Goal: Task Accomplishment & Management: Complete application form

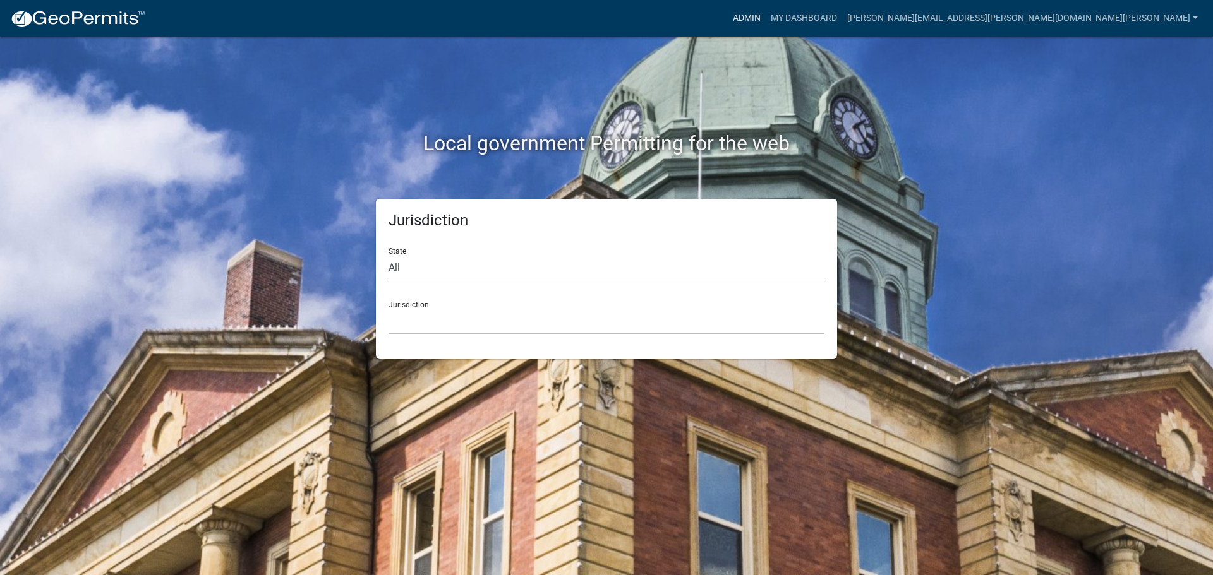
click at [766, 12] on link "Admin" at bounding box center [747, 18] width 38 height 24
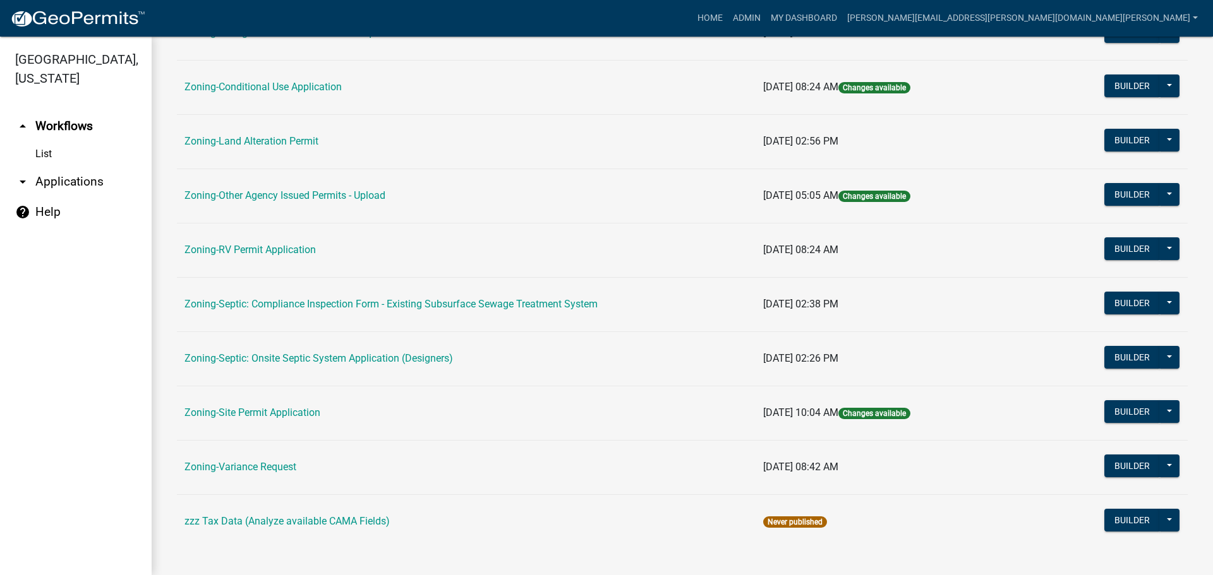
scroll to position [385, 0]
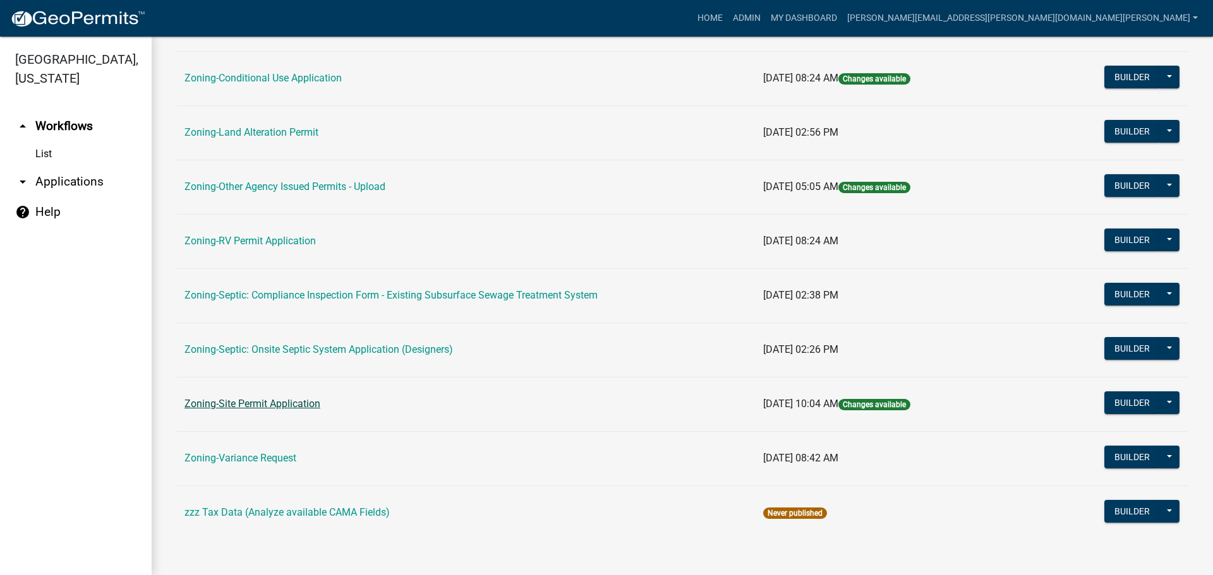
click at [233, 399] on link "Zoning-Site Permit Application" at bounding box center [252, 404] width 136 height 12
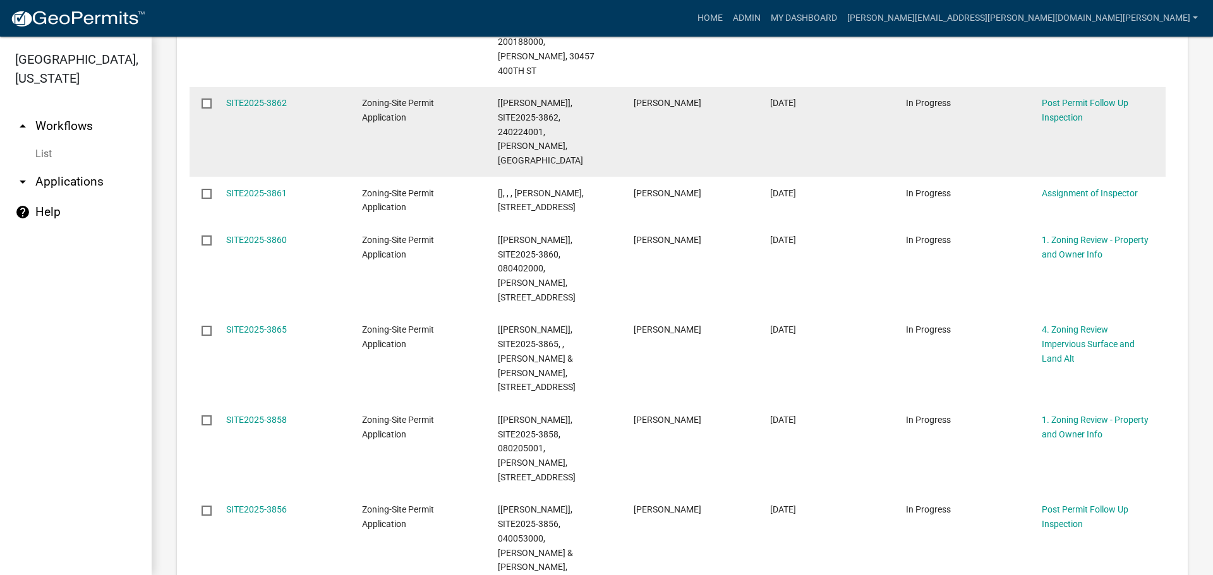
scroll to position [782, 0]
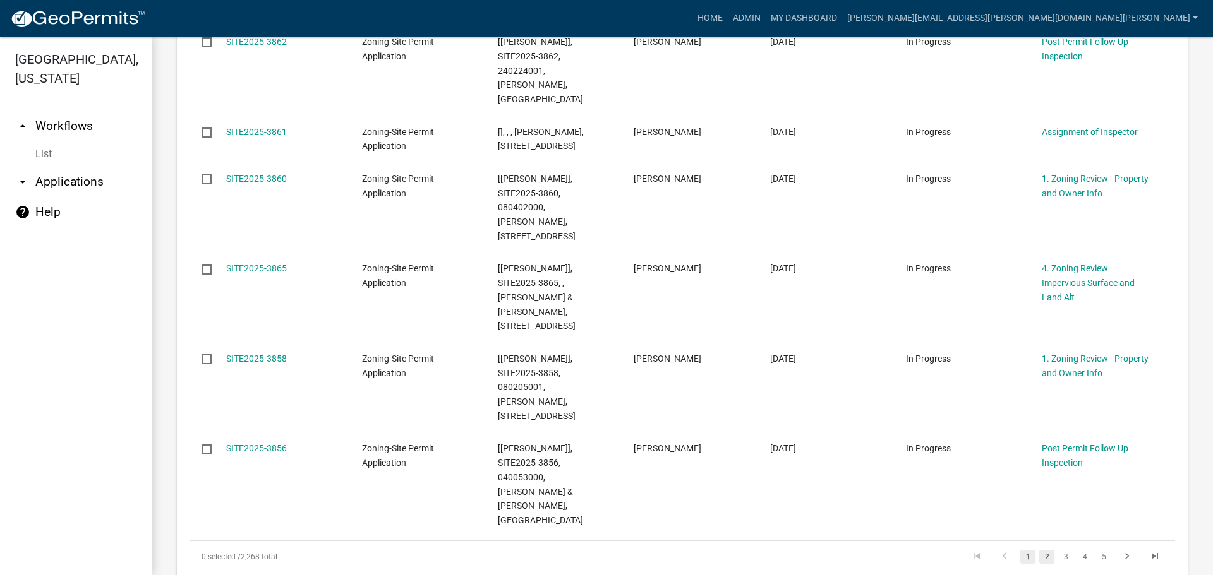
click at [1039, 550] on link "2" at bounding box center [1046, 557] width 15 height 14
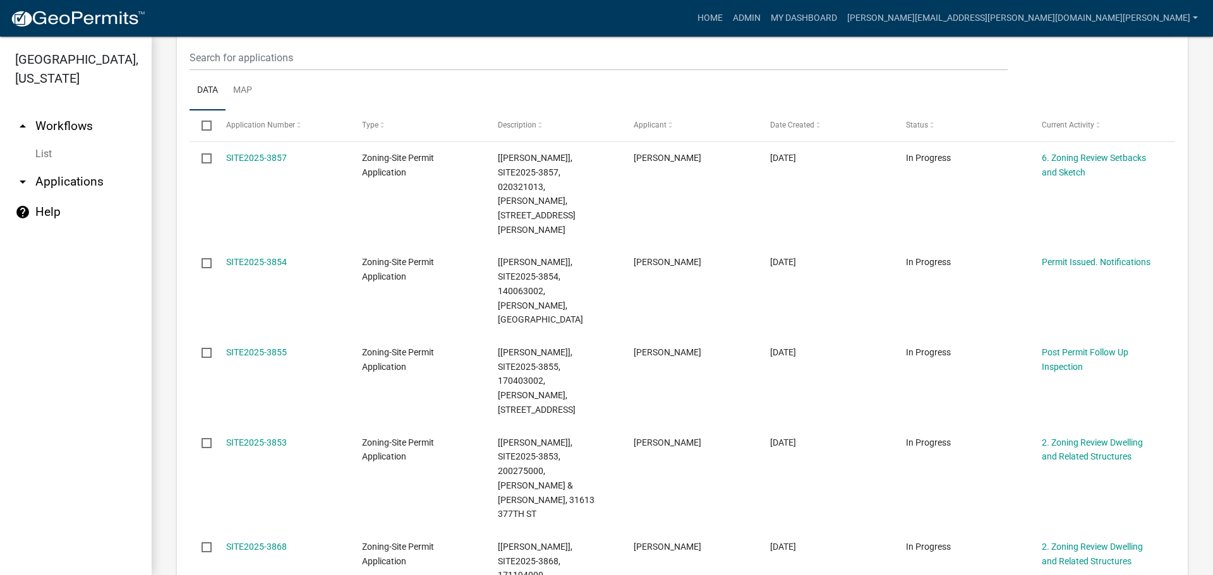
scroll to position [291, 0]
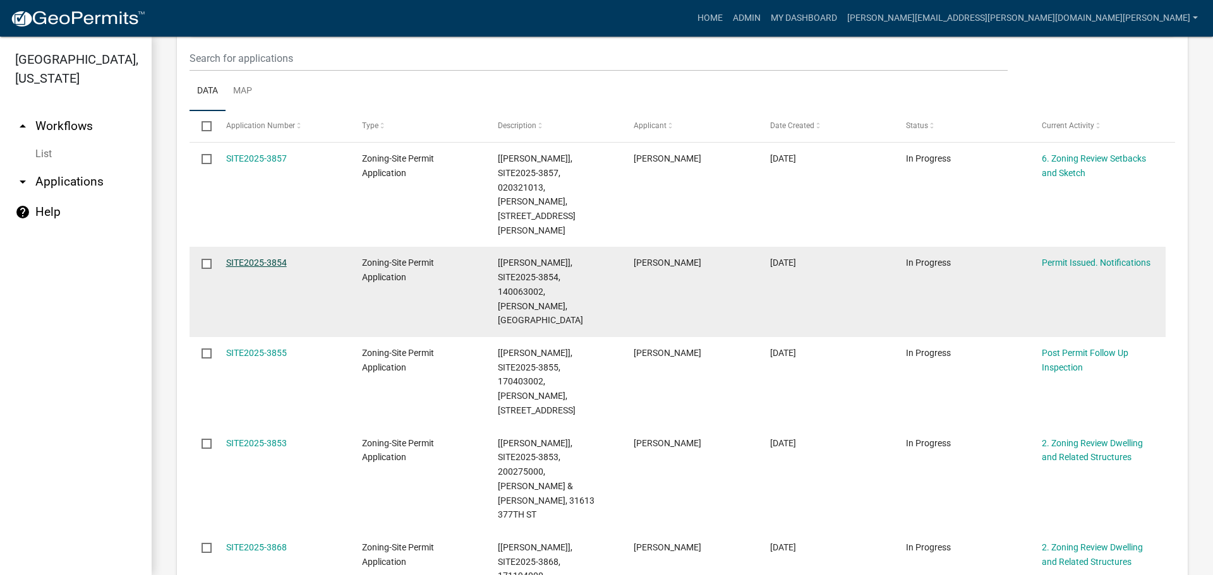
click at [259, 258] on link "SITE2025-3854" at bounding box center [256, 263] width 61 height 10
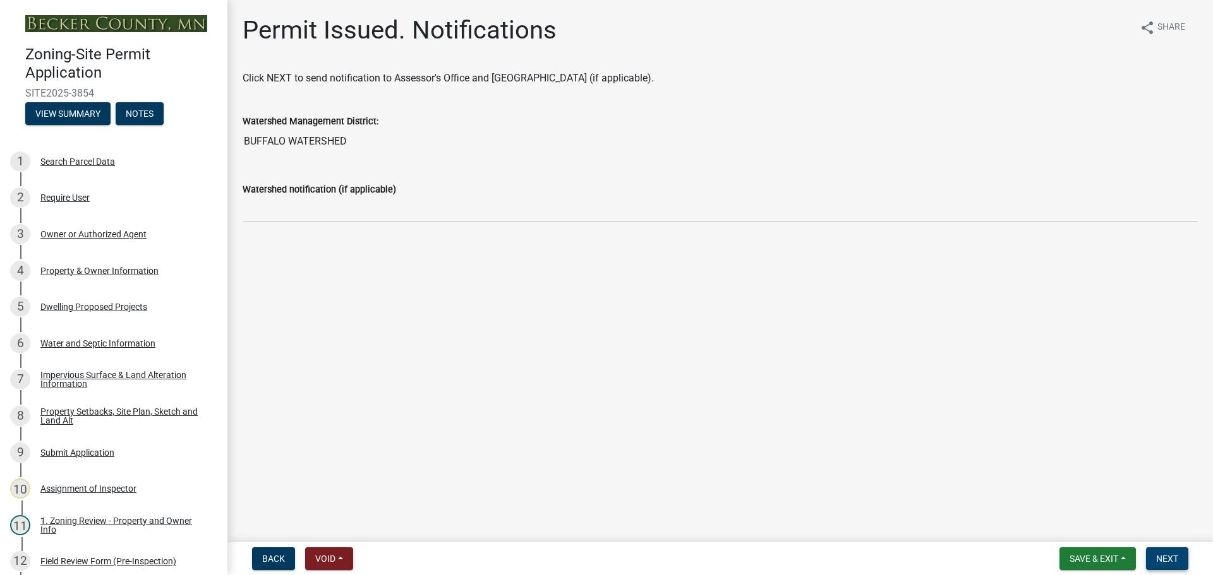
click at [1163, 555] on span "Next" at bounding box center [1167, 559] width 22 height 10
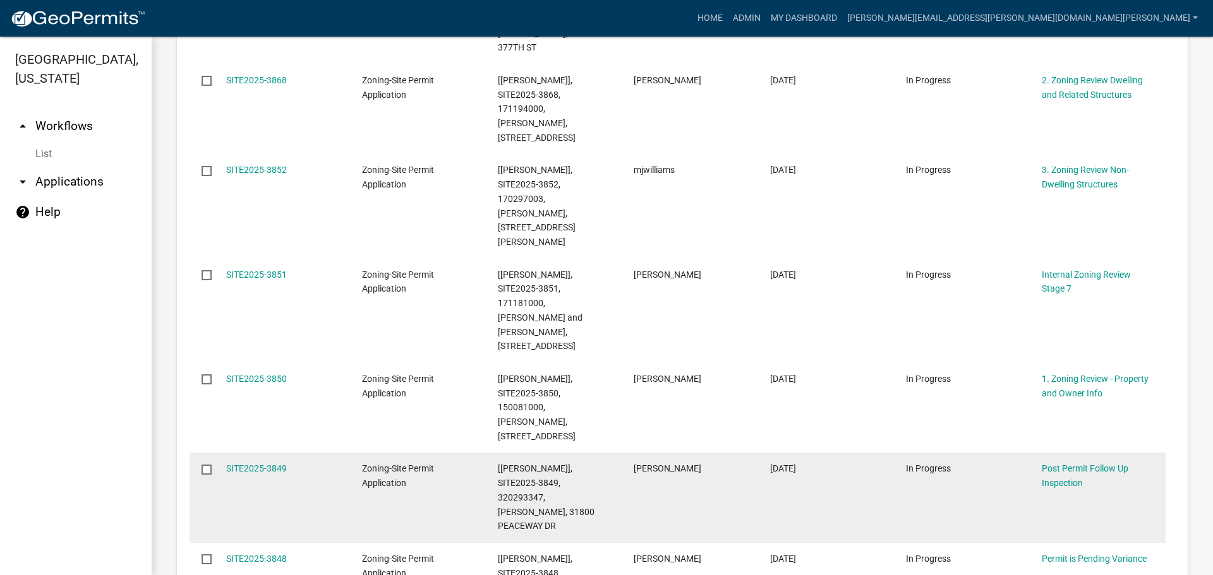
scroll to position [1074, 0]
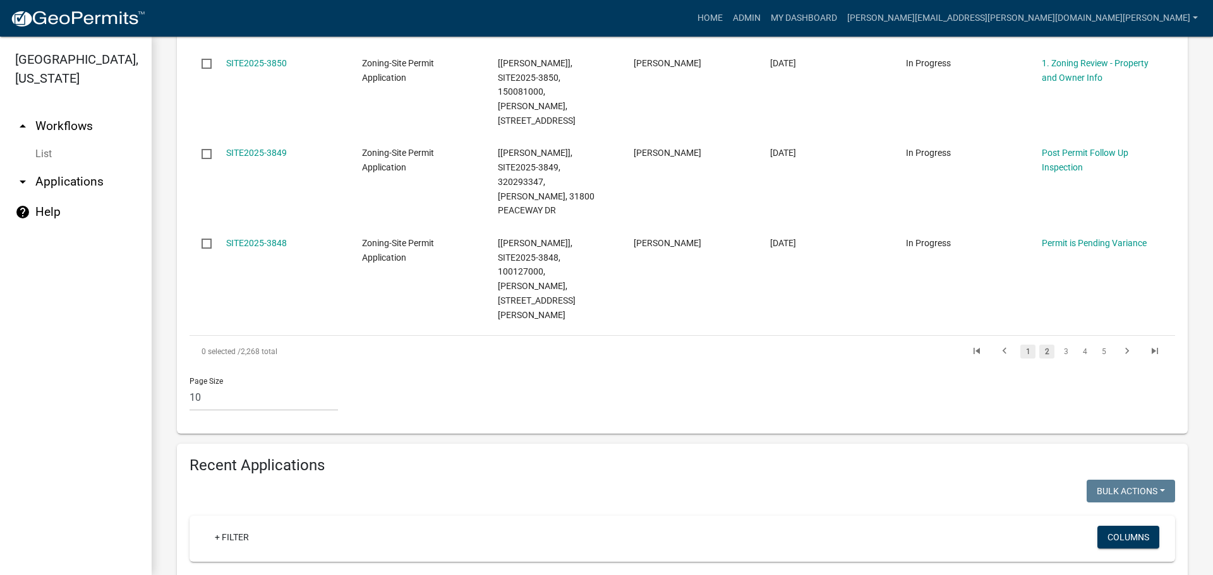
click at [1020, 345] on link "1" at bounding box center [1027, 352] width 15 height 14
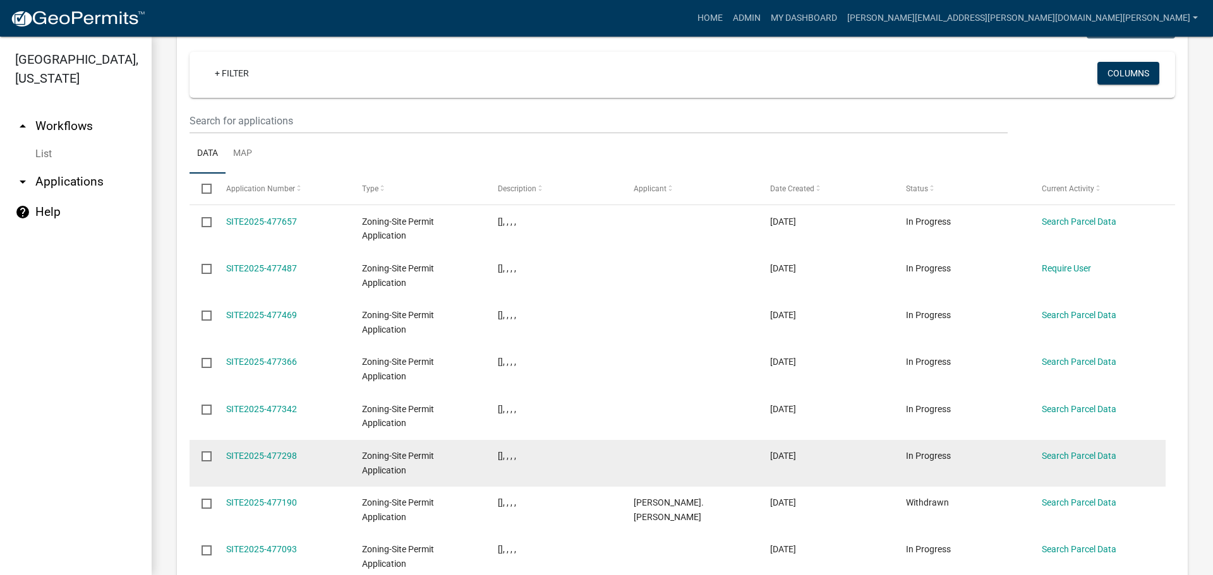
scroll to position [1477, 0]
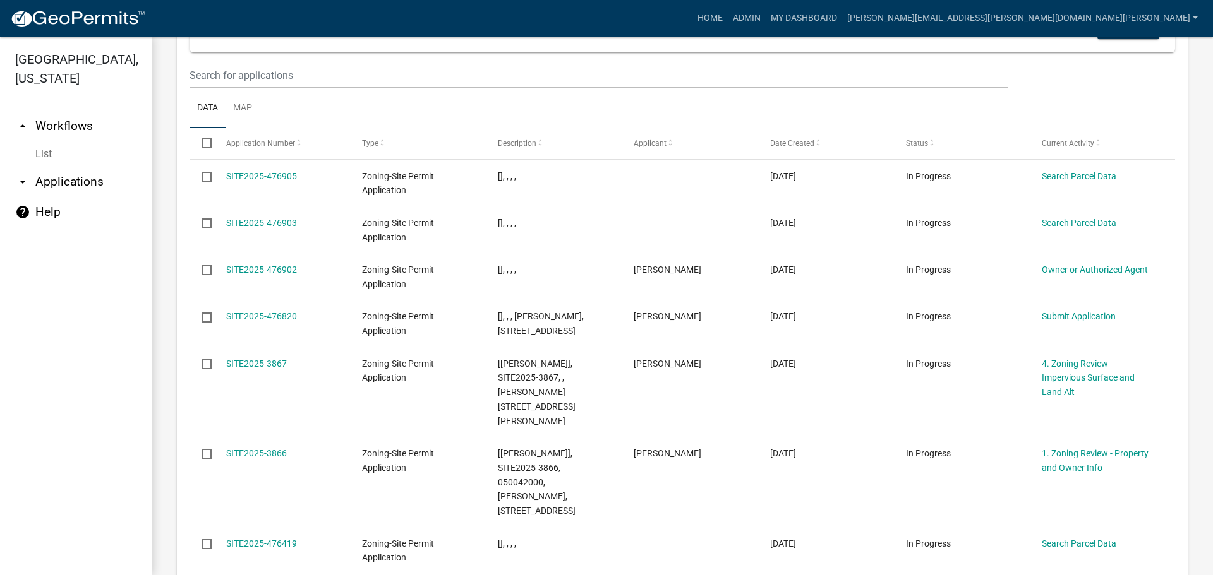
scroll to position [1563, 0]
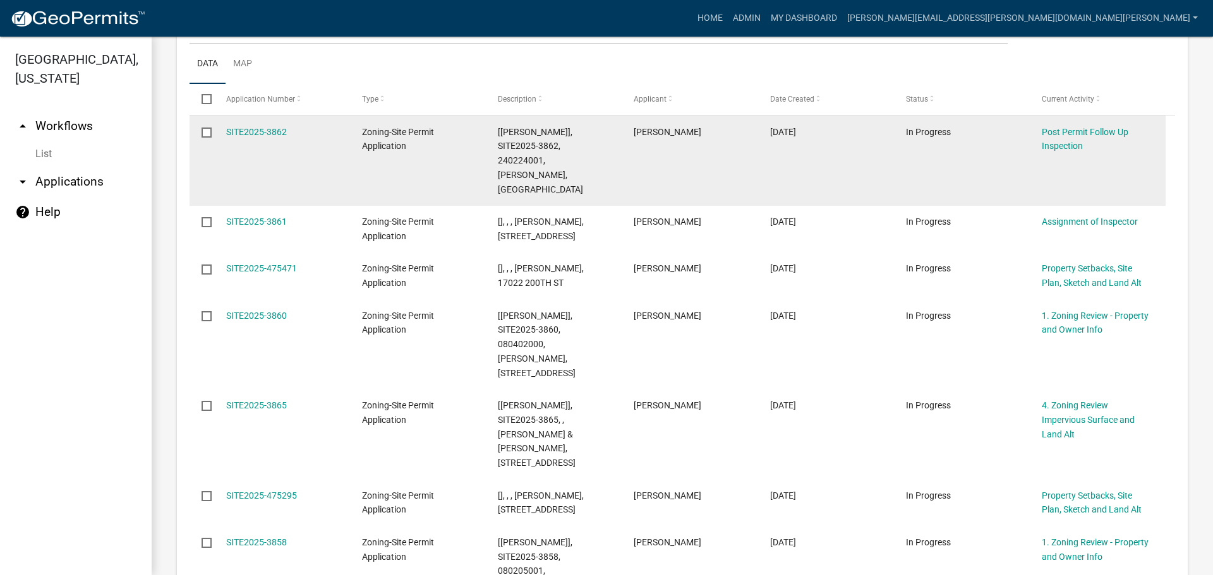
scroll to position [1606, 0]
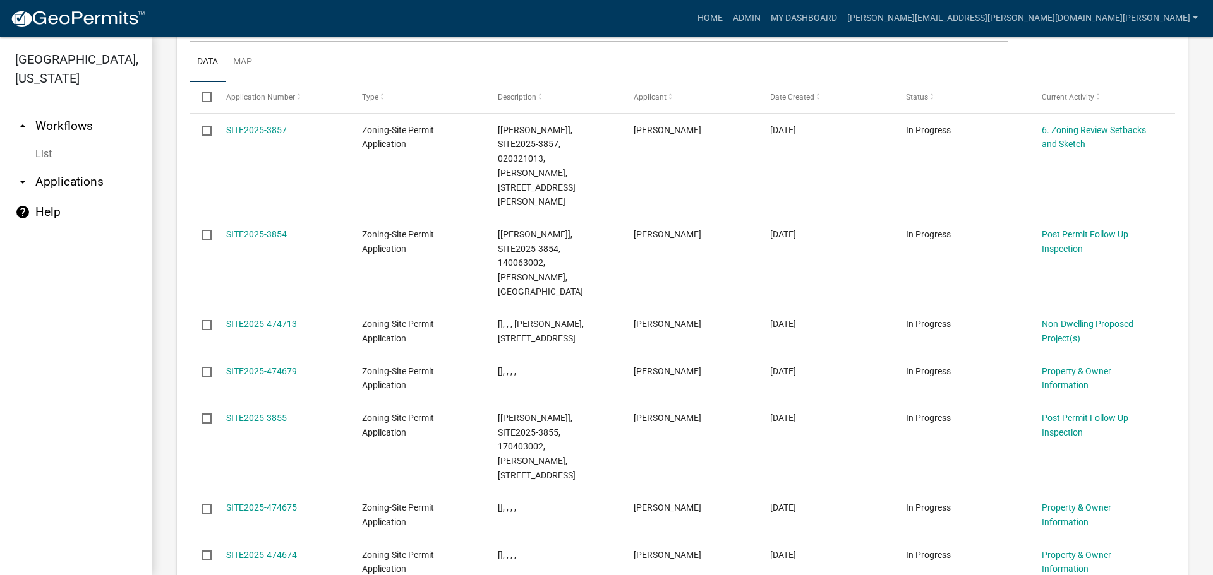
scroll to position [1606, 0]
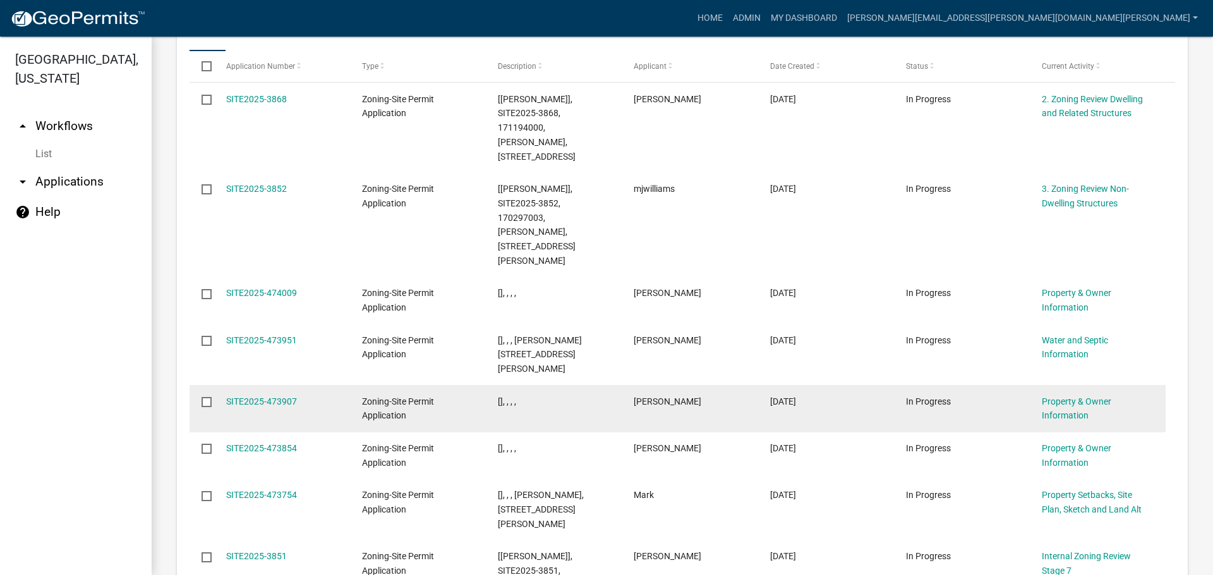
scroll to position [1606, 0]
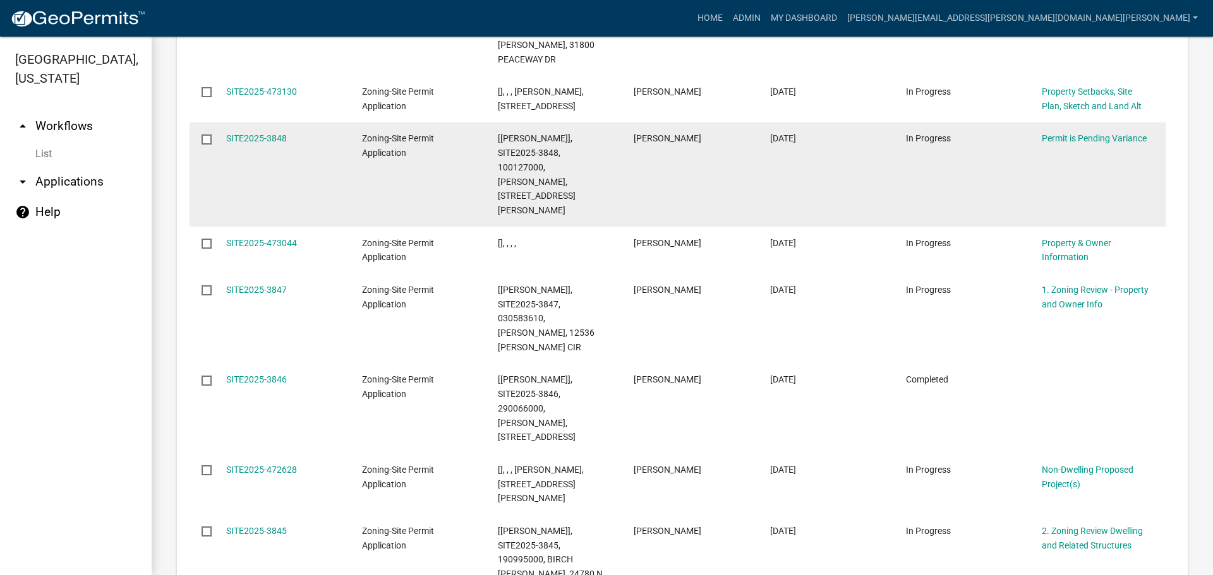
scroll to position [1678, 0]
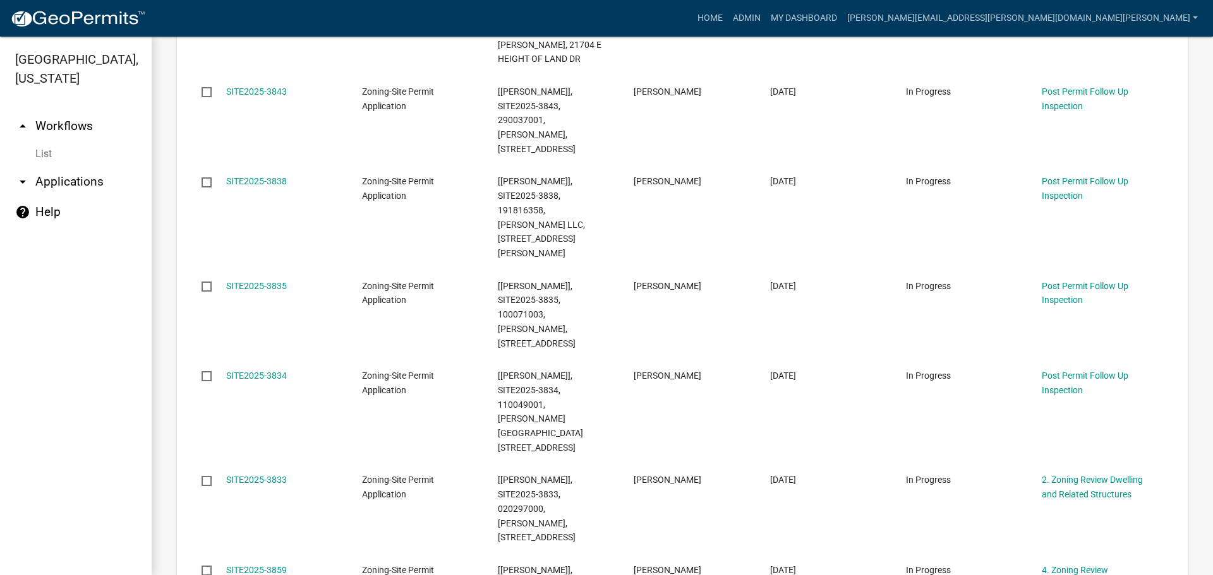
scroll to position [1750, 0]
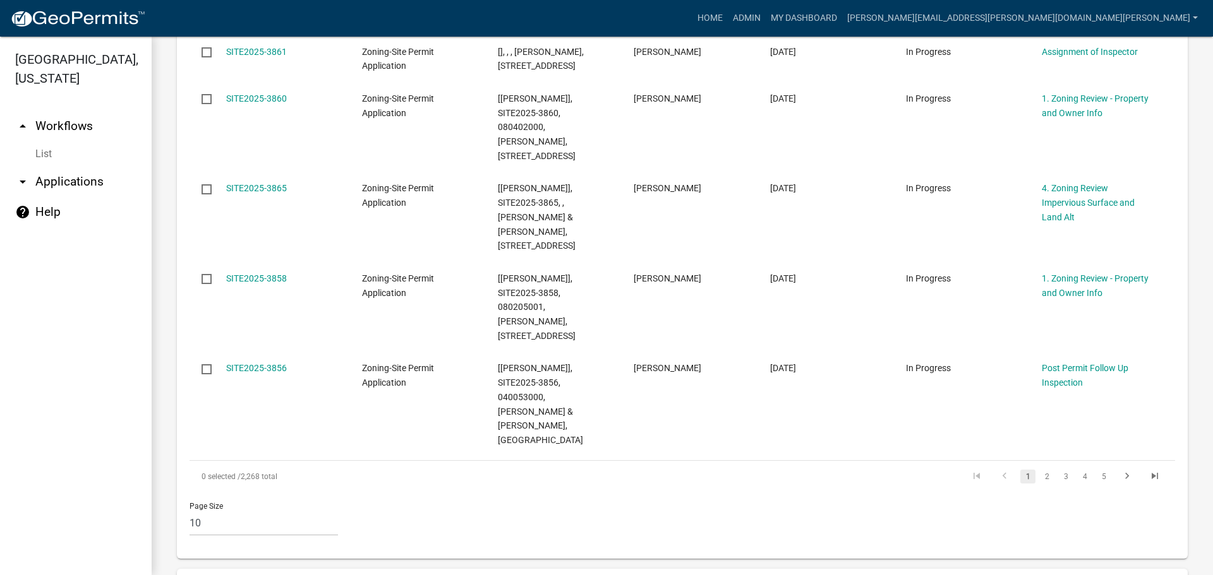
scroll to position [759, 0]
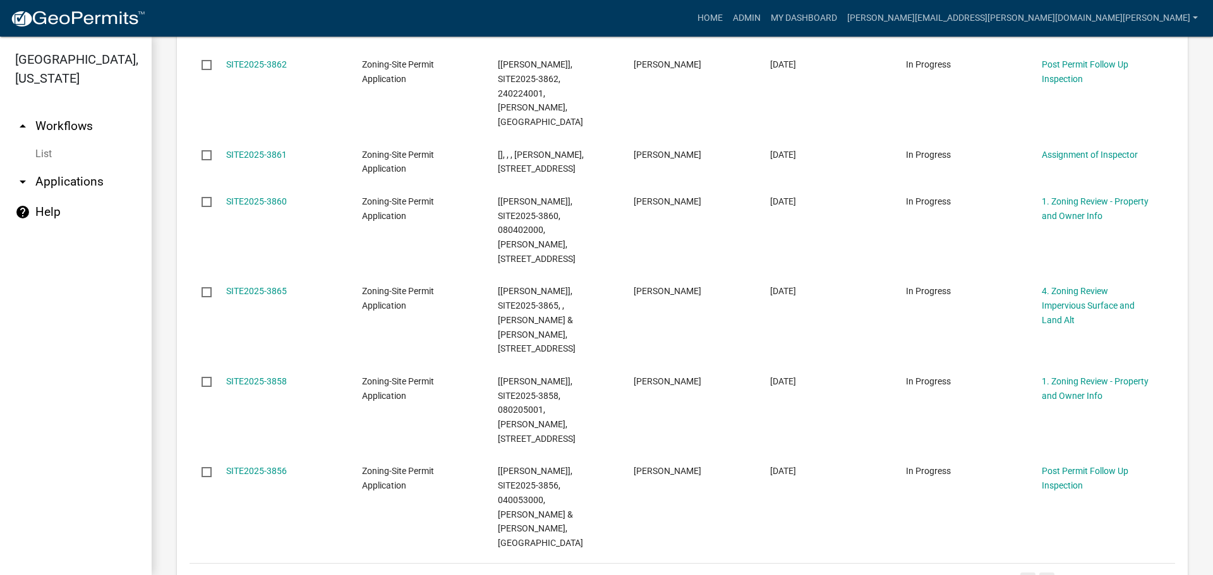
click at [1039, 573] on link "2" at bounding box center [1046, 580] width 15 height 14
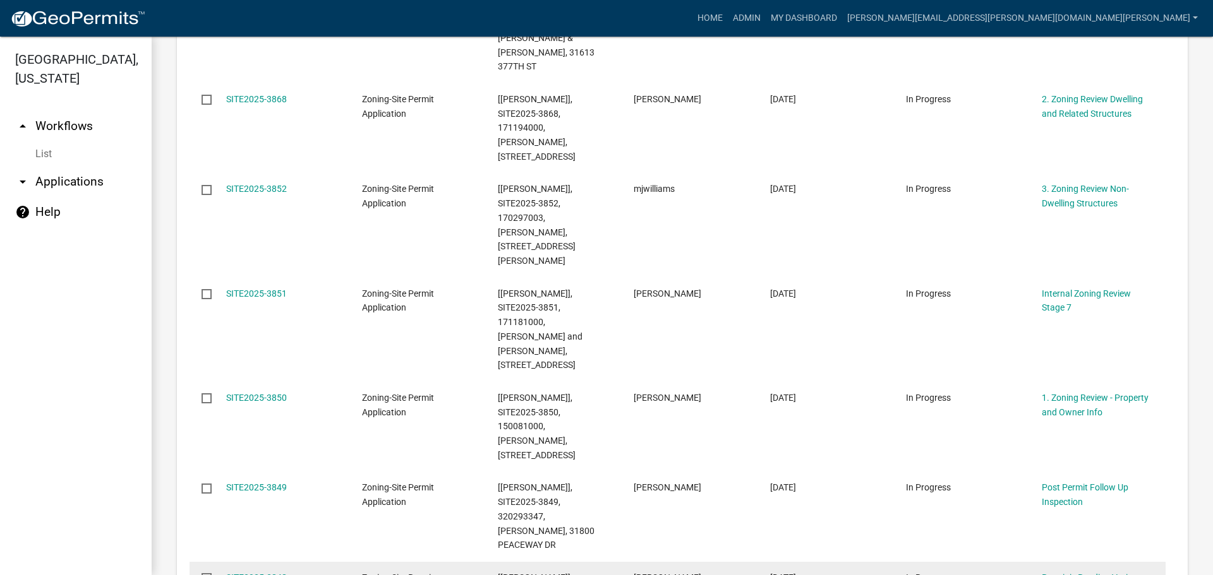
scroll to position [928, 0]
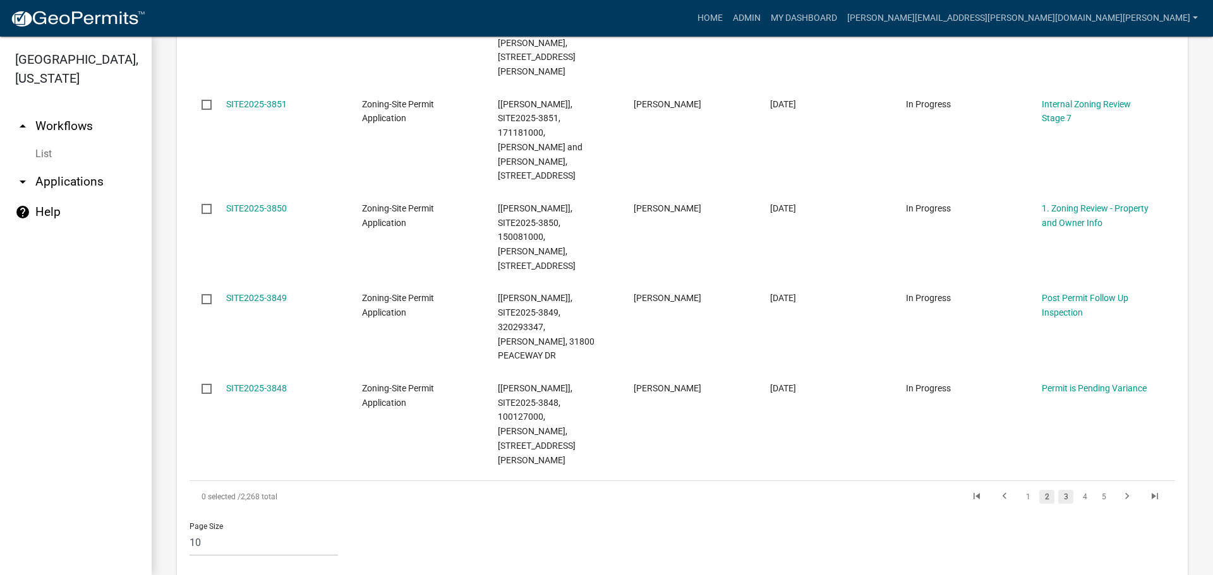
click at [1058, 490] on link "3" at bounding box center [1065, 497] width 15 height 14
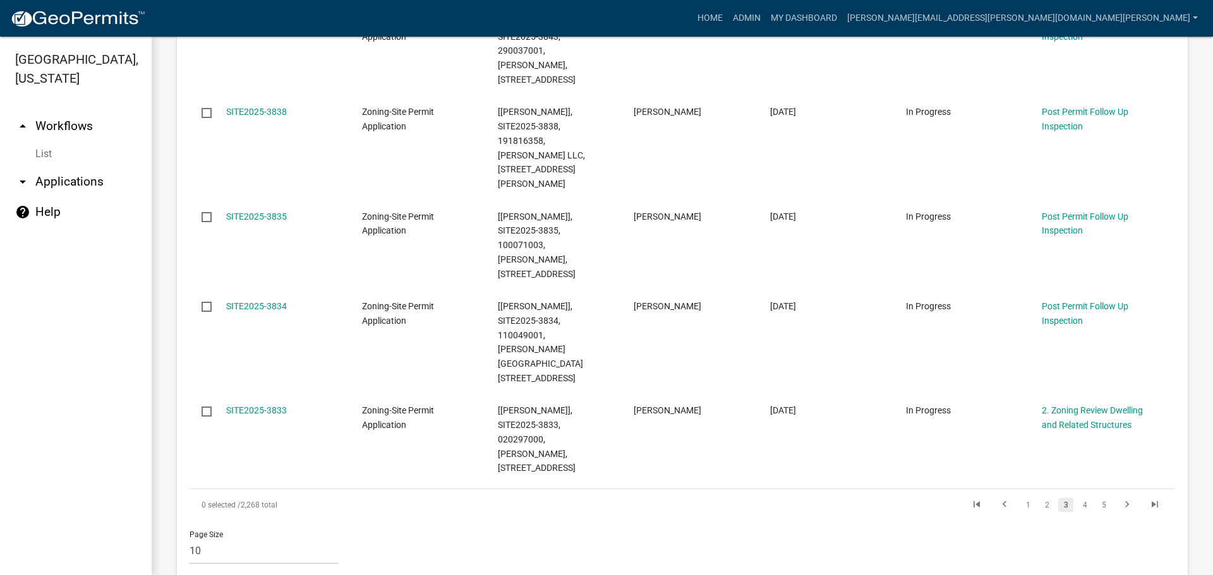
scroll to position [1055, 0]
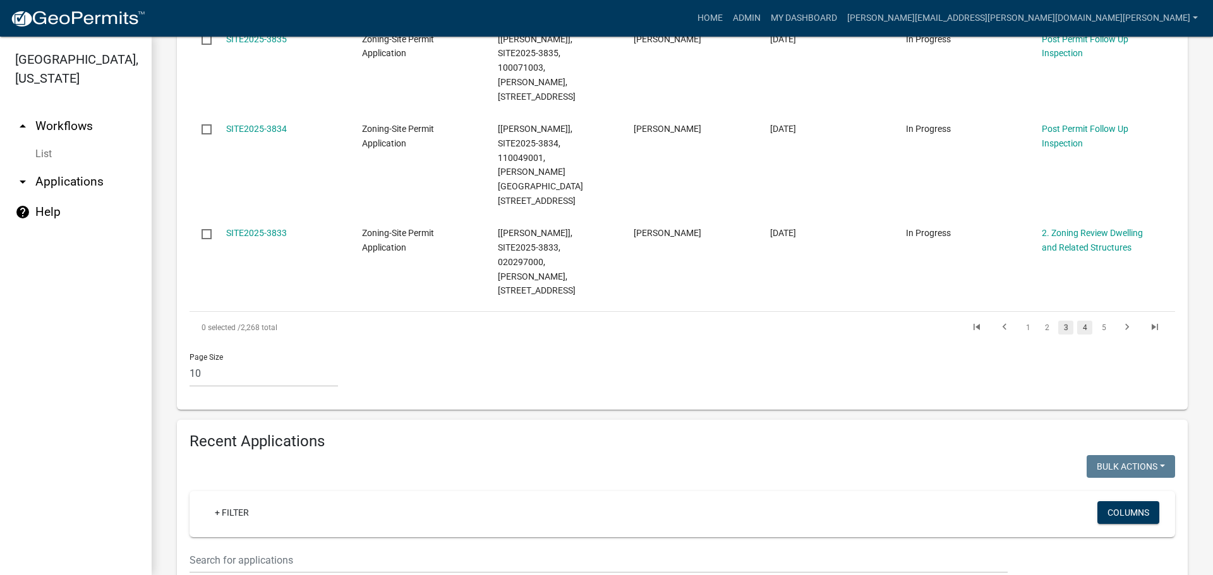
click at [1077, 321] on link "4" at bounding box center [1084, 328] width 15 height 14
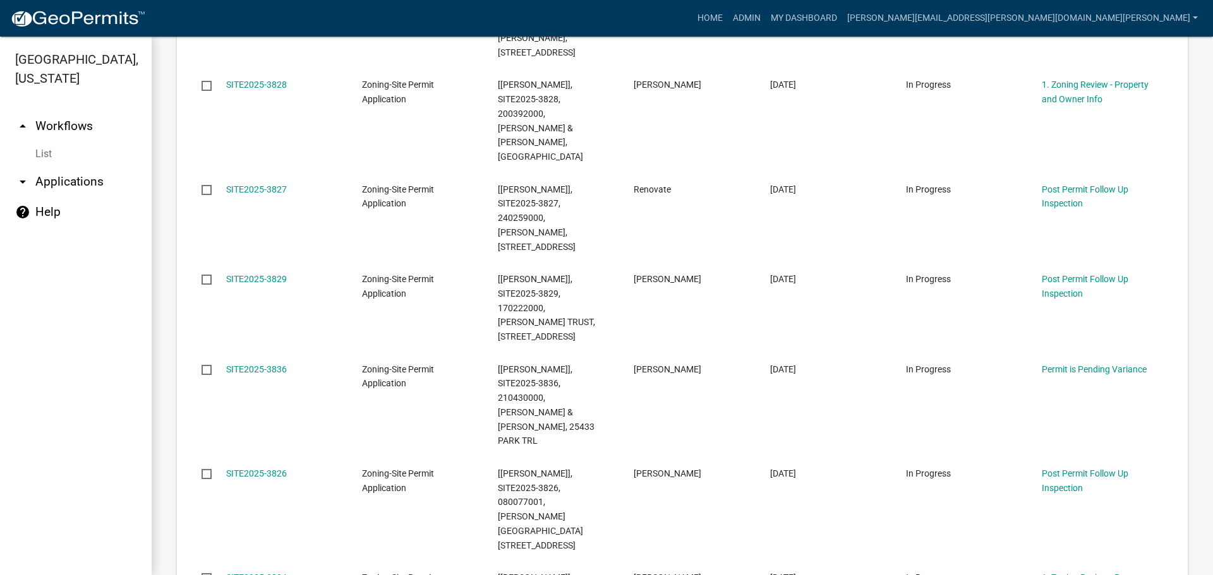
scroll to position [851, 0]
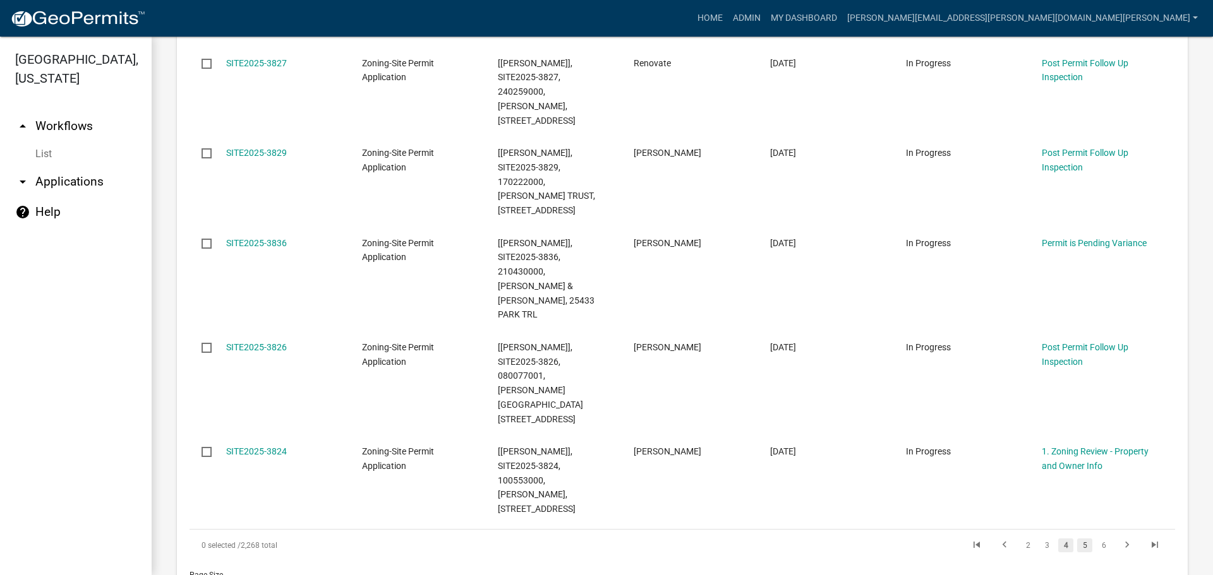
click at [1079, 539] on link "5" at bounding box center [1084, 546] width 15 height 14
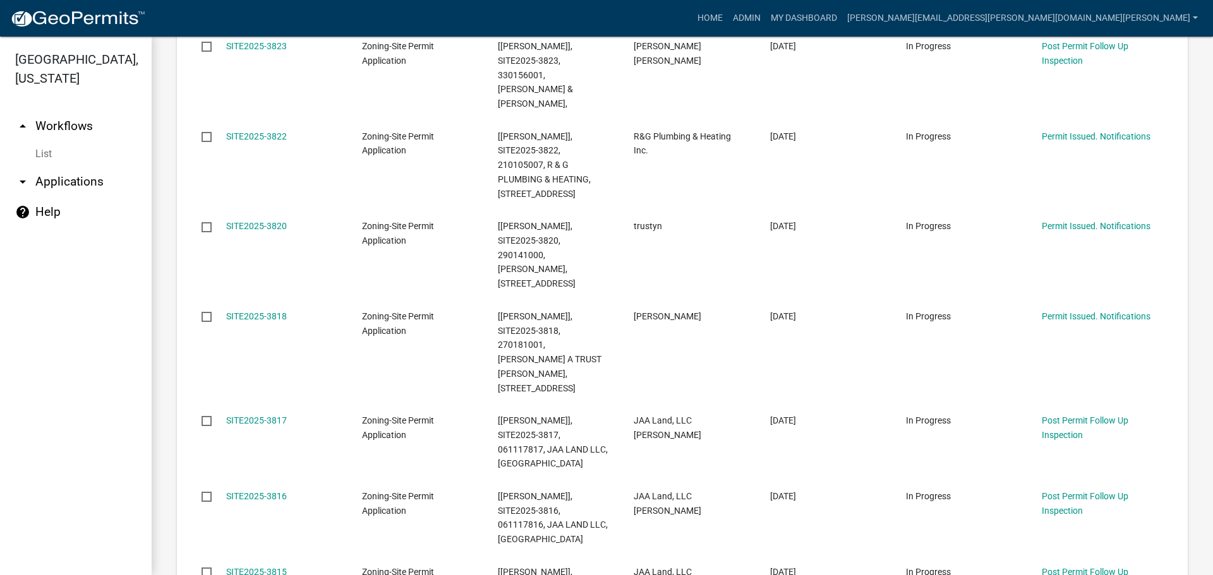
scroll to position [375, 0]
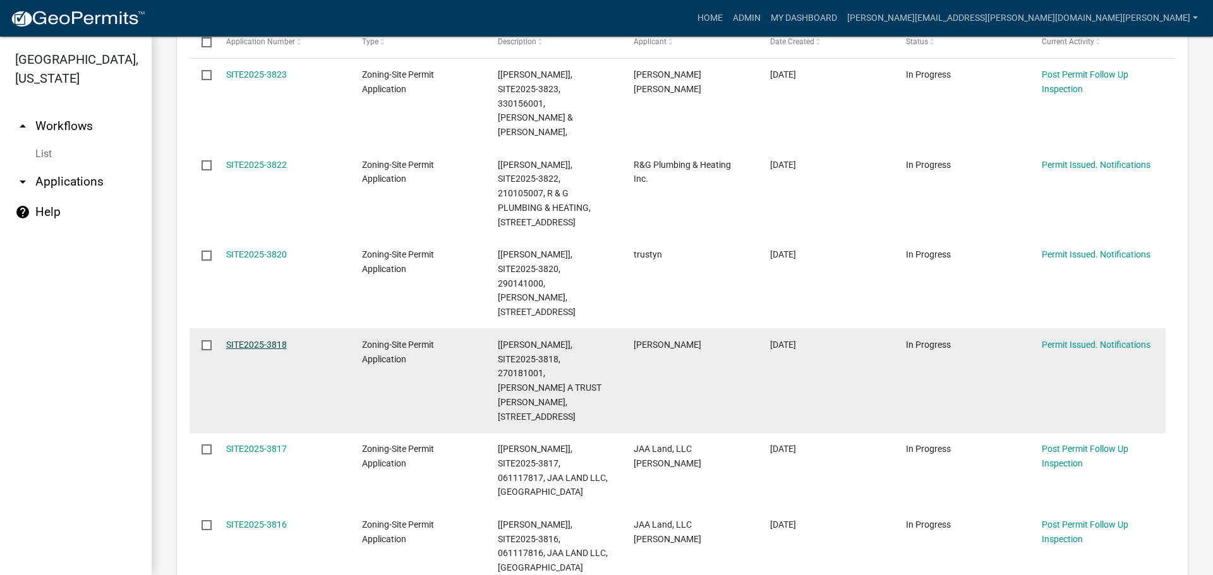
click at [276, 340] on link "SITE2025-3818" at bounding box center [256, 345] width 61 height 10
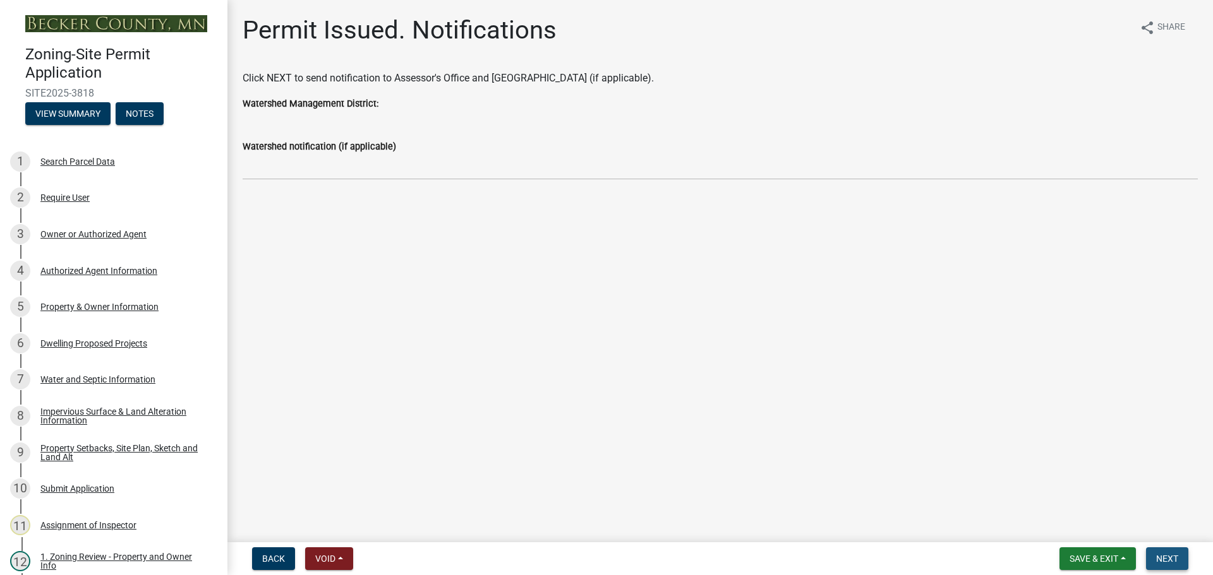
click at [1162, 560] on span "Next" at bounding box center [1167, 559] width 22 height 10
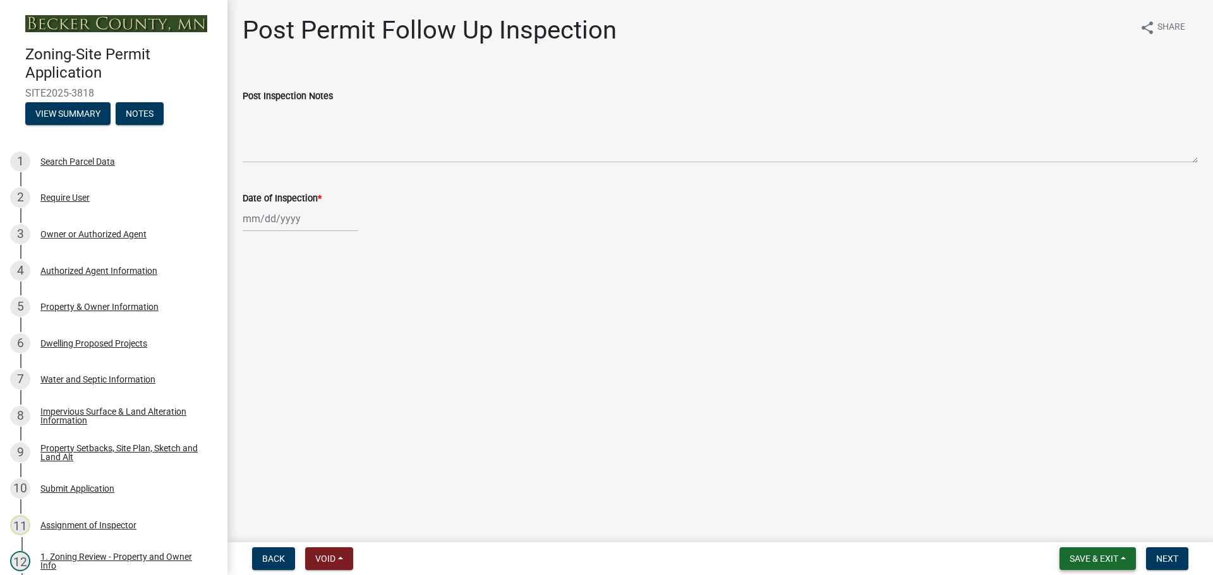
click at [1099, 560] on span "Save & Exit" at bounding box center [1093, 559] width 49 height 10
click at [1091, 527] on button "Save & Exit" at bounding box center [1085, 526] width 101 height 30
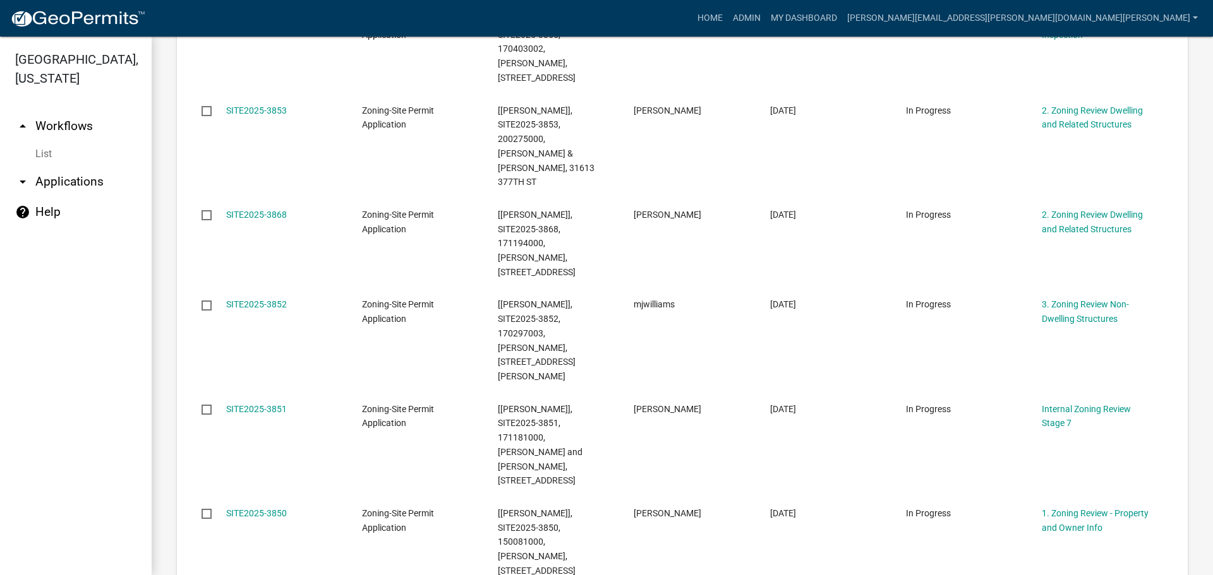
scroll to position [695, 0]
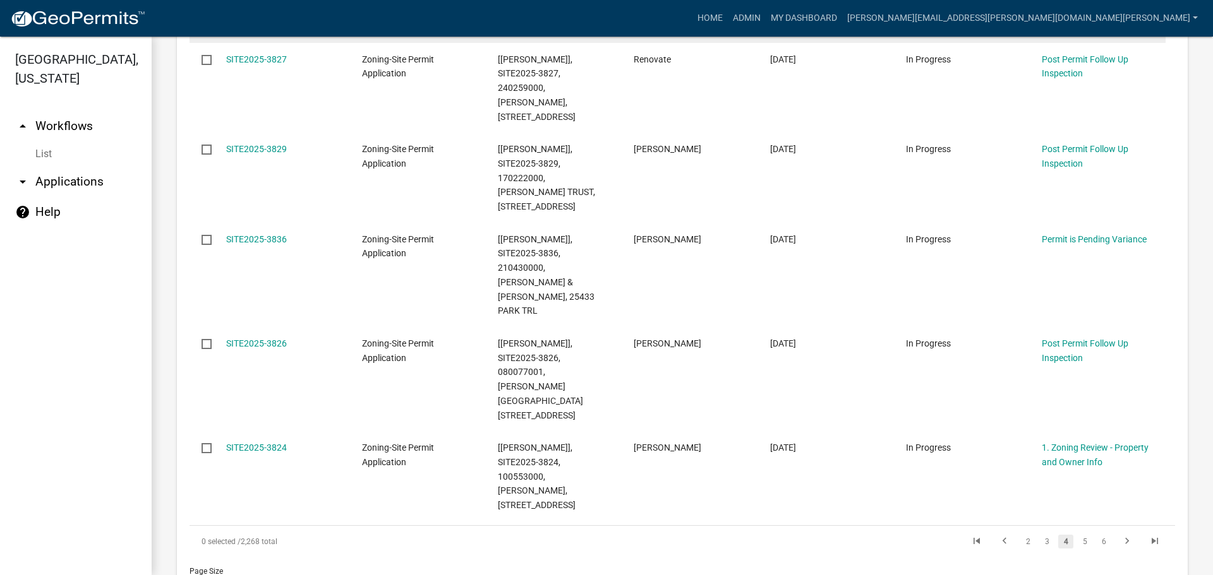
scroll to position [856, 0]
click at [1077, 534] on link "5" at bounding box center [1084, 541] width 15 height 14
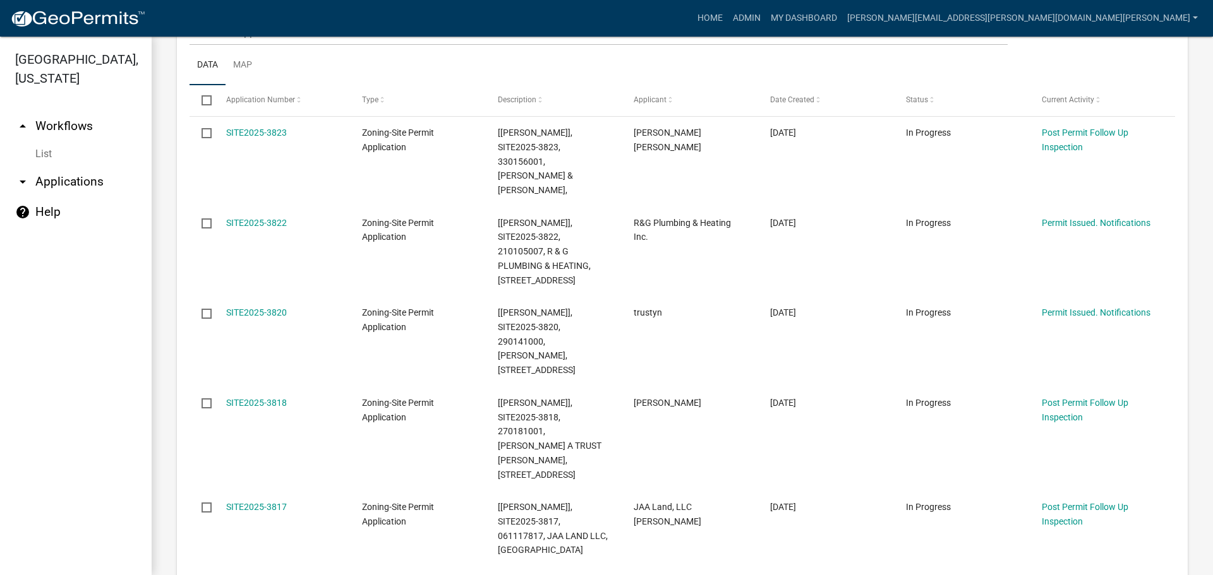
scroll to position [253, 0]
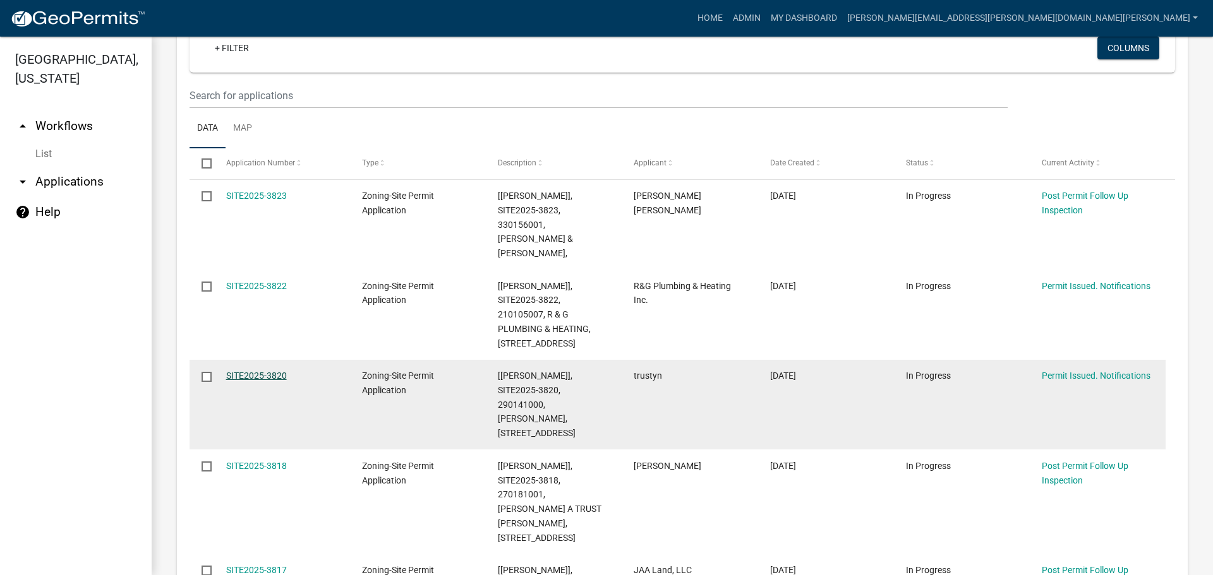
click at [273, 371] on link "SITE2025-3820" at bounding box center [256, 376] width 61 height 10
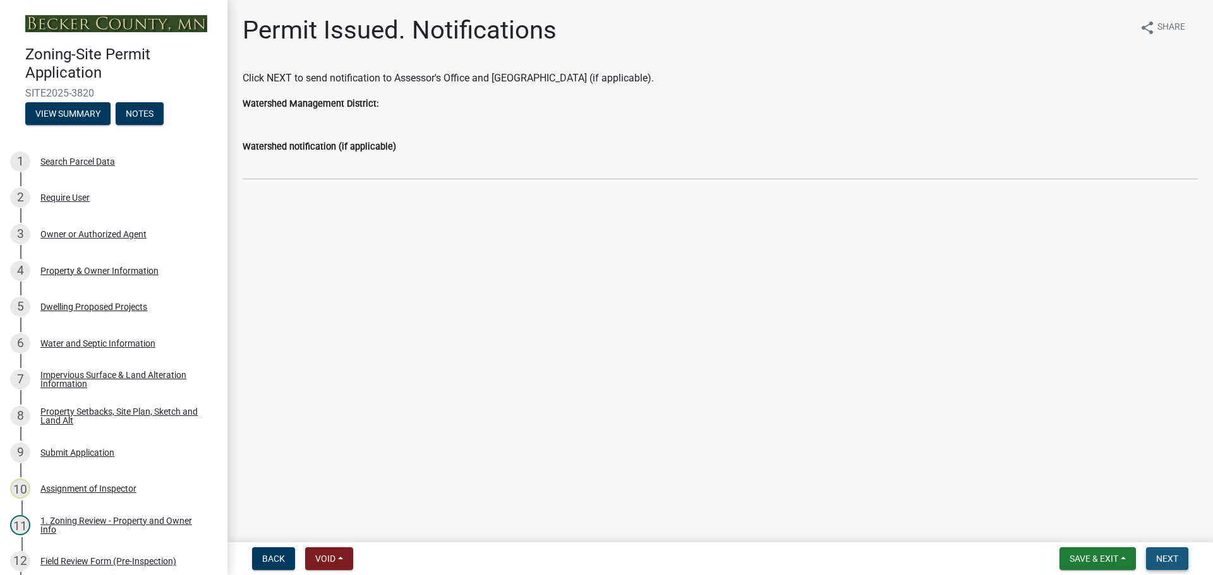
click at [1168, 553] on button "Next" at bounding box center [1167, 559] width 42 height 23
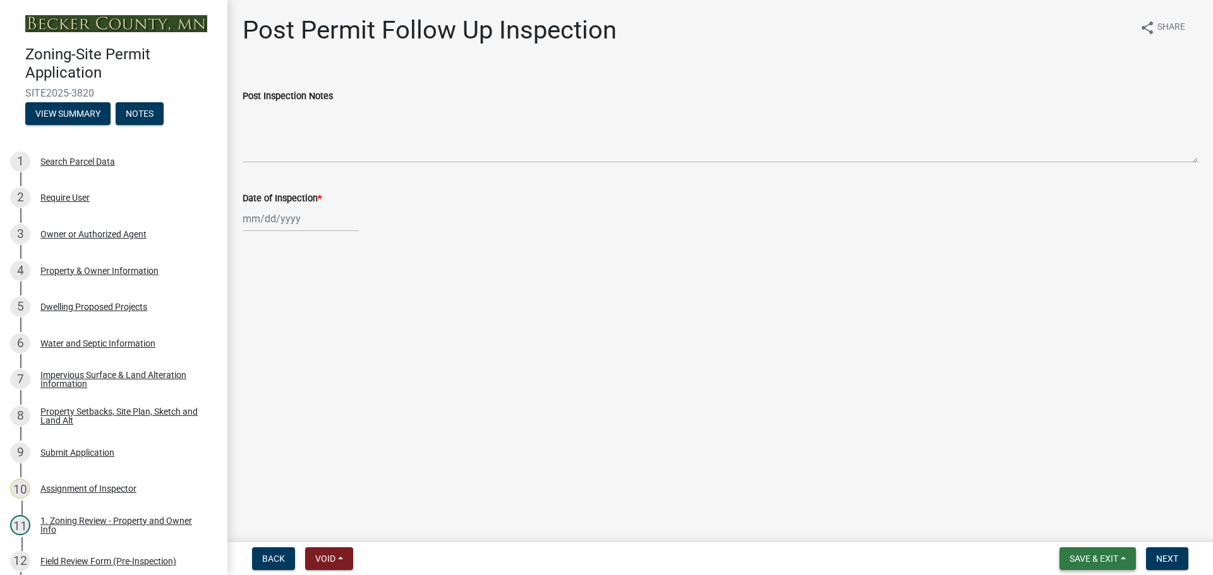
click at [1091, 552] on button "Save & Exit" at bounding box center [1097, 559] width 76 height 23
click at [1091, 528] on button "Save & Exit" at bounding box center [1085, 526] width 101 height 30
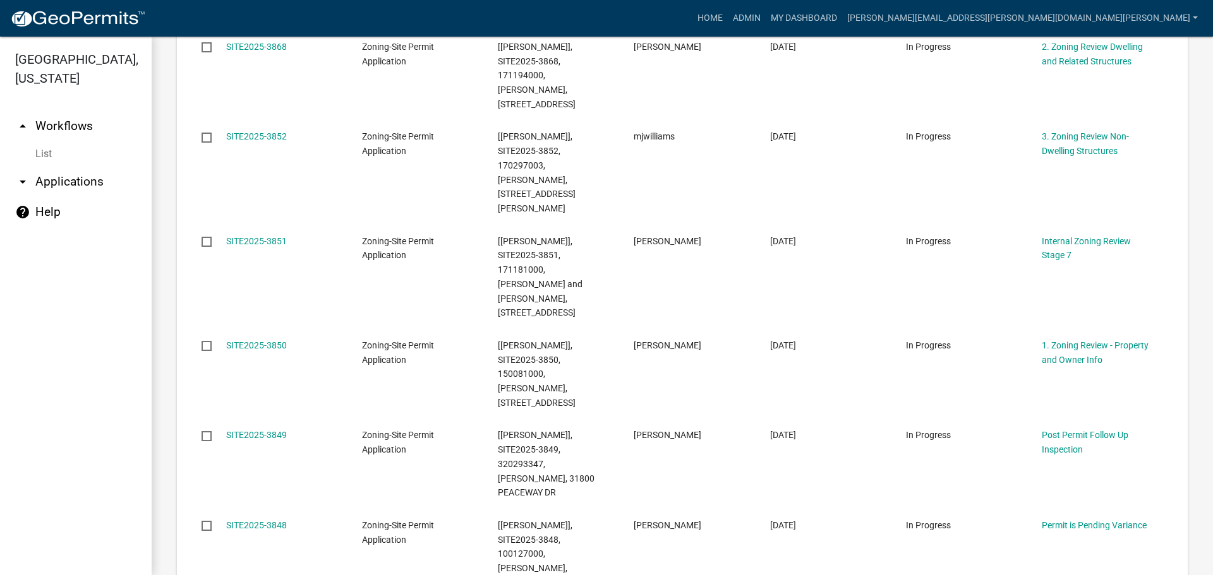
scroll to position [791, 0]
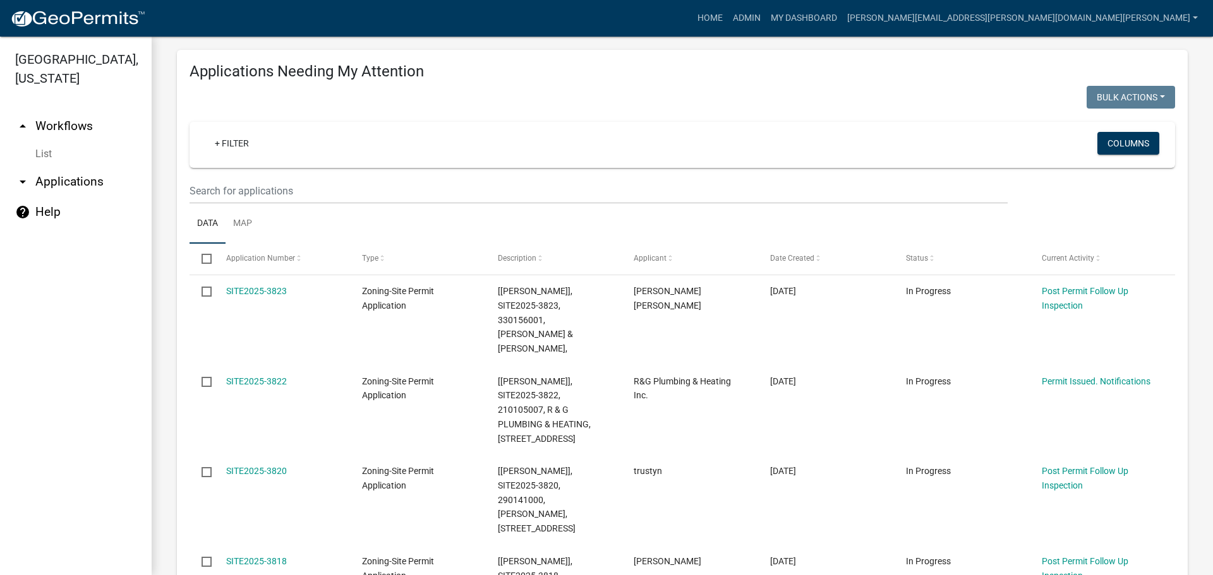
scroll to position [145, 0]
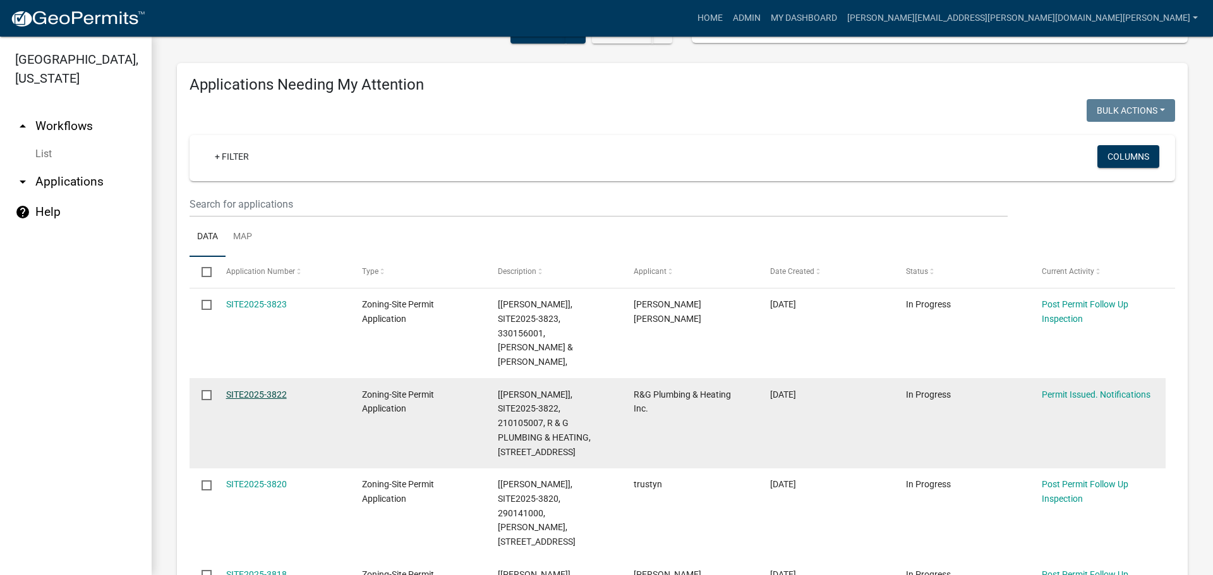
click at [249, 390] on link "SITE2025-3822" at bounding box center [256, 395] width 61 height 10
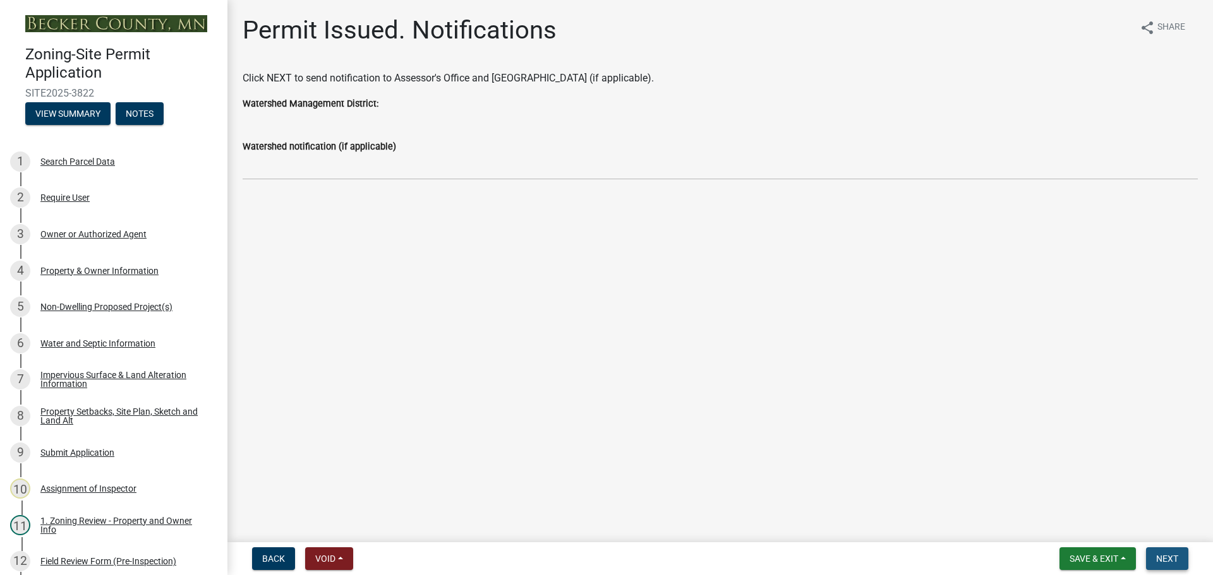
click at [1172, 554] on span "Next" at bounding box center [1167, 559] width 22 height 10
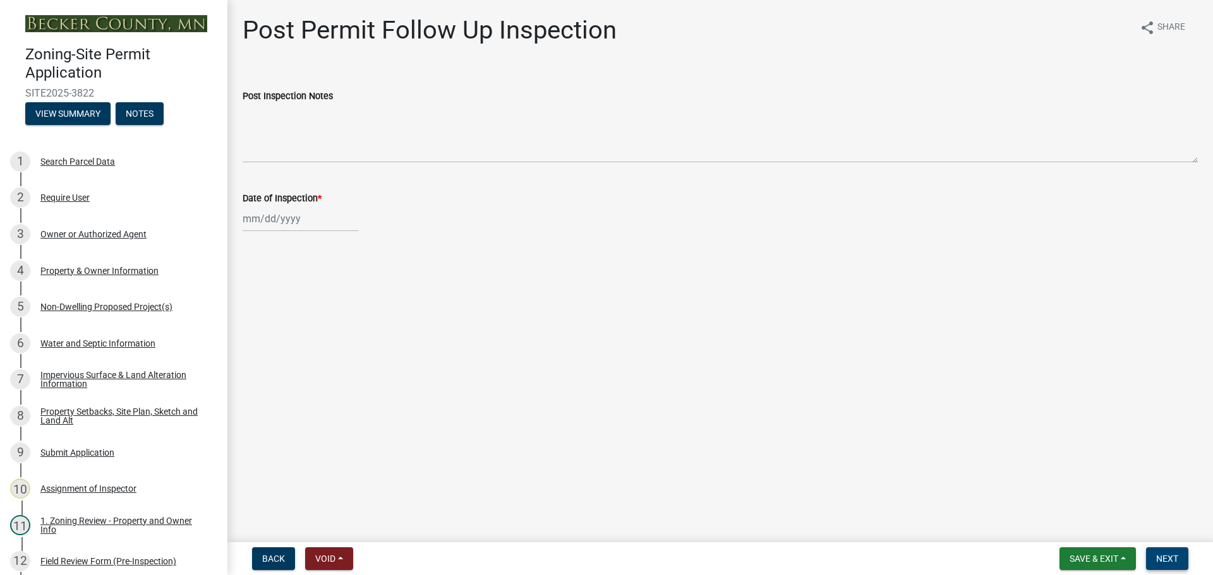
click at [1171, 551] on button "Next" at bounding box center [1167, 559] width 42 height 23
click at [1094, 560] on span "Save & Exit" at bounding box center [1093, 559] width 49 height 10
click at [1069, 527] on button "Save & Exit" at bounding box center [1085, 526] width 101 height 30
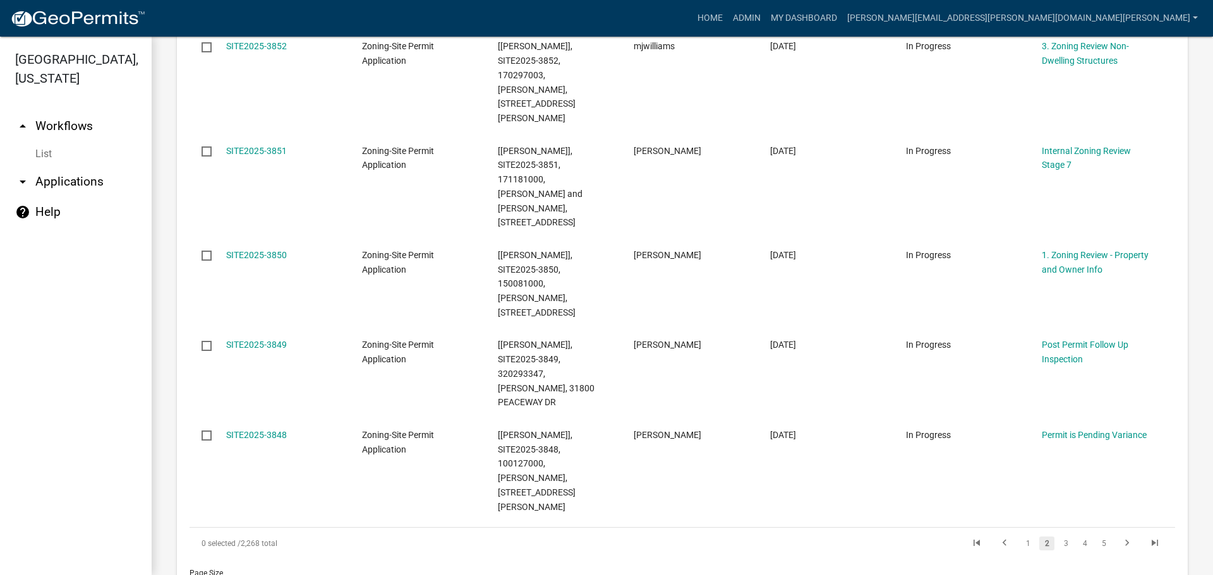
scroll to position [884, 0]
click at [1098, 534] on link "5" at bounding box center [1103, 541] width 15 height 14
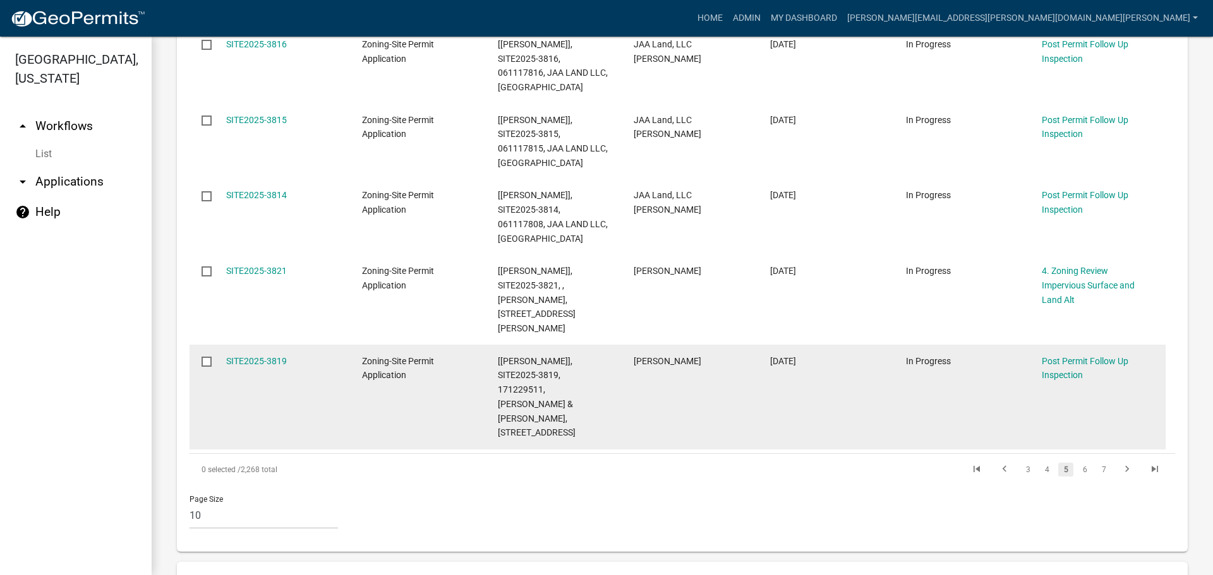
scroll to position [1045, 0]
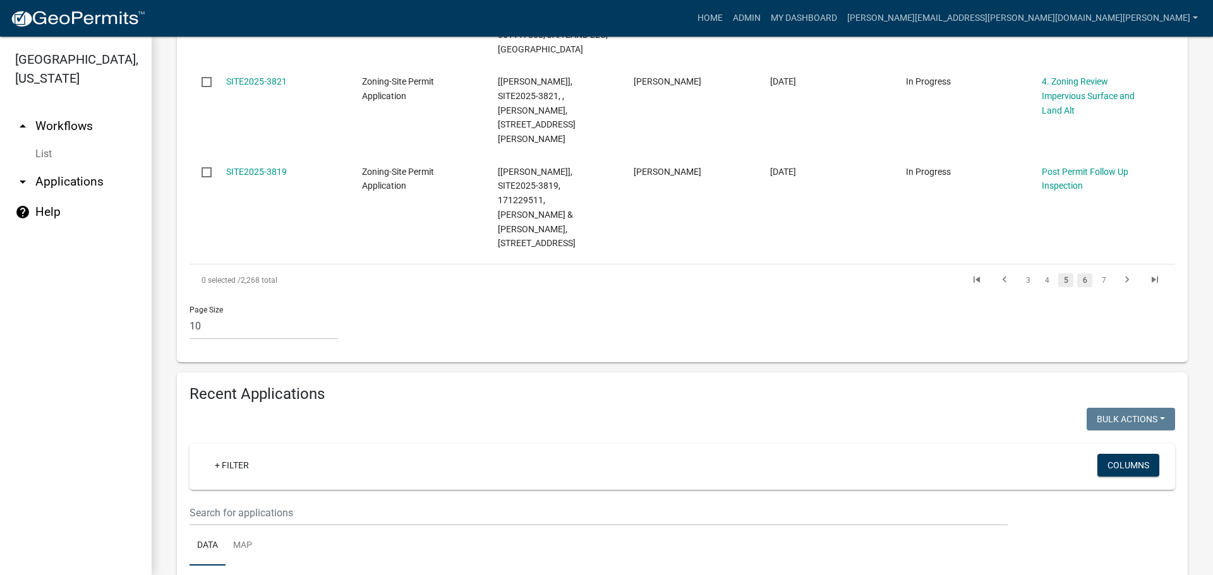
click at [1077, 273] on link "6" at bounding box center [1084, 280] width 15 height 14
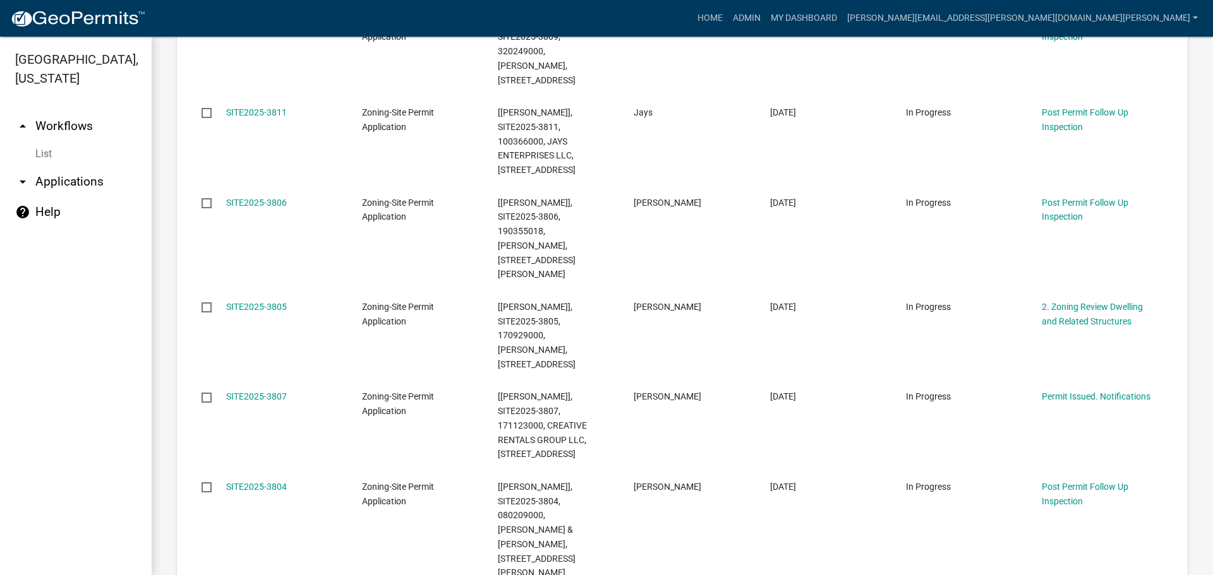
scroll to position [695, 0]
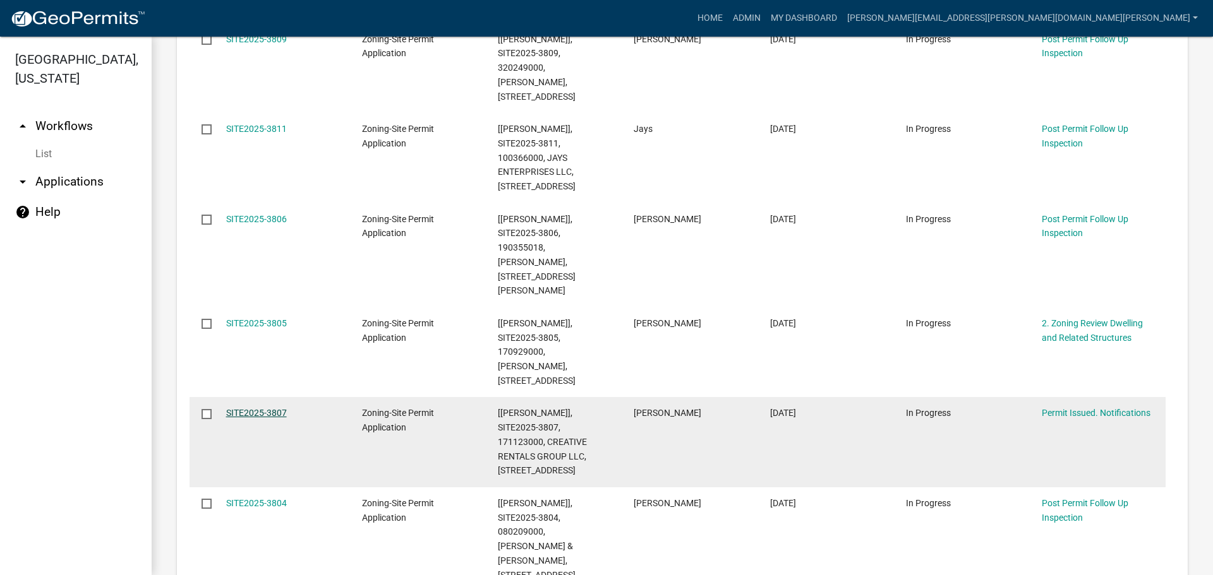
click at [253, 408] on link "SITE2025-3807" at bounding box center [256, 413] width 61 height 10
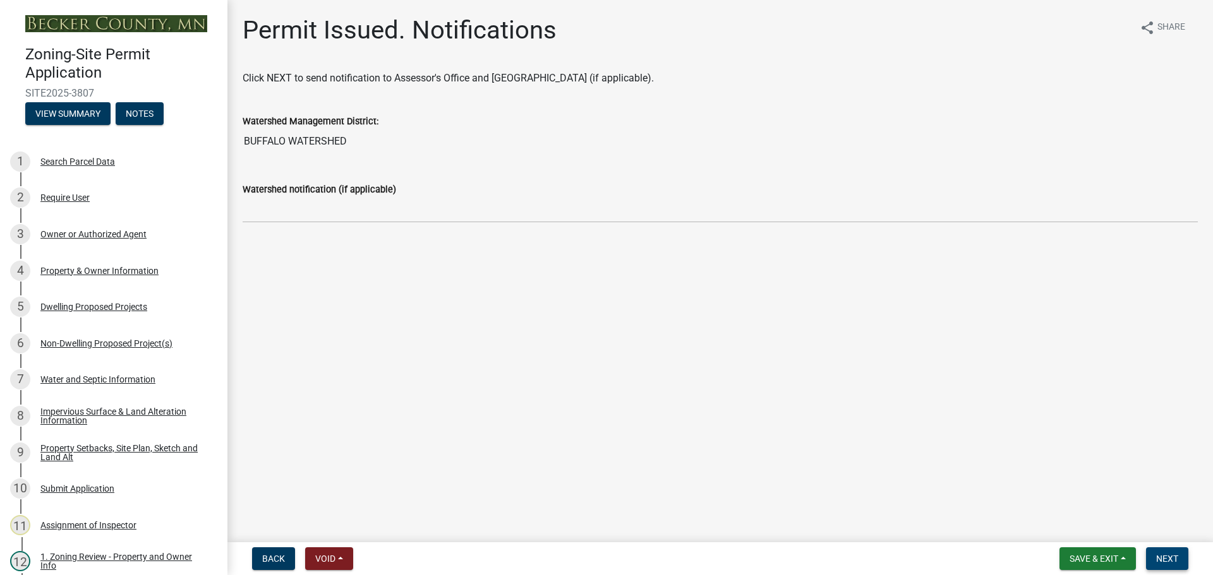
click at [1160, 551] on button "Next" at bounding box center [1167, 559] width 42 height 23
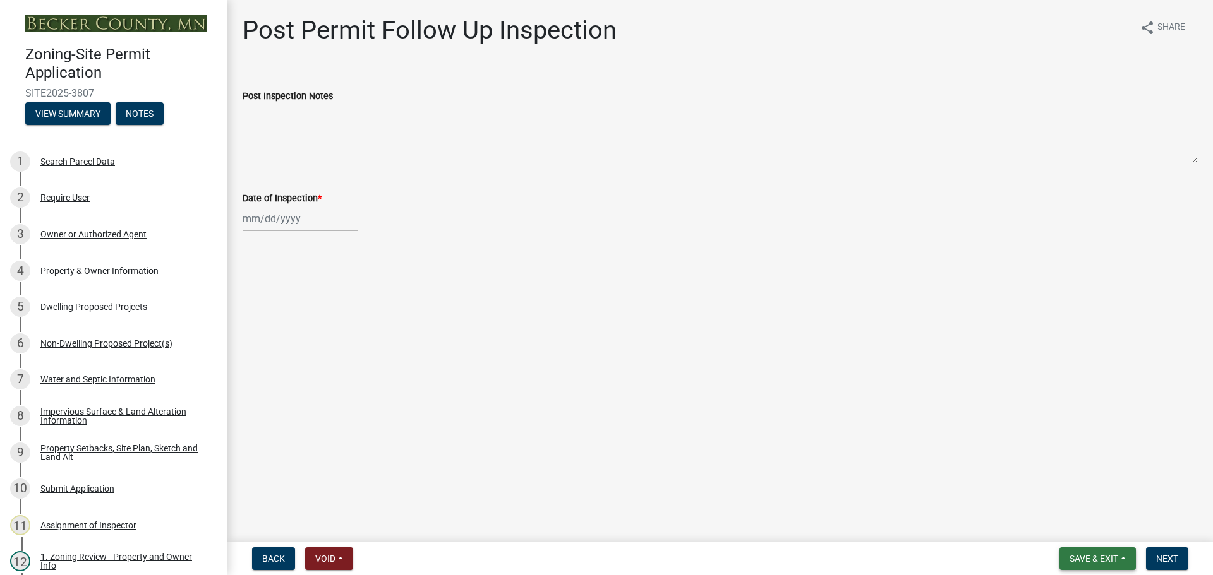
click at [1099, 555] on span "Save & Exit" at bounding box center [1093, 559] width 49 height 10
click at [1103, 531] on button "Save & Exit" at bounding box center [1085, 526] width 101 height 30
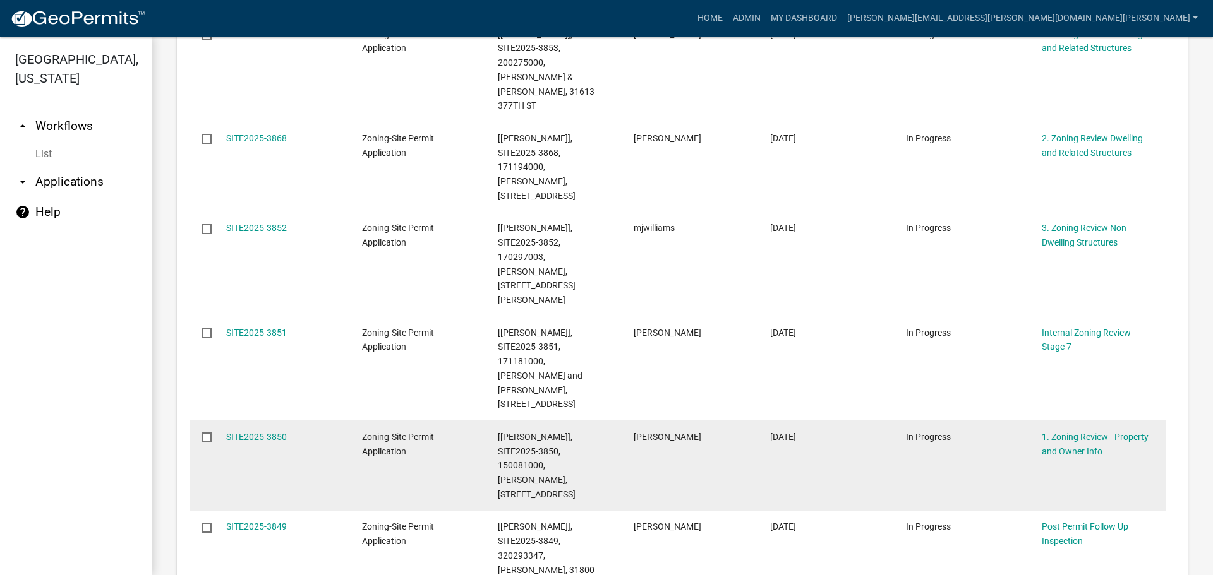
scroll to position [758, 0]
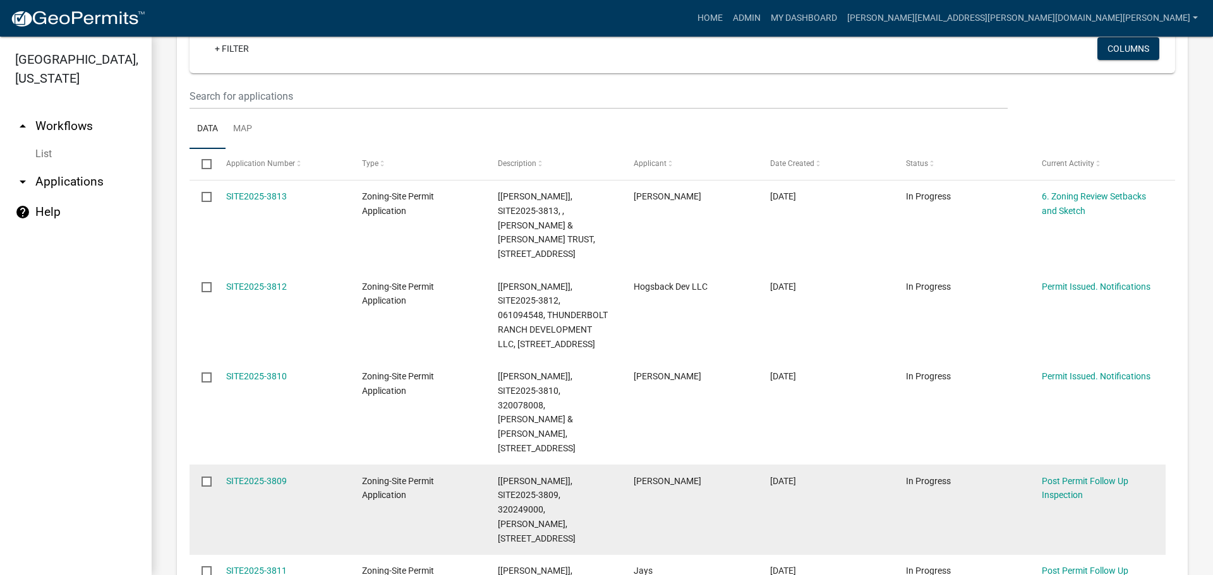
scroll to position [239, 0]
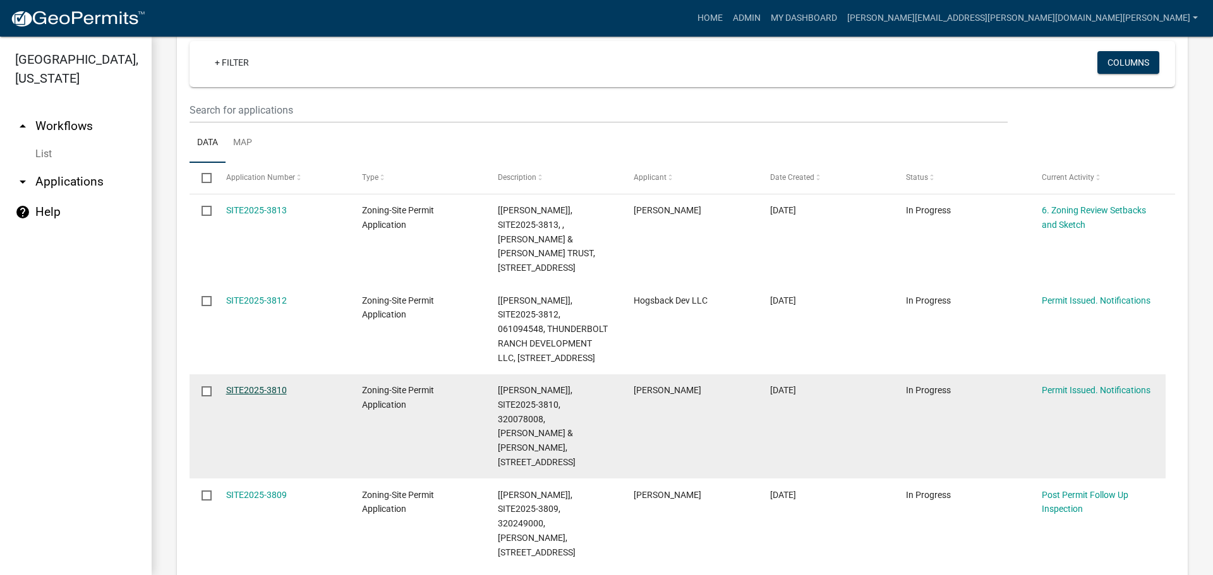
click at [259, 395] on link "SITE2025-3810" at bounding box center [256, 390] width 61 height 10
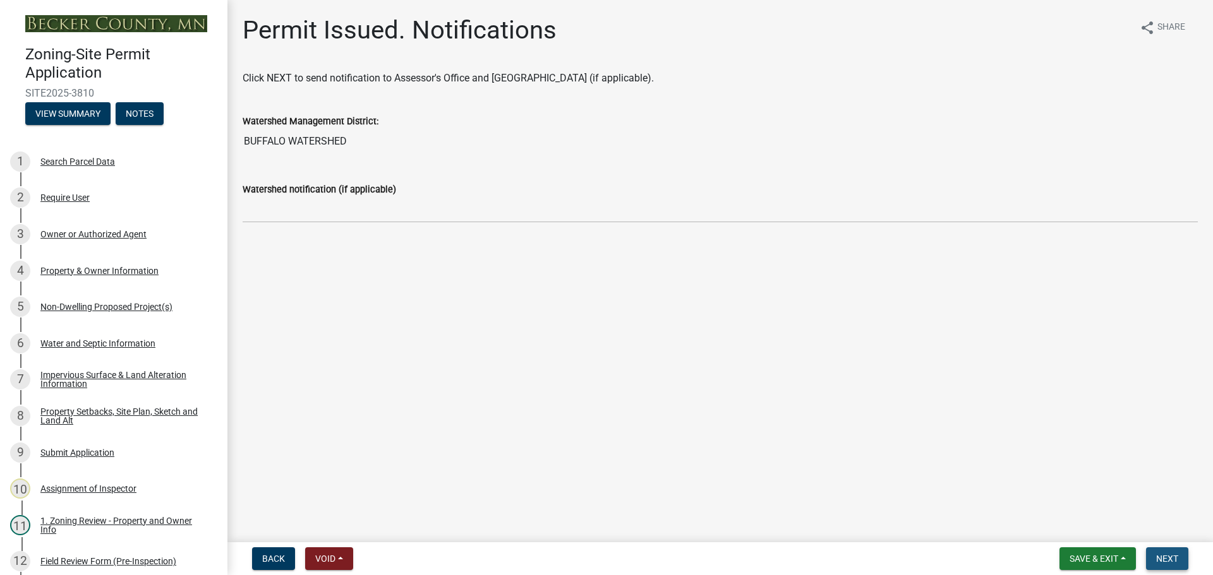
click at [1164, 554] on span "Next" at bounding box center [1167, 559] width 22 height 10
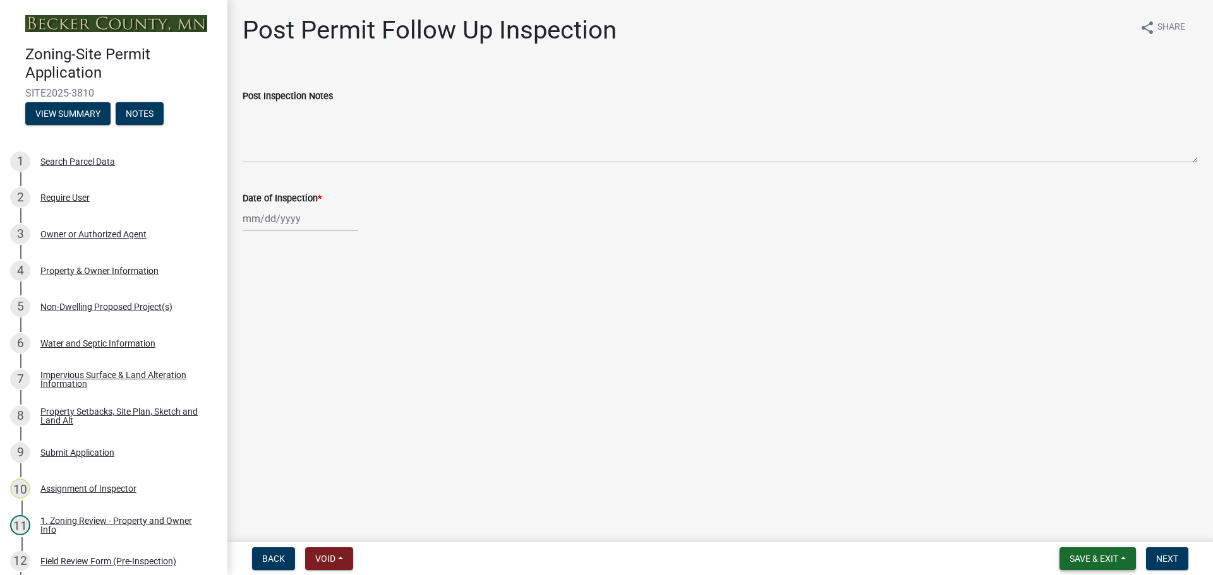
click at [1100, 553] on button "Save & Exit" at bounding box center [1097, 559] width 76 height 23
click at [1095, 525] on button "Save & Exit" at bounding box center [1085, 526] width 101 height 30
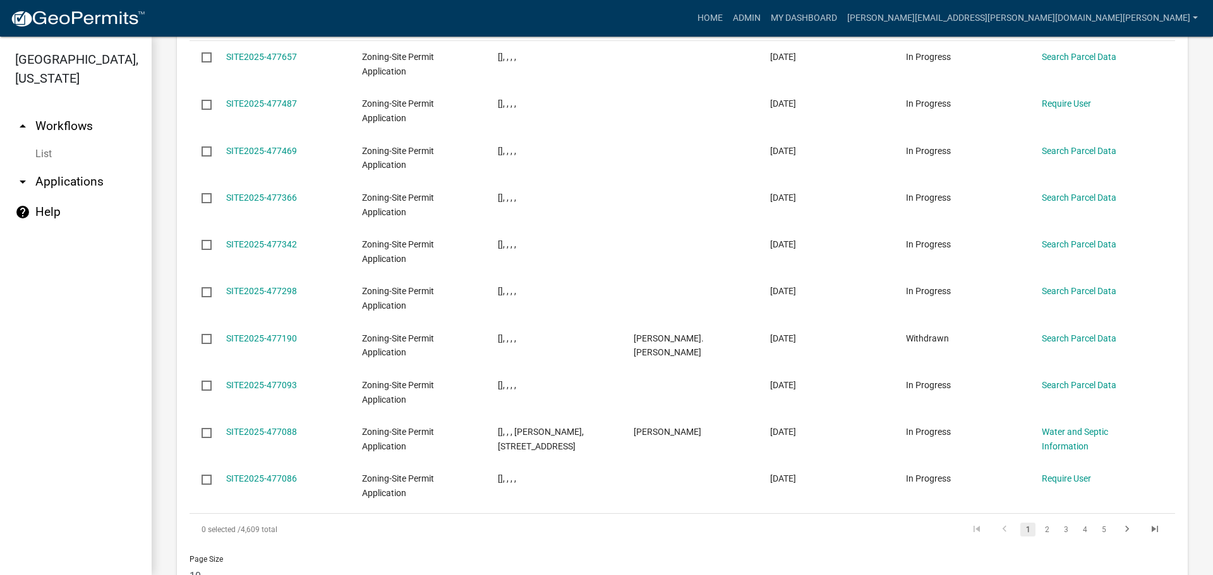
scroll to position [735, 0]
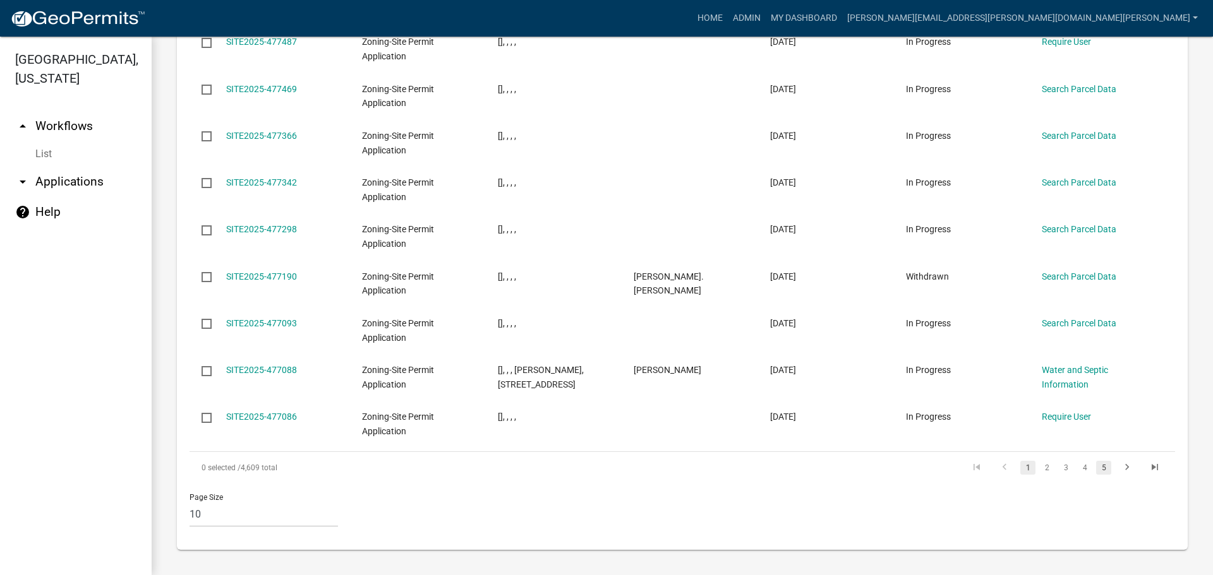
click at [1096, 469] on link "5" at bounding box center [1103, 468] width 15 height 14
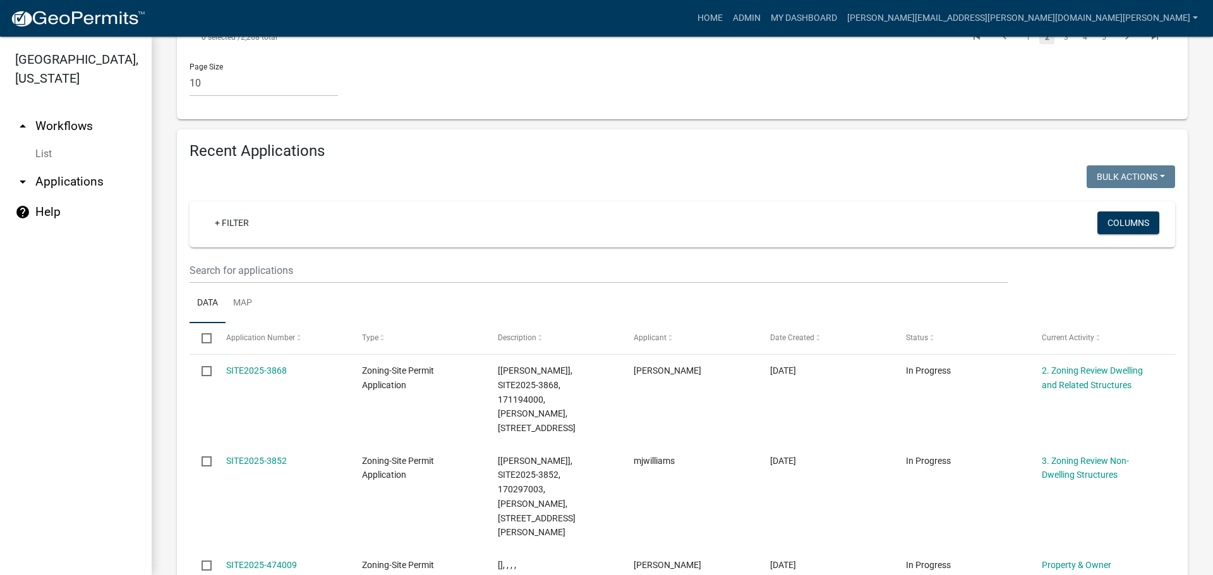
scroll to position [1678, 0]
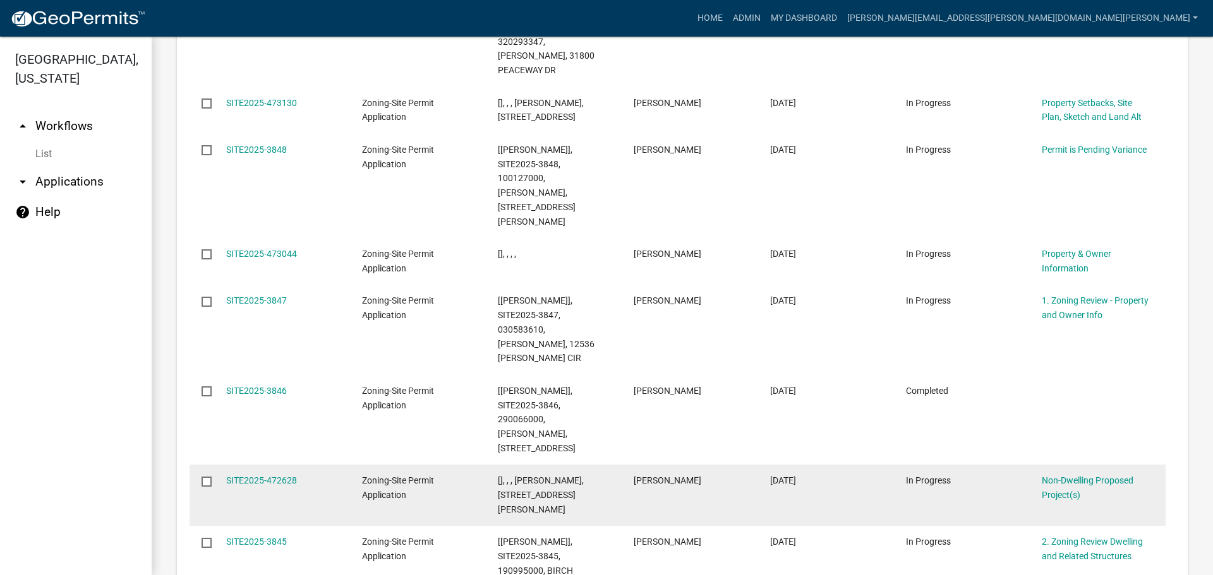
scroll to position [1750, 0]
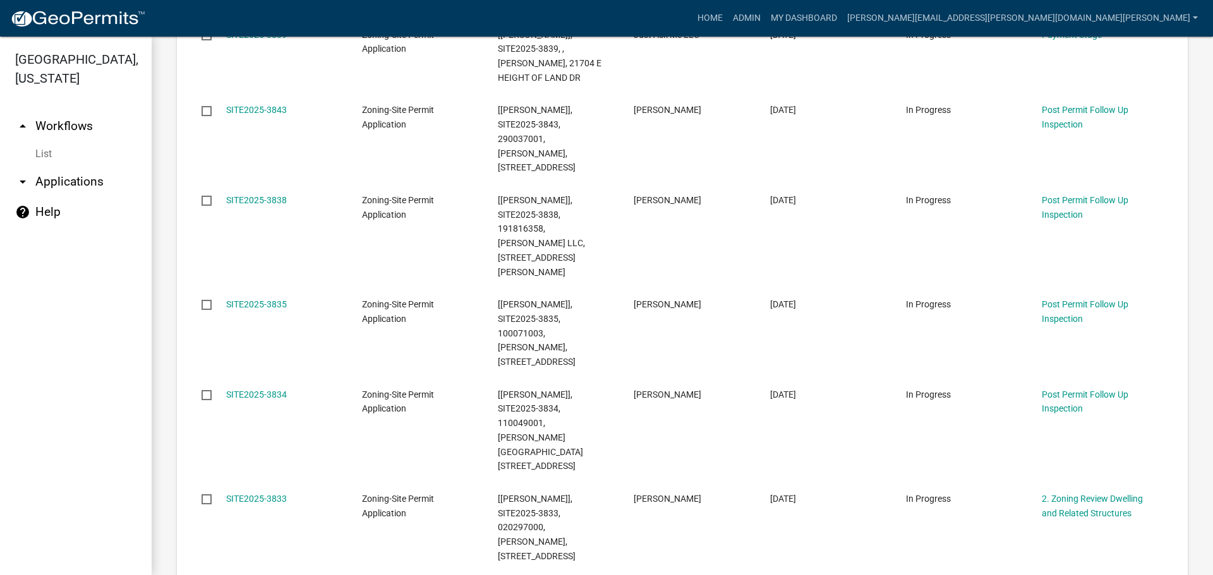
scroll to position [1822, 0]
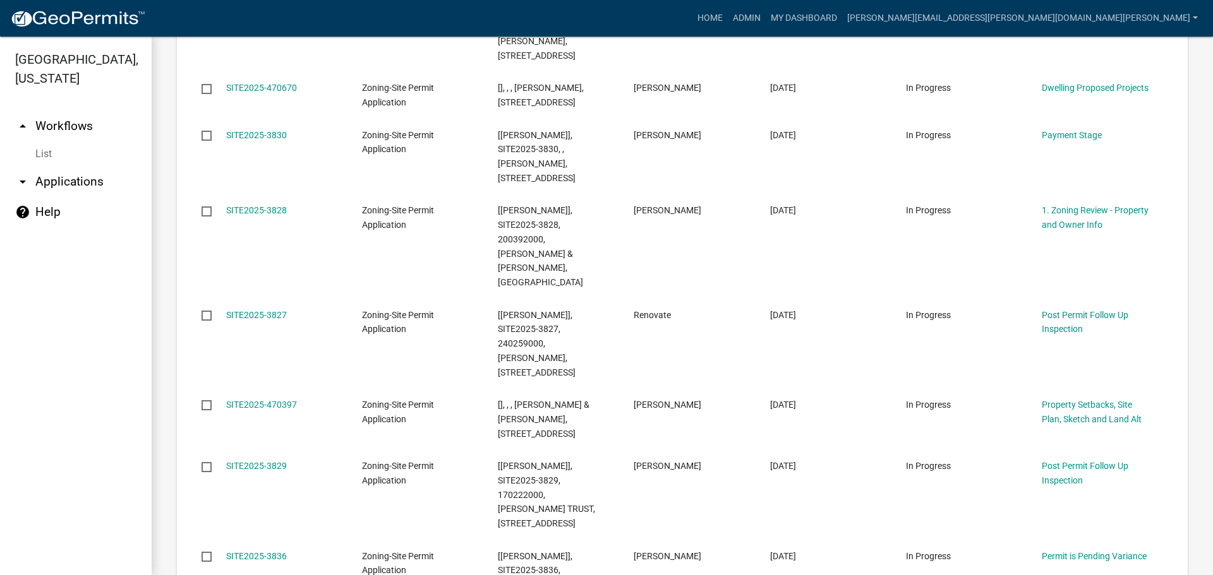
scroll to position [1779, 0]
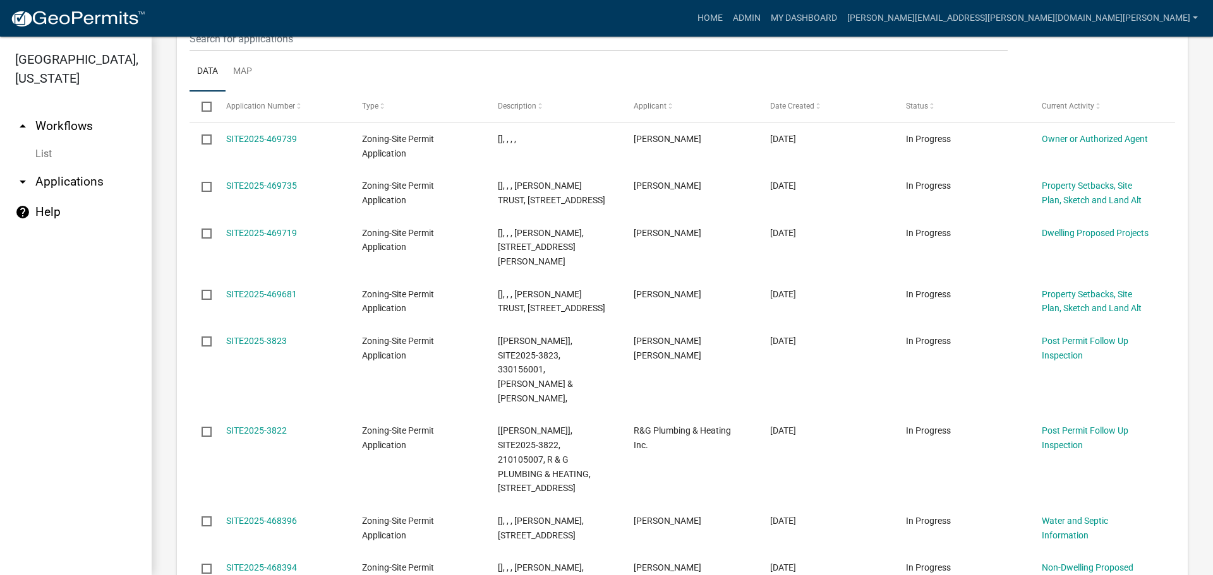
scroll to position [1621, 0]
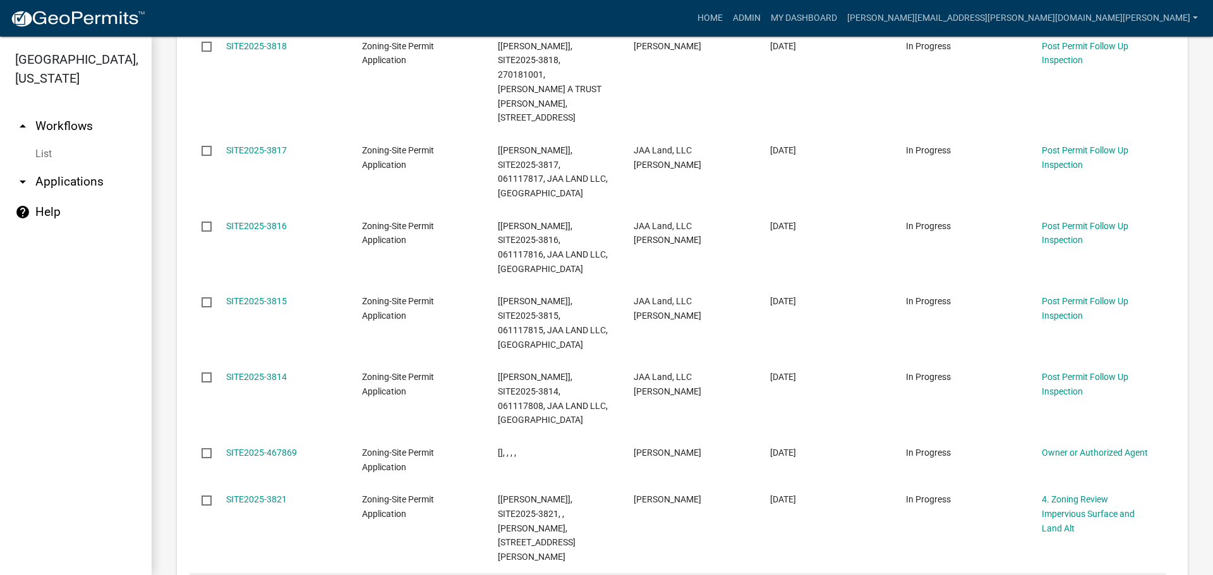
scroll to position [1805, 0]
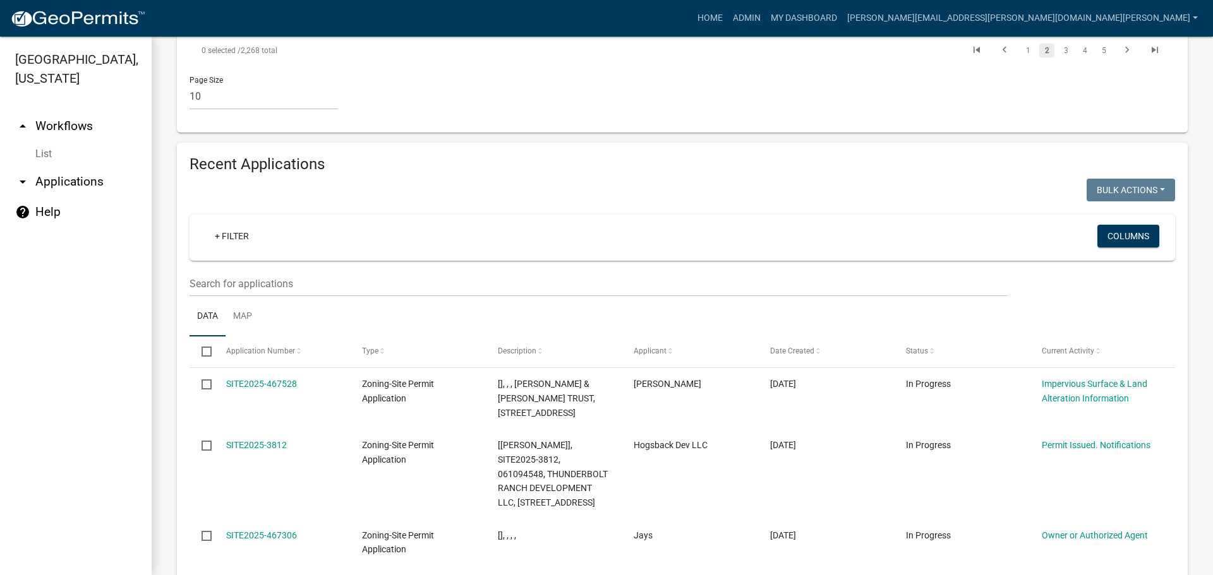
scroll to position [1371, 0]
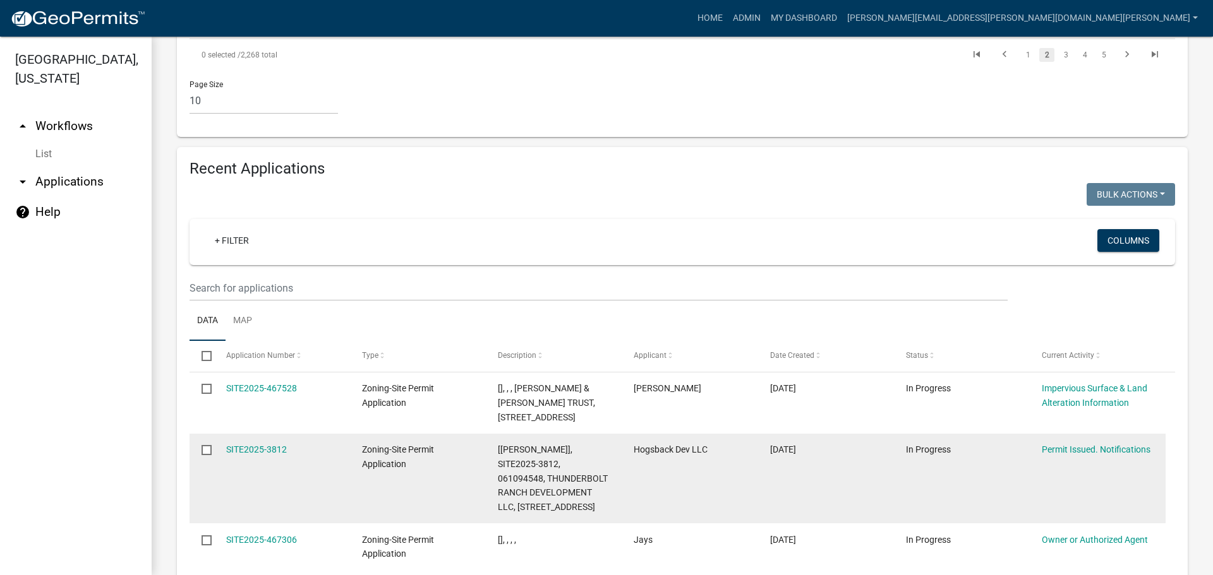
click at [264, 443] on div "SITE2025-3812" at bounding box center [282, 450] width 112 height 15
click at [275, 445] on link "SITE2025-3812" at bounding box center [256, 450] width 61 height 10
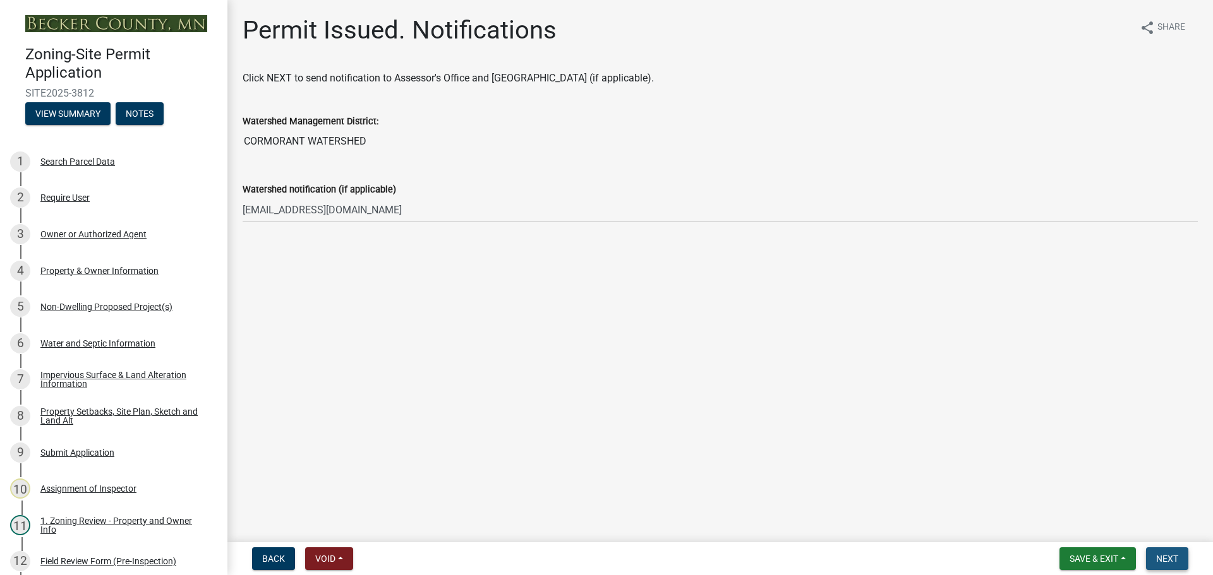
click at [1162, 551] on button "Next" at bounding box center [1167, 559] width 42 height 23
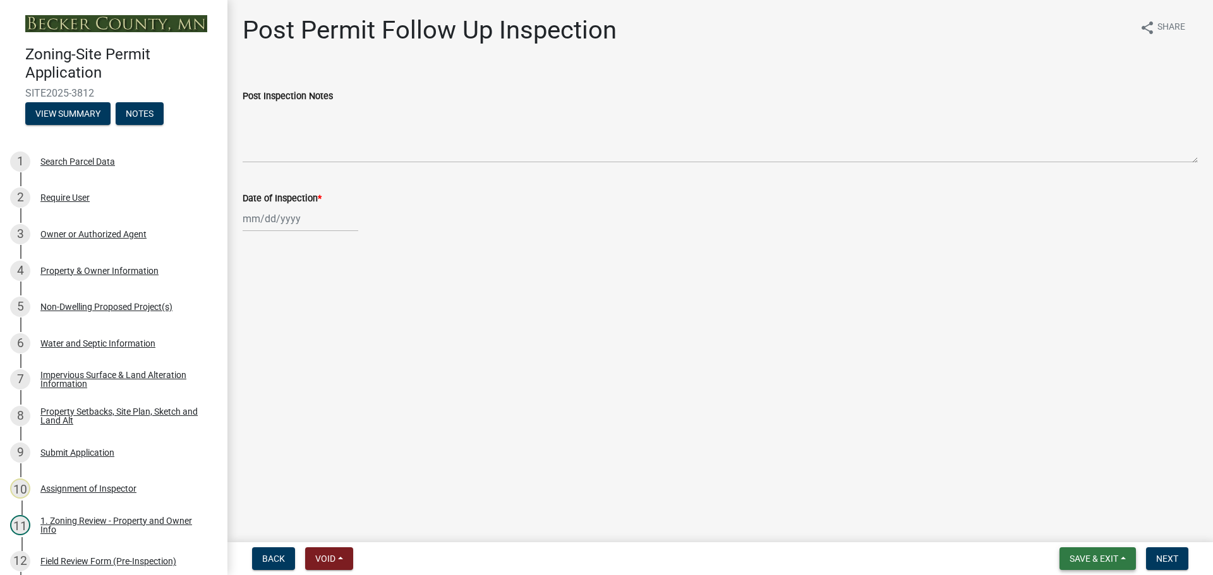
click at [1104, 555] on span "Save & Exit" at bounding box center [1093, 559] width 49 height 10
click at [1081, 521] on button "Save & Exit" at bounding box center [1085, 526] width 101 height 30
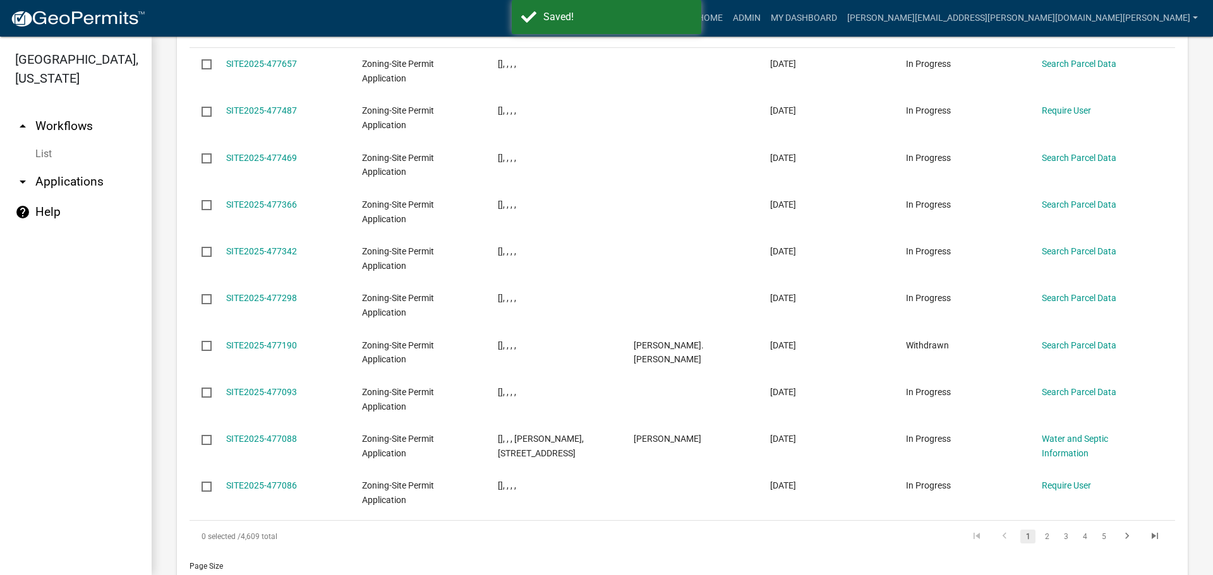
scroll to position [1549, 0]
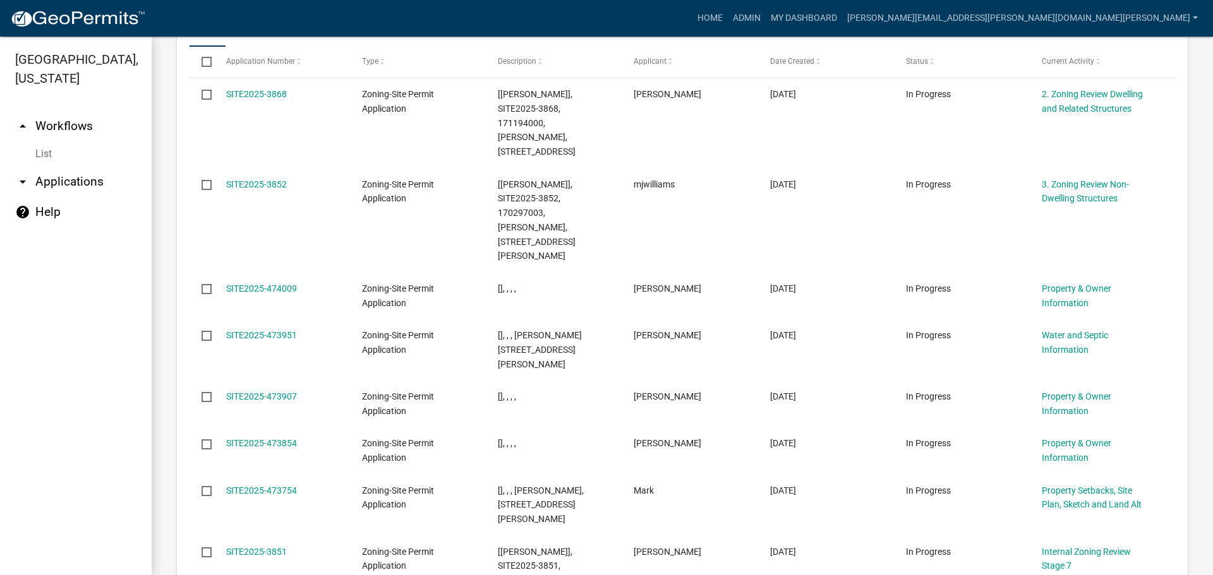
scroll to position [1678, 0]
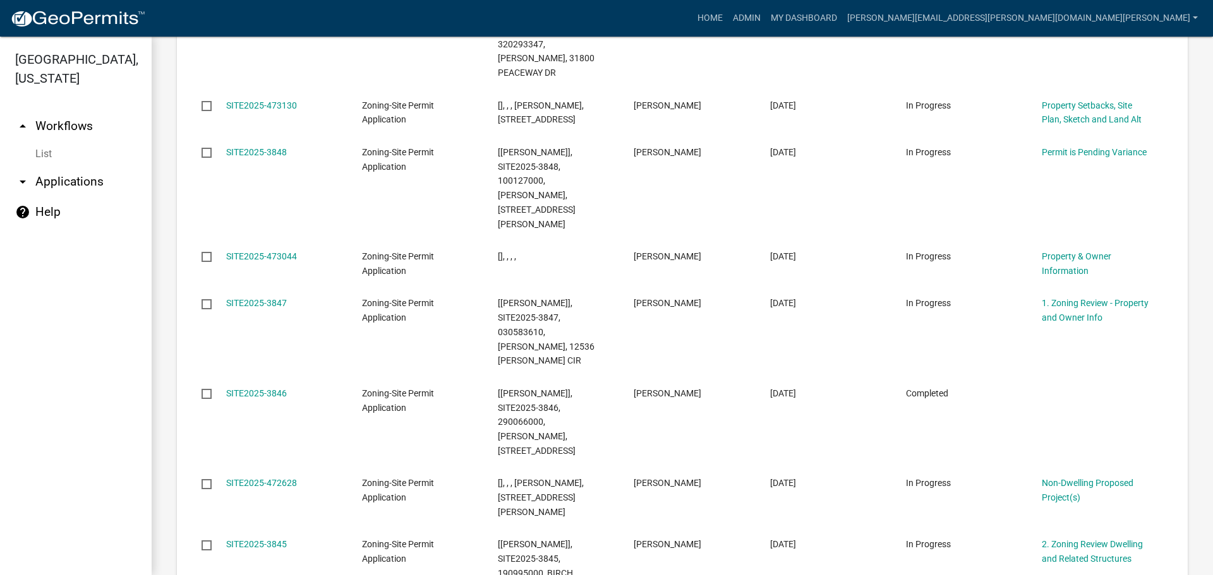
scroll to position [1750, 0]
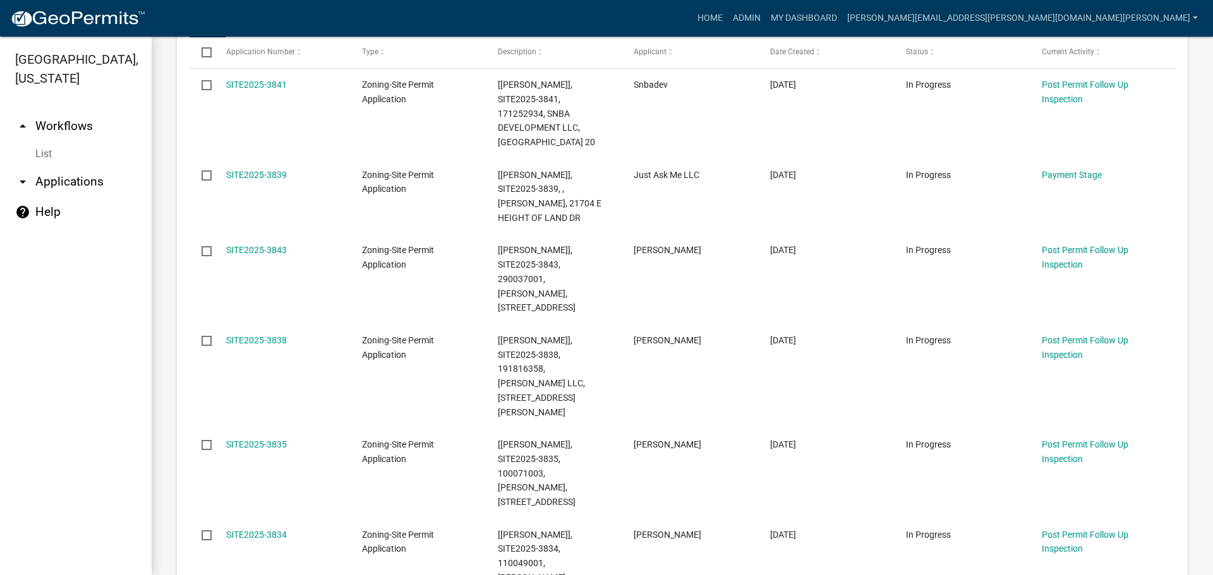
scroll to position [1822, 0]
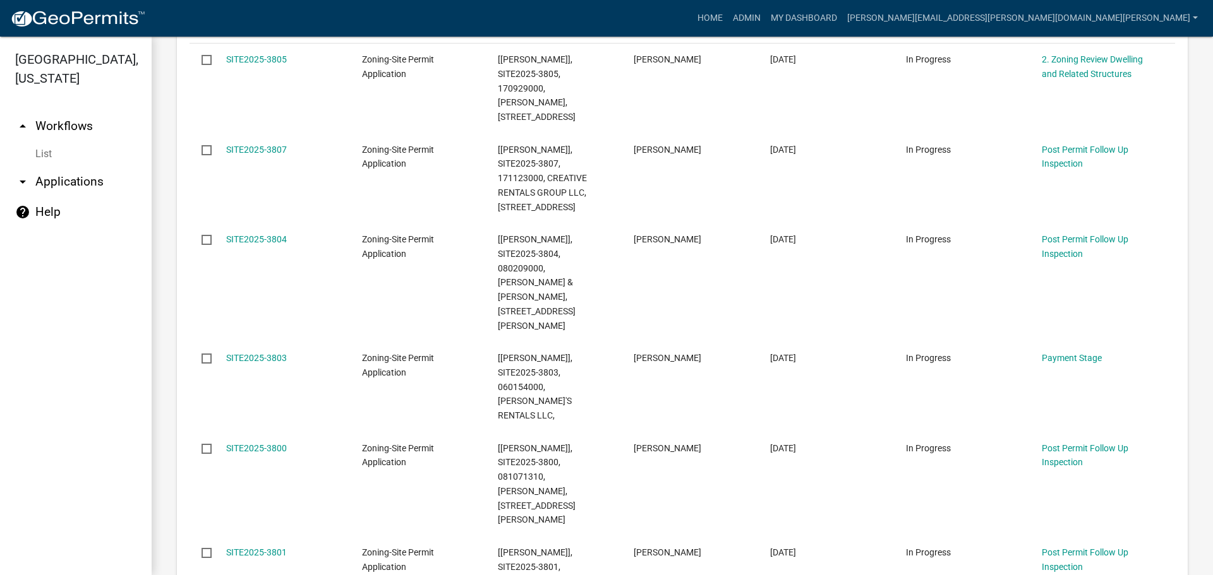
scroll to position [1807, 0]
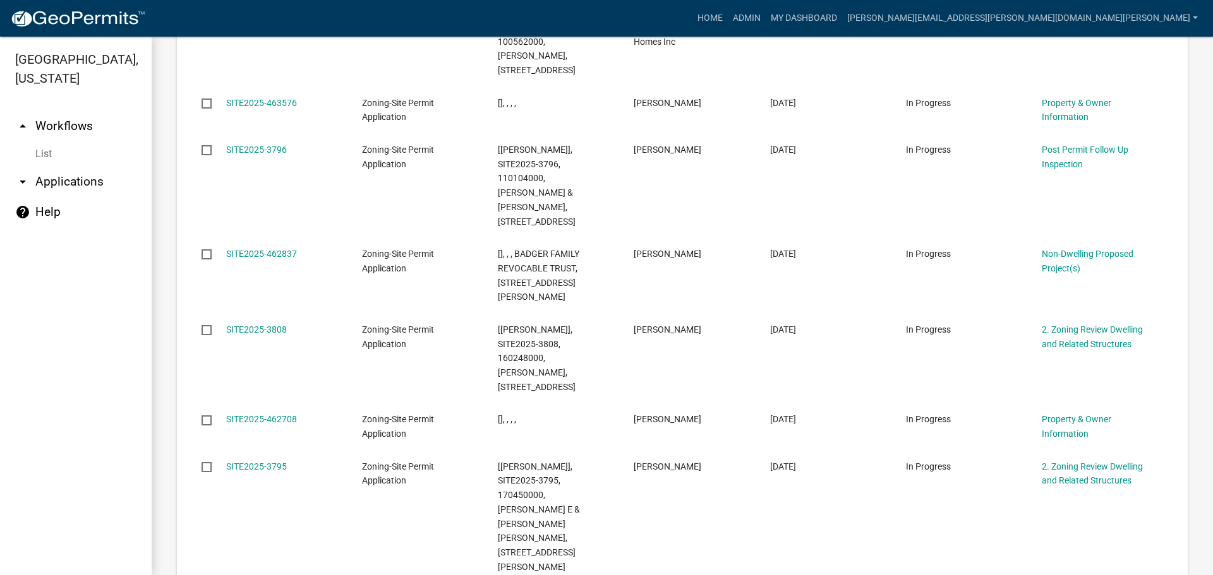
scroll to position [1750, 0]
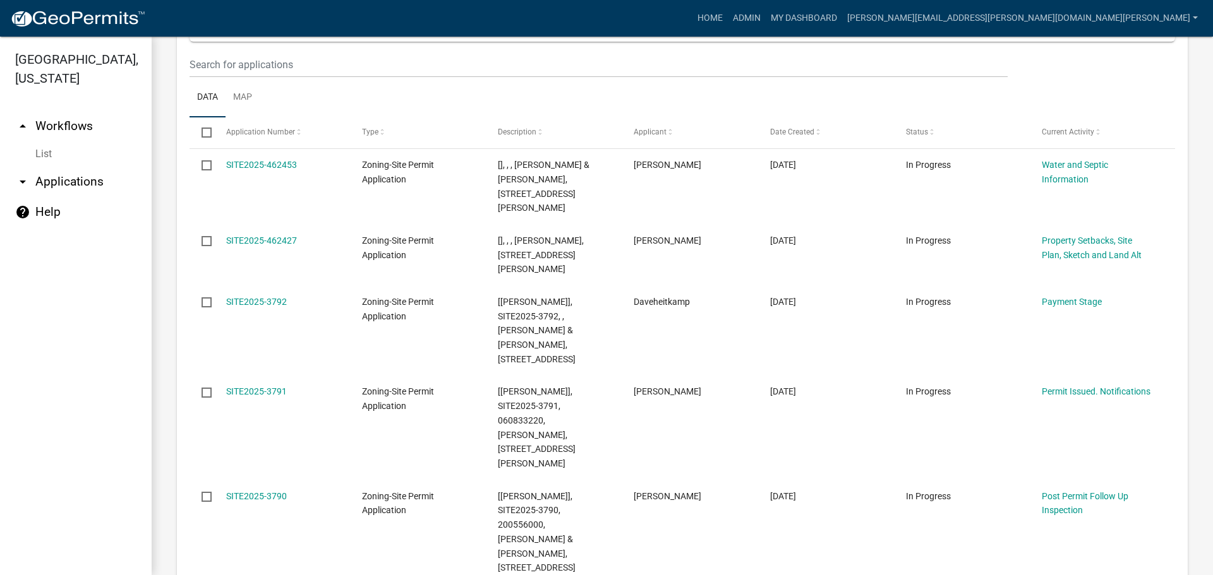
scroll to position [1531, 0]
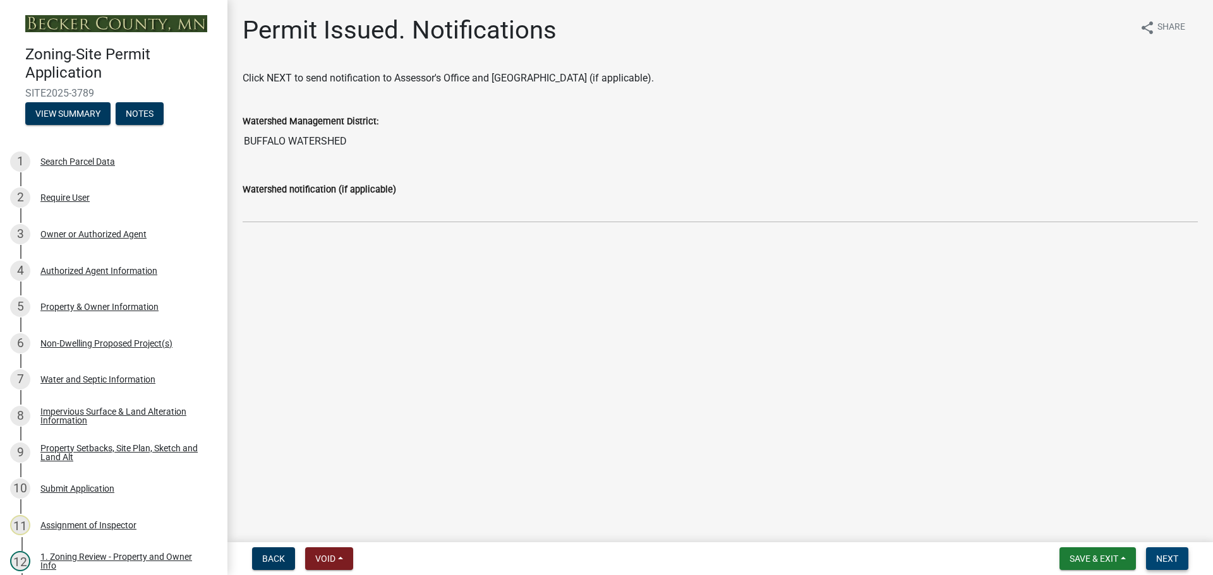
click at [1174, 558] on span "Next" at bounding box center [1167, 559] width 22 height 10
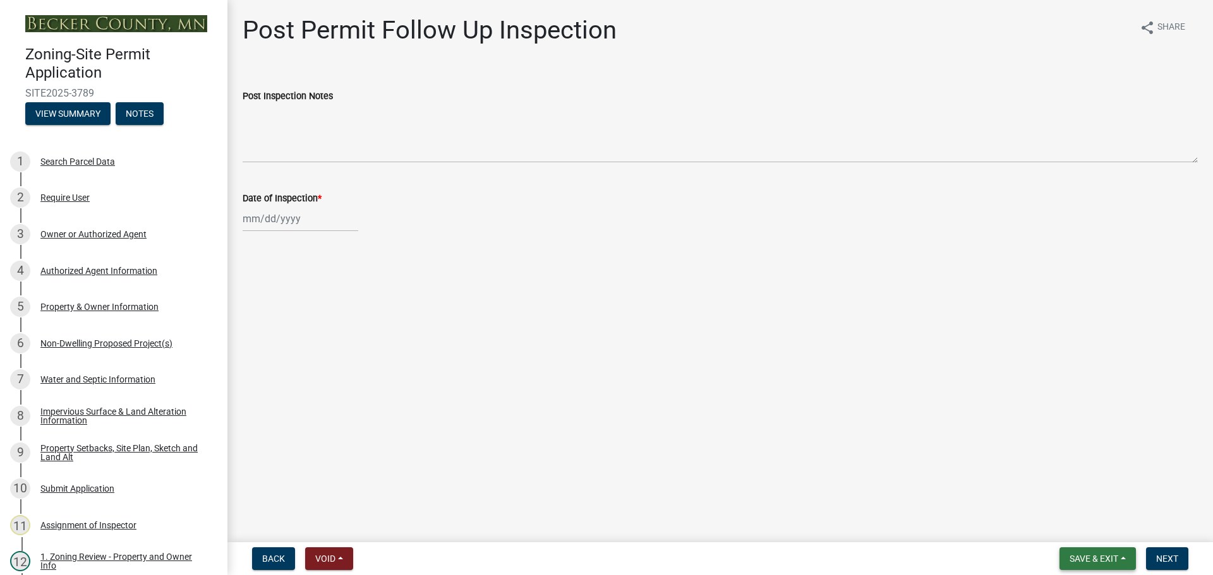
click at [1090, 551] on button "Save & Exit" at bounding box center [1097, 559] width 76 height 23
click at [1080, 523] on button "Save & Exit" at bounding box center [1085, 526] width 101 height 30
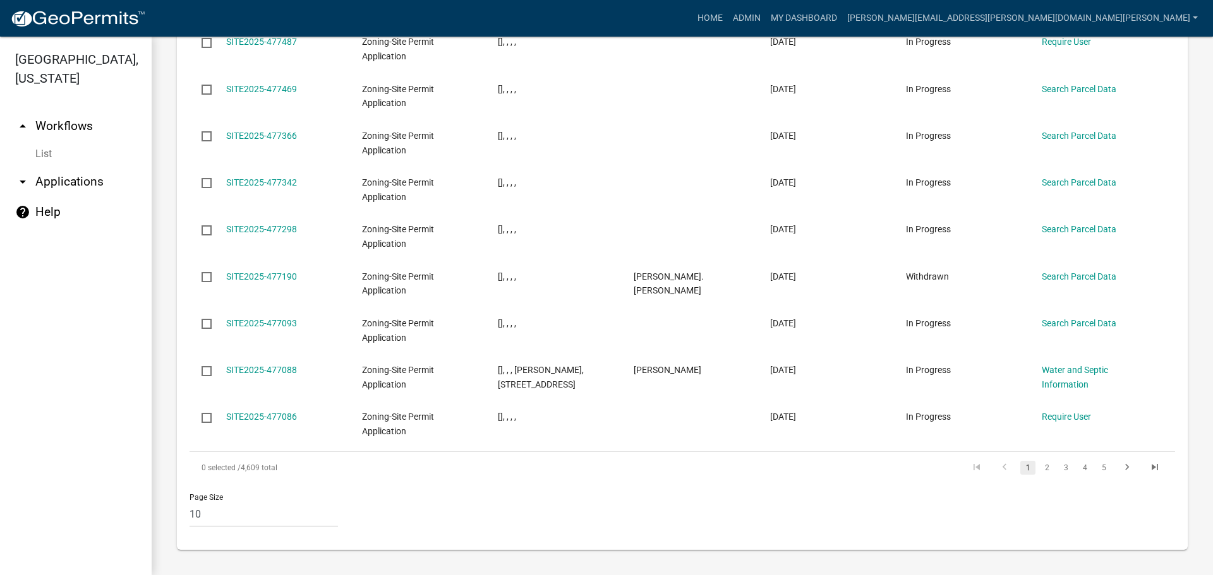
scroll to position [1549, 0]
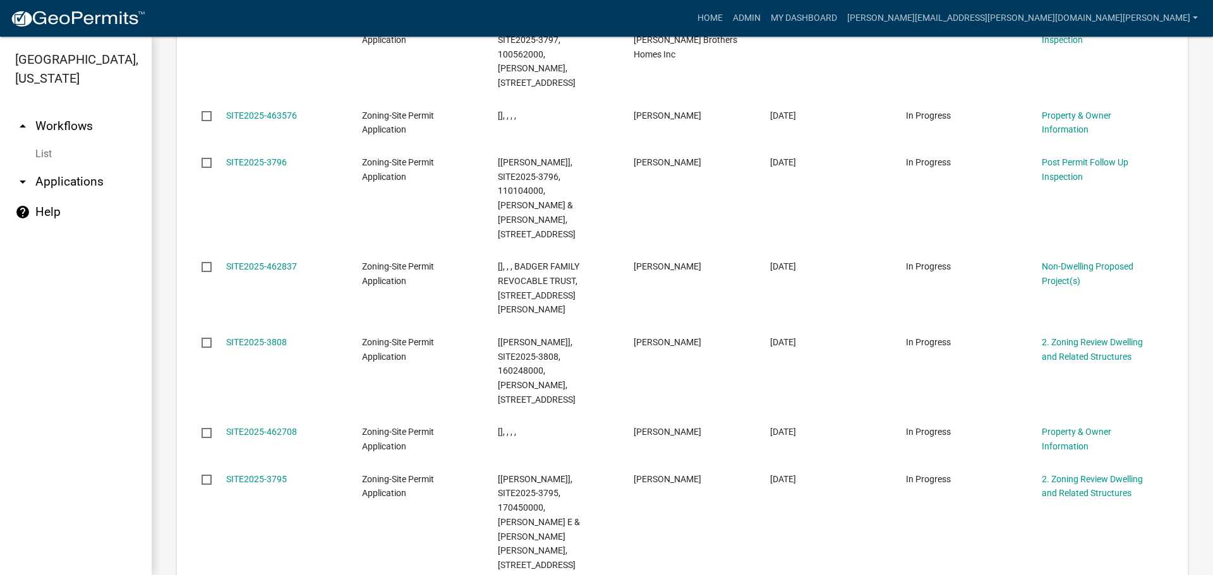
scroll to position [1750, 0]
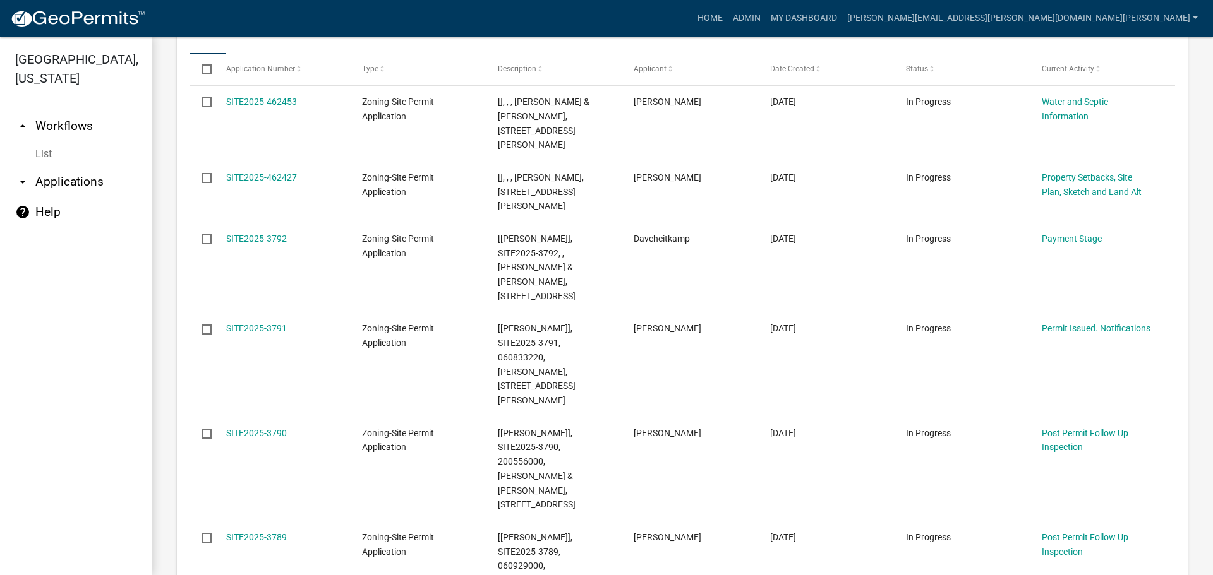
scroll to position [1594, 0]
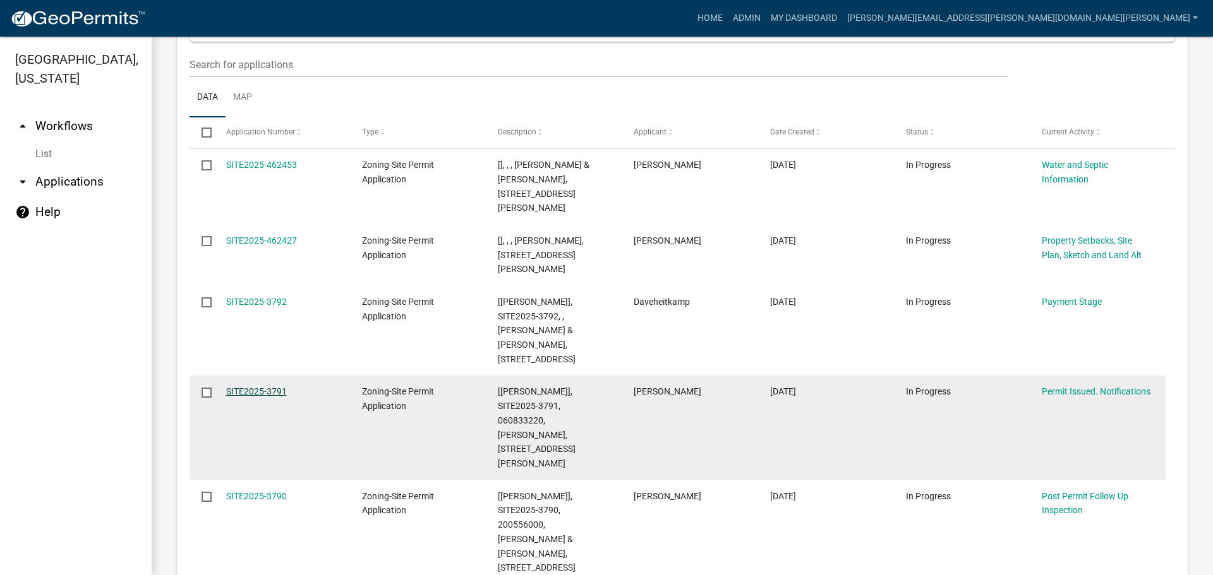
click at [261, 387] on link "SITE2025-3791" at bounding box center [256, 392] width 61 height 10
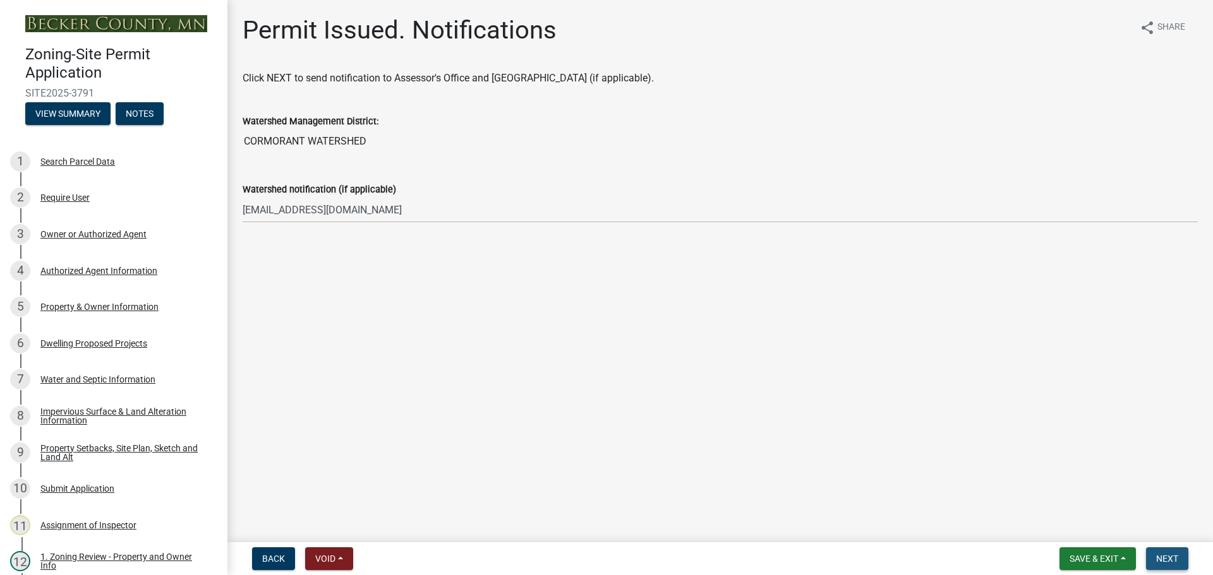
click at [1170, 552] on button "Next" at bounding box center [1167, 559] width 42 height 23
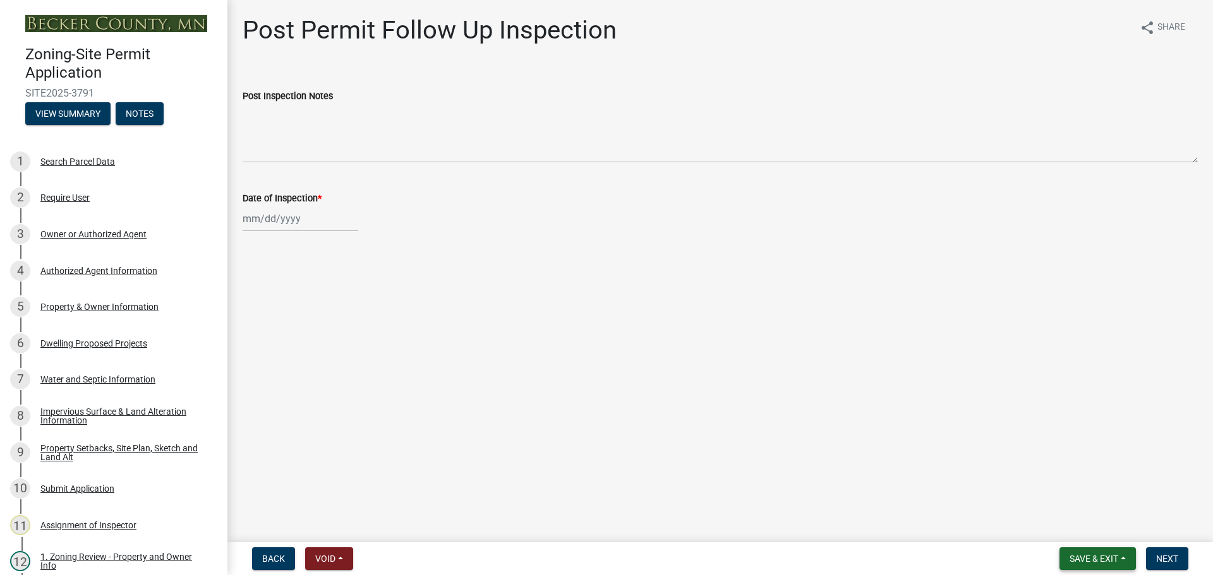
click at [1084, 556] on span "Save & Exit" at bounding box center [1093, 559] width 49 height 10
click at [1071, 524] on button "Save & Exit" at bounding box center [1085, 526] width 101 height 30
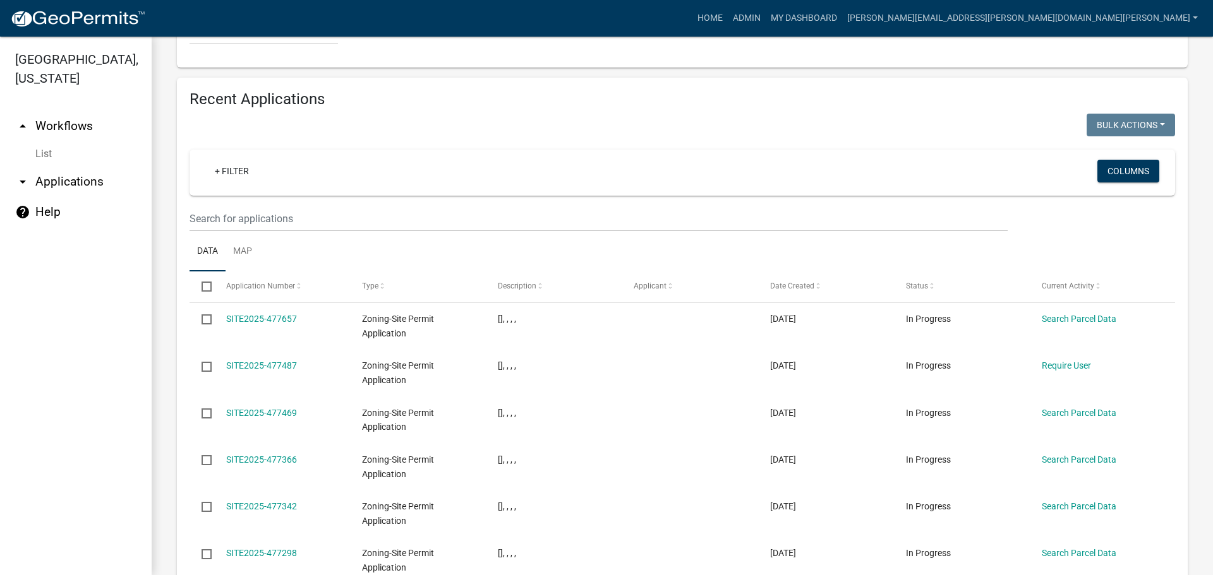
scroll to position [1549, 0]
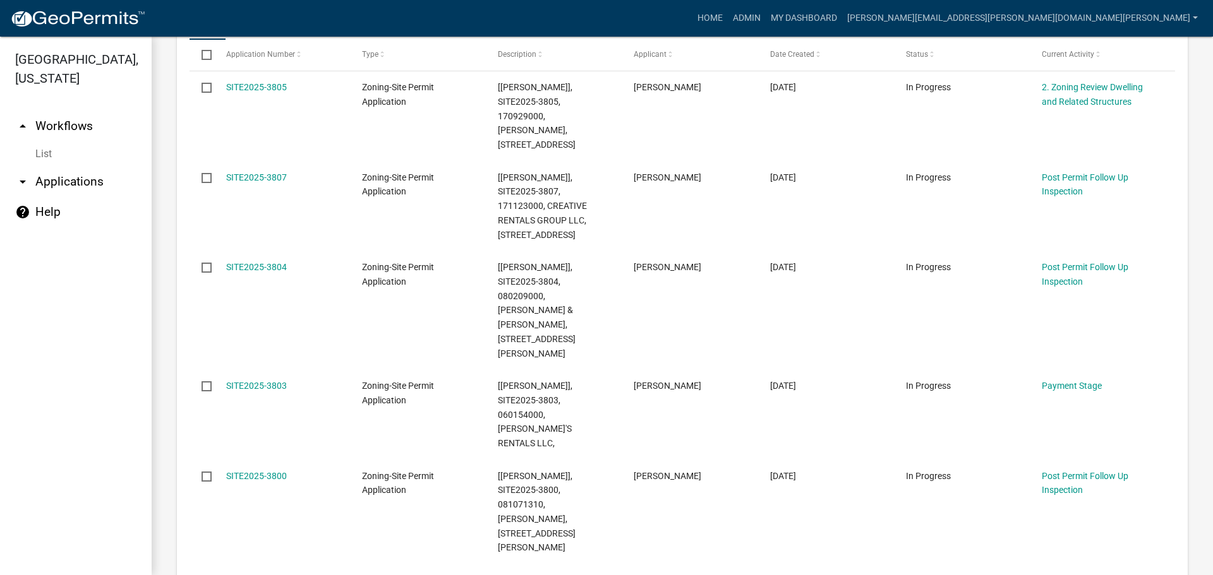
scroll to position [1798, 0]
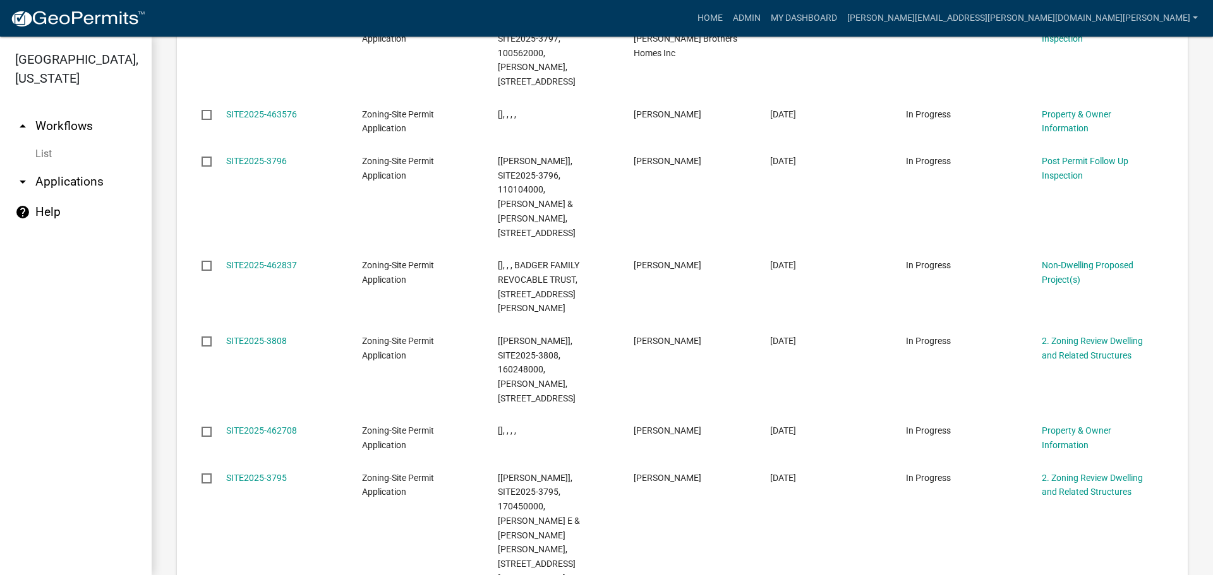
scroll to position [1750, 0]
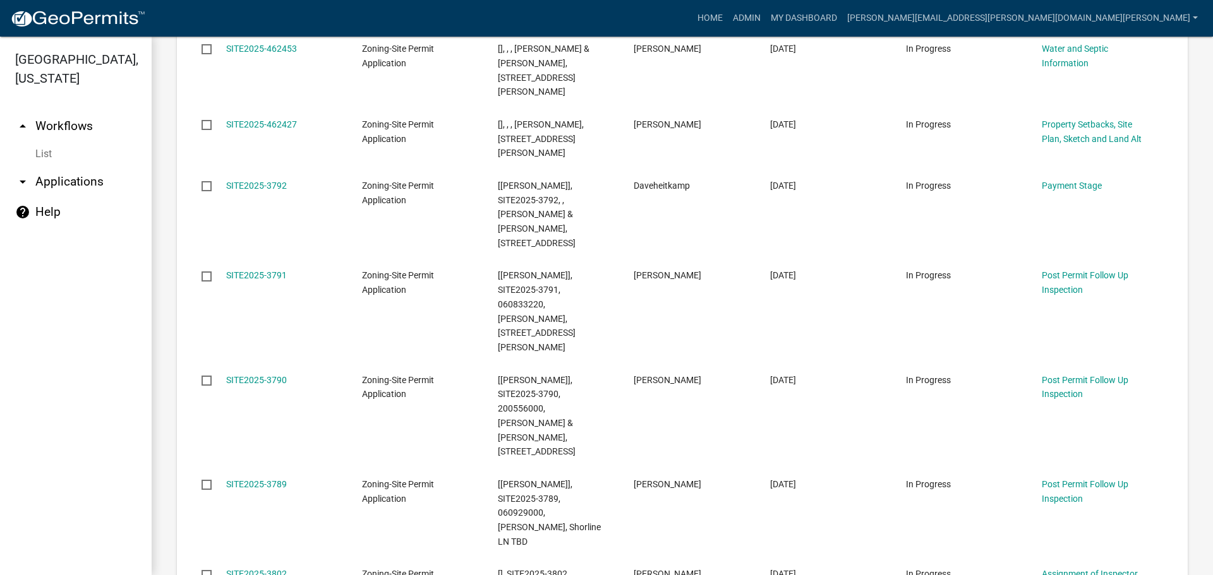
scroll to position [1736, 0]
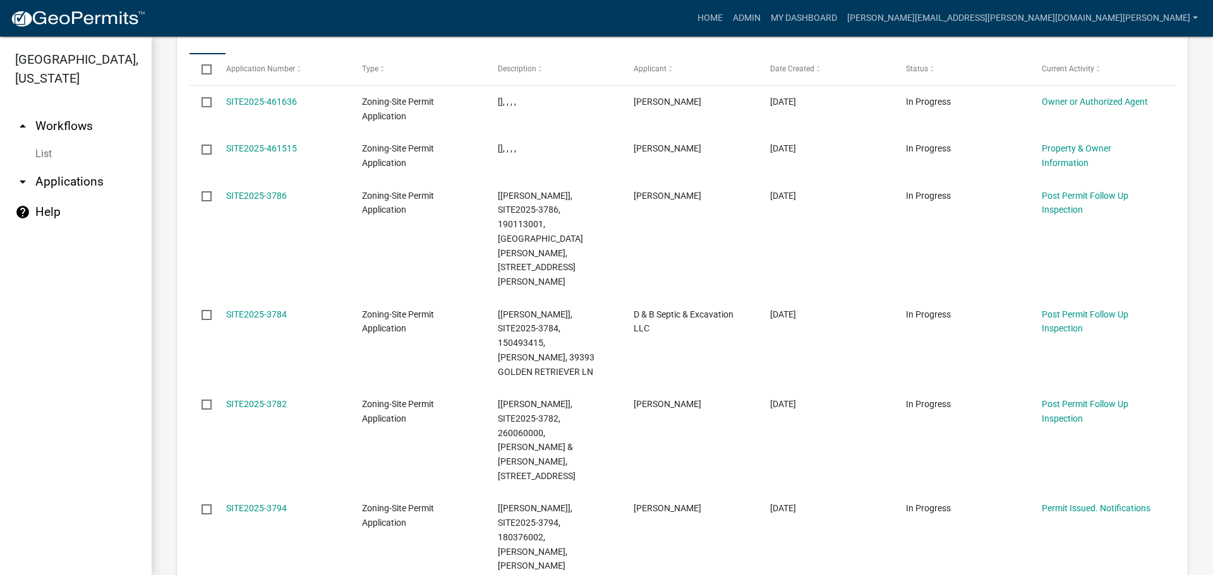
scroll to position [1594, 0]
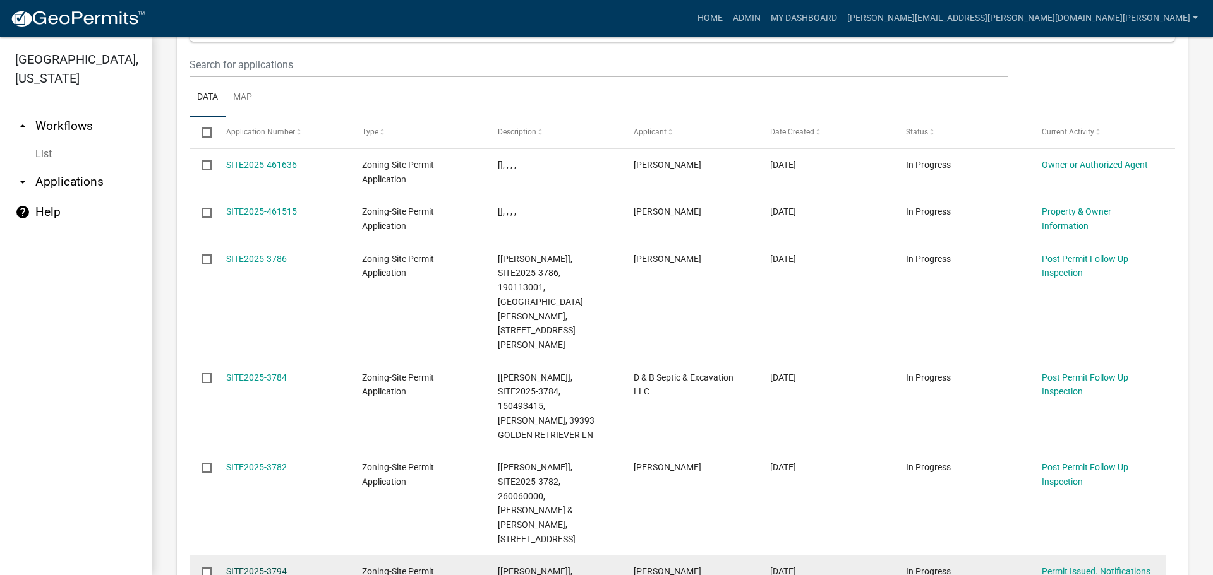
click at [280, 567] on link "SITE2025-3794" at bounding box center [256, 572] width 61 height 10
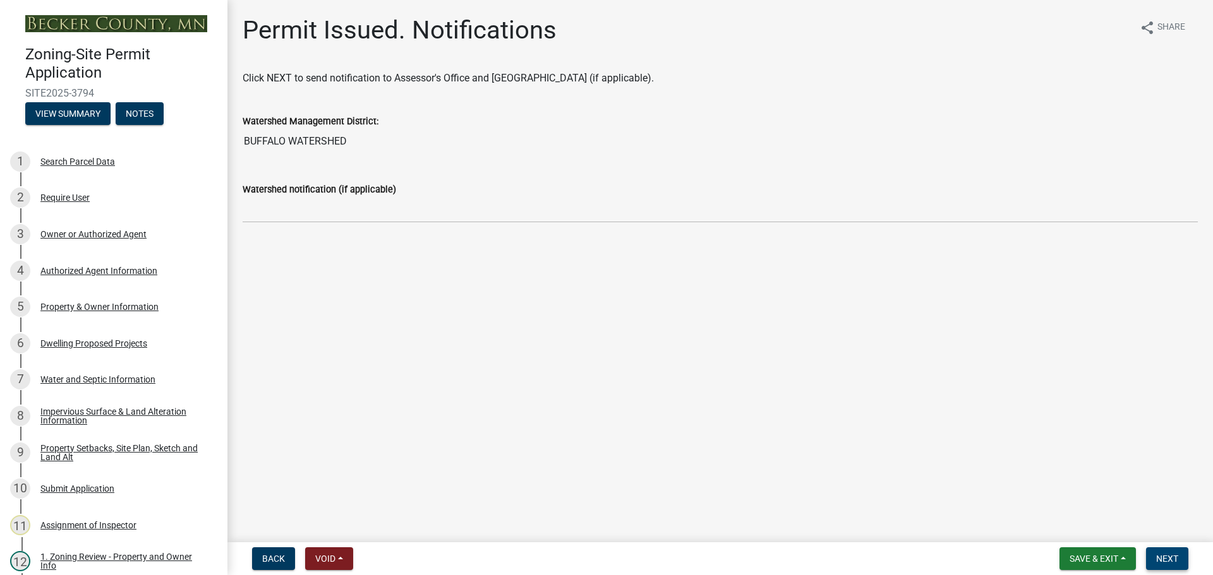
click at [1168, 554] on span "Next" at bounding box center [1167, 559] width 22 height 10
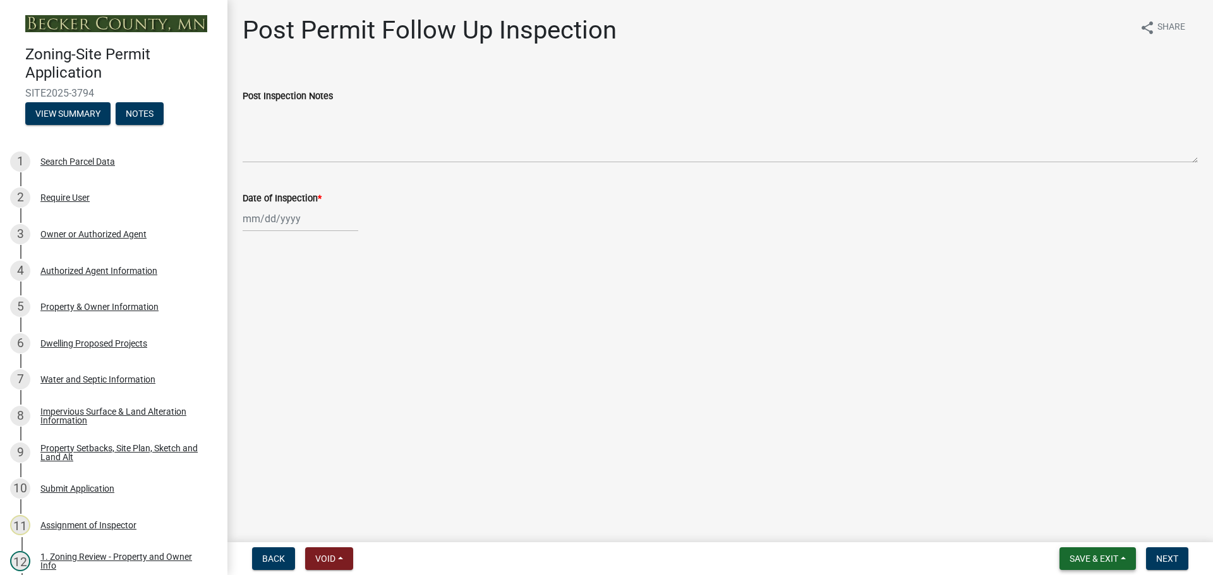
click at [1098, 551] on button "Save & Exit" at bounding box center [1097, 559] width 76 height 23
click at [1078, 523] on button "Save & Exit" at bounding box center [1085, 526] width 101 height 30
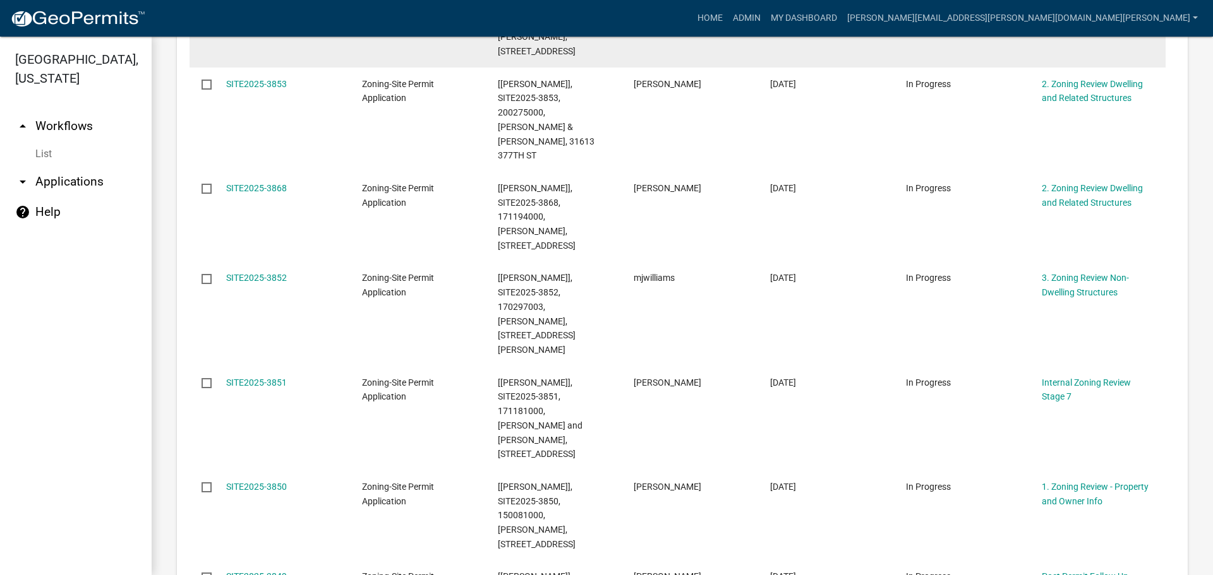
scroll to position [758, 0]
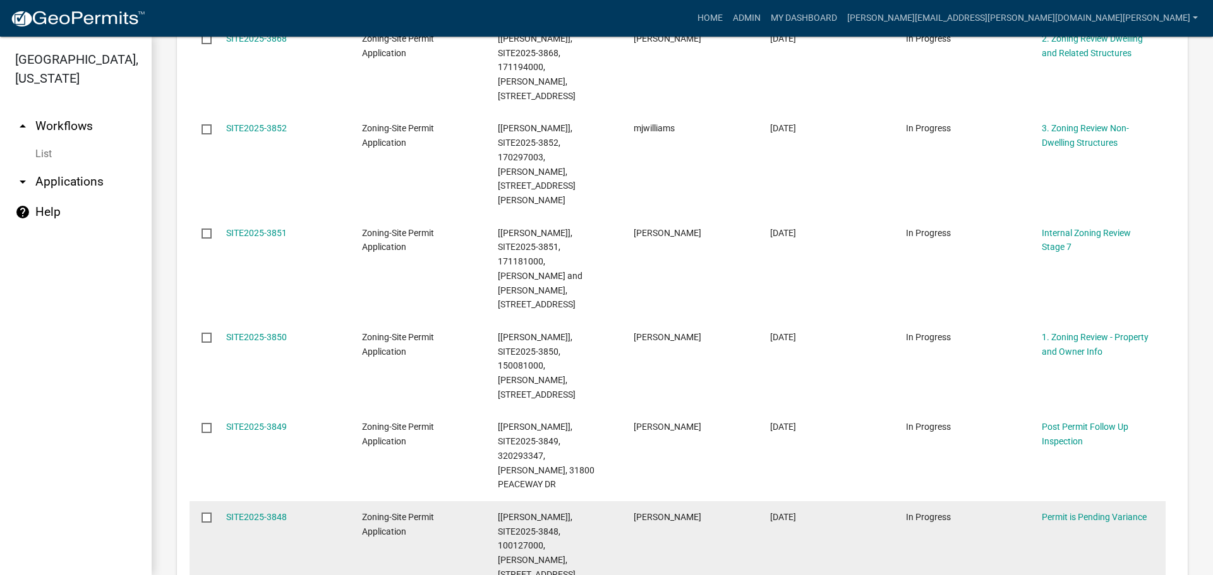
scroll to position [821, 0]
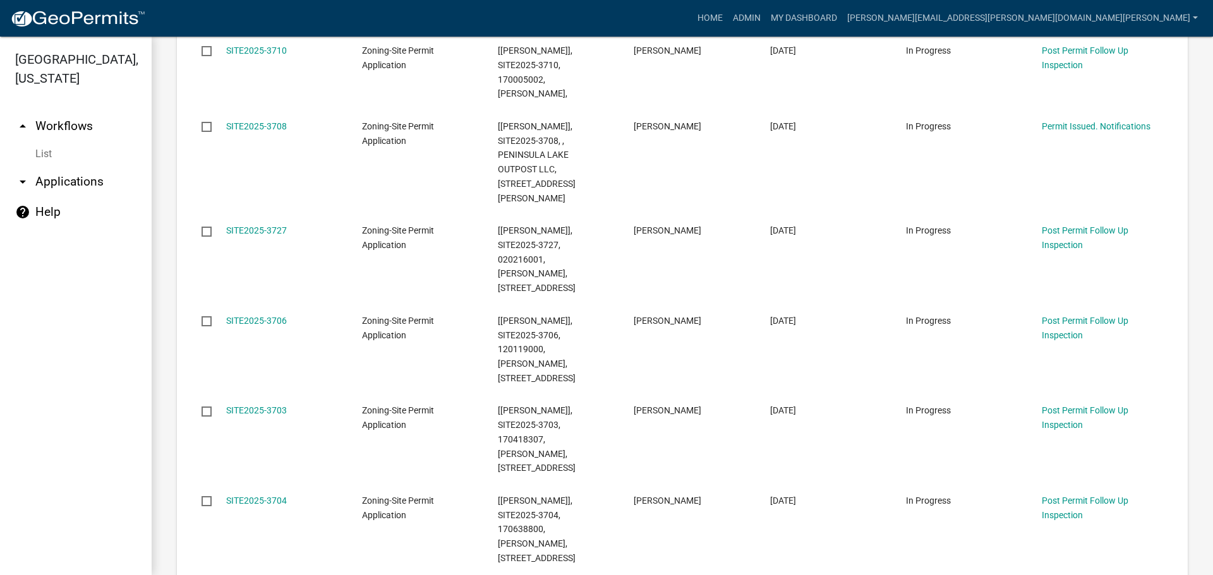
scroll to position [335, 0]
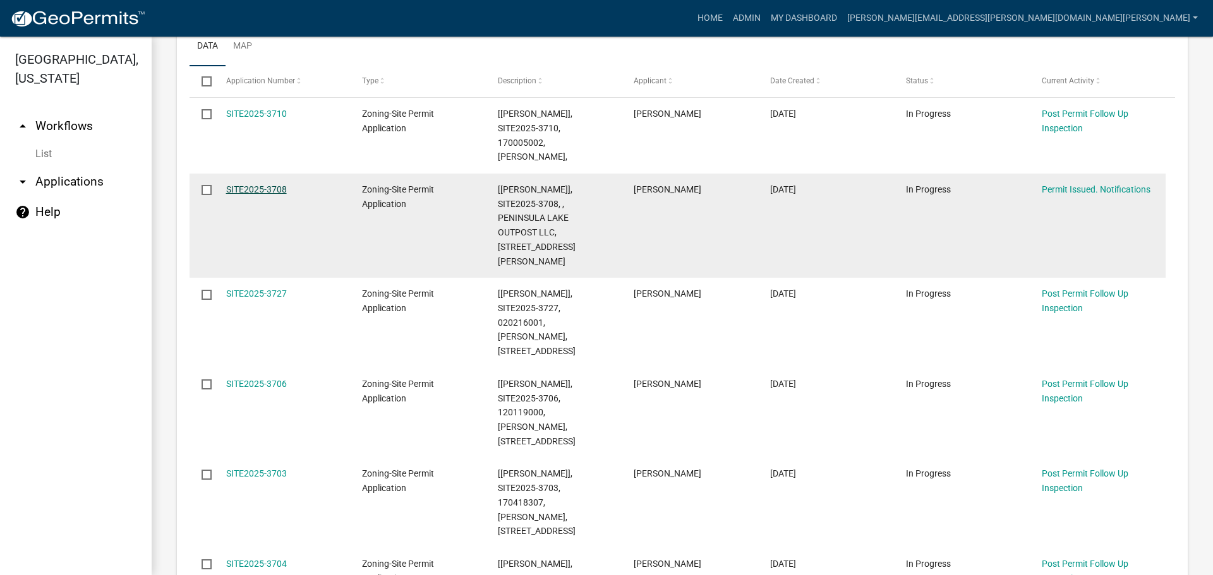
click at [277, 184] on link "SITE2025-3708" at bounding box center [256, 189] width 61 height 10
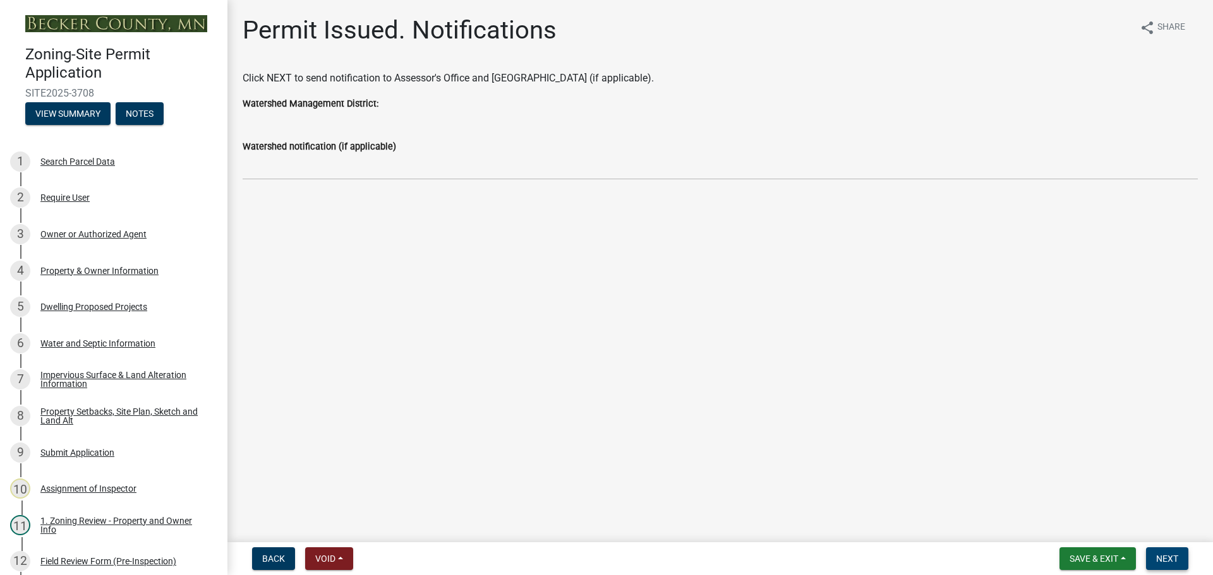
click at [1178, 554] on span "Next" at bounding box center [1167, 559] width 22 height 10
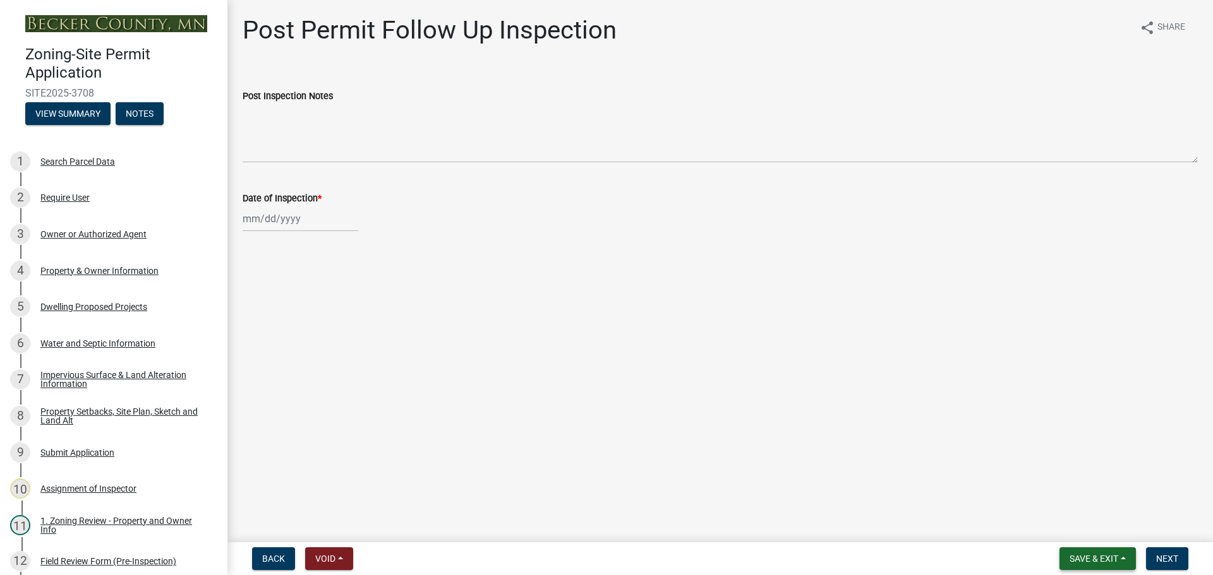
click at [1072, 551] on button "Save & Exit" at bounding box center [1097, 559] width 76 height 23
click at [1078, 524] on button "Save & Exit" at bounding box center [1085, 526] width 101 height 30
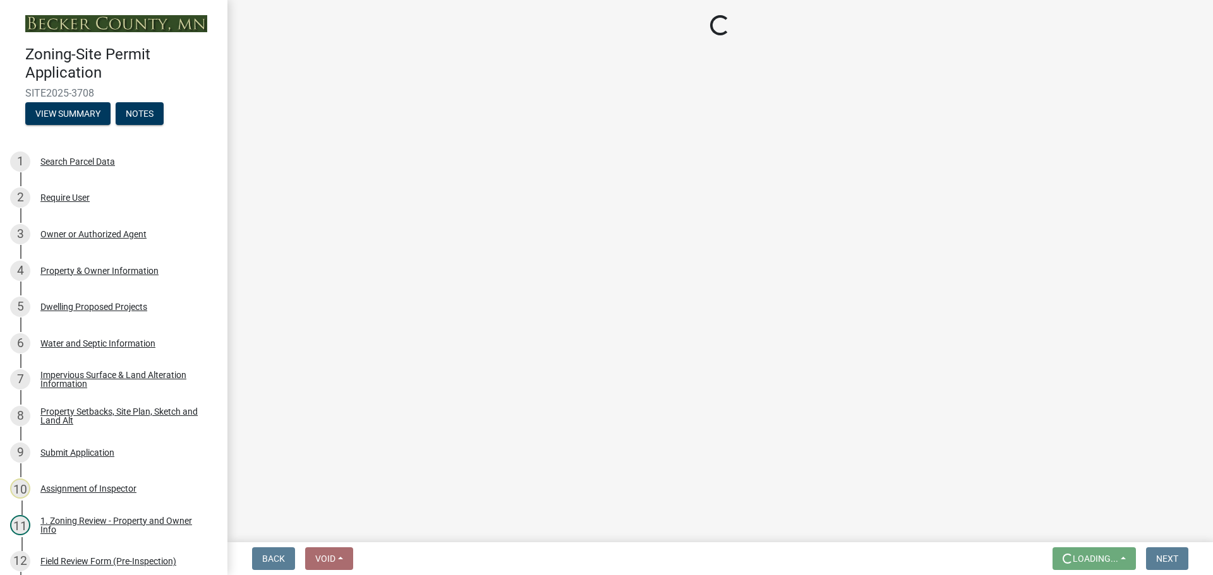
click at [1078, 524] on main "Loading..." at bounding box center [719, 269] width 985 height 538
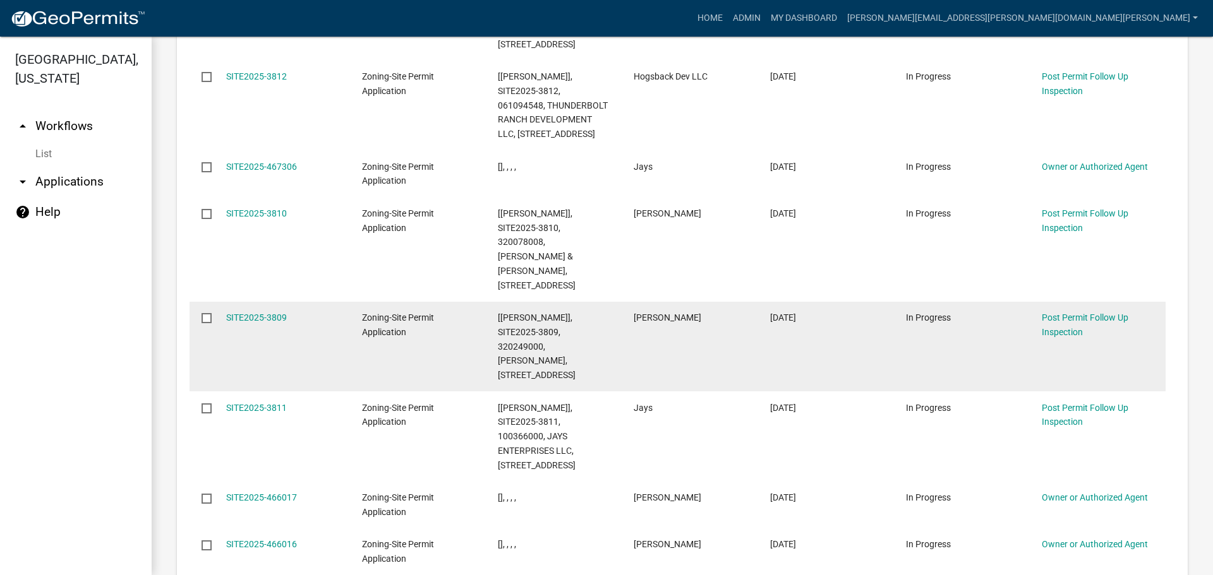
scroll to position [1750, 0]
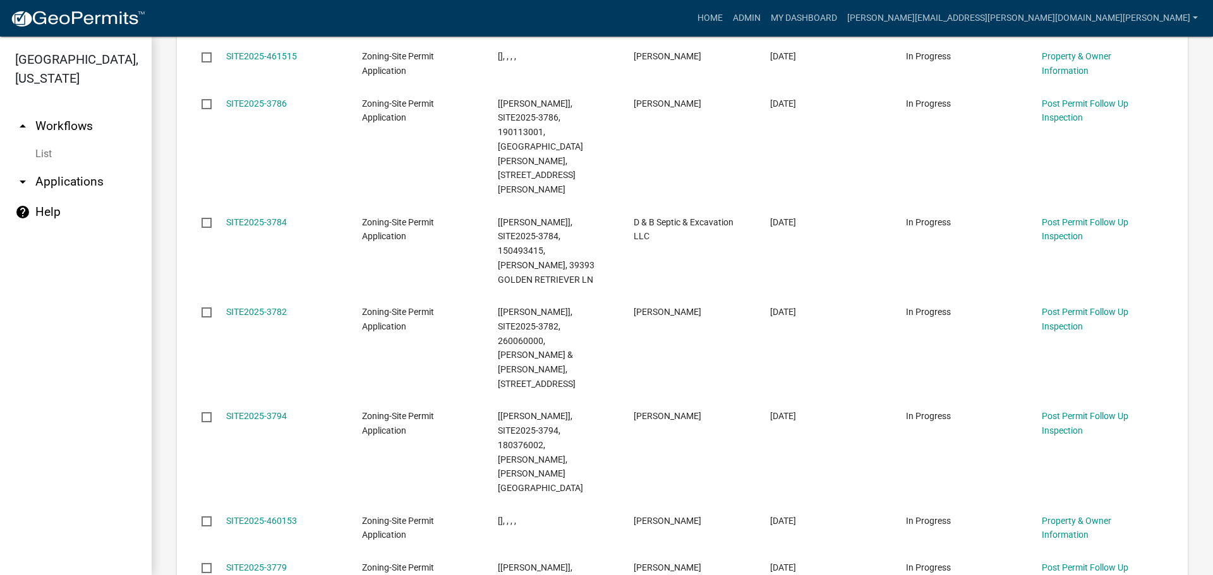
scroll to position [1706, 0]
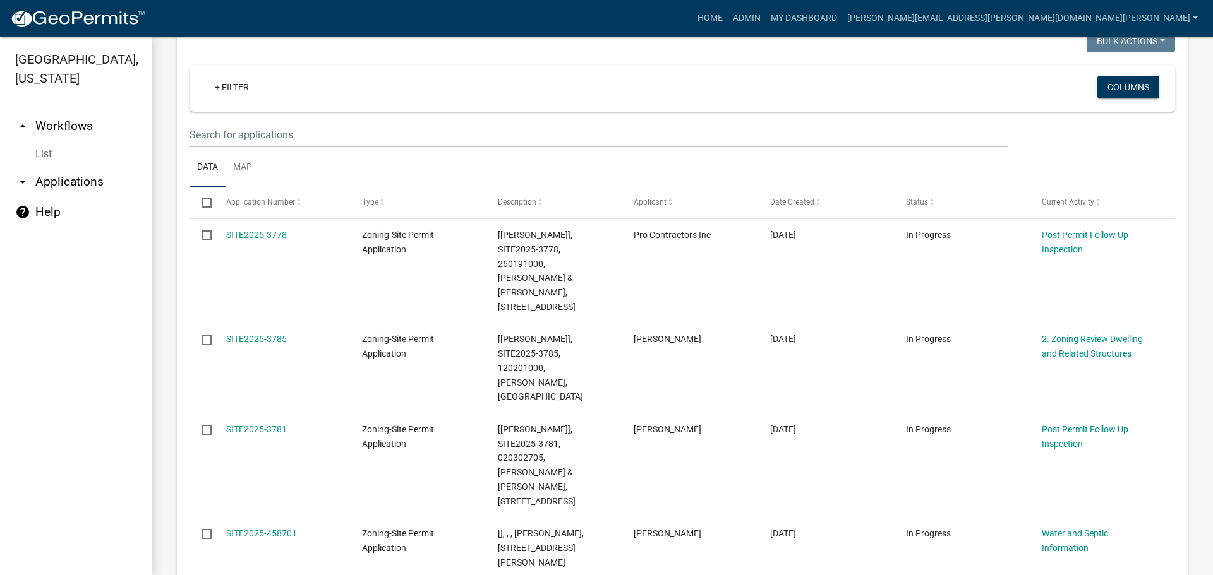
scroll to position [1707, 0]
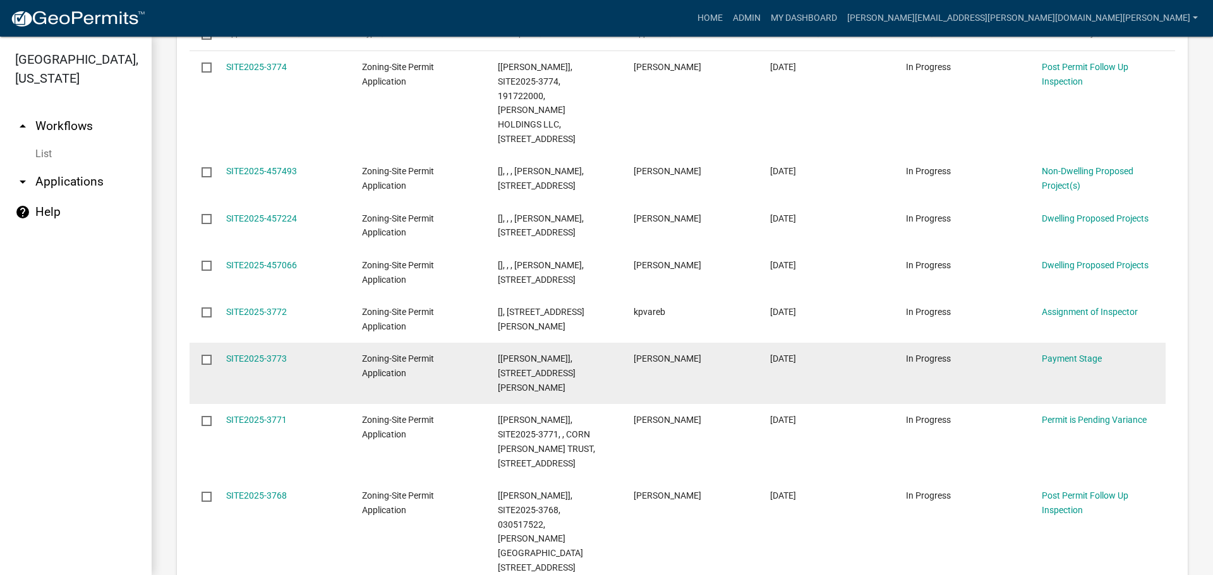
scroll to position [1750, 0]
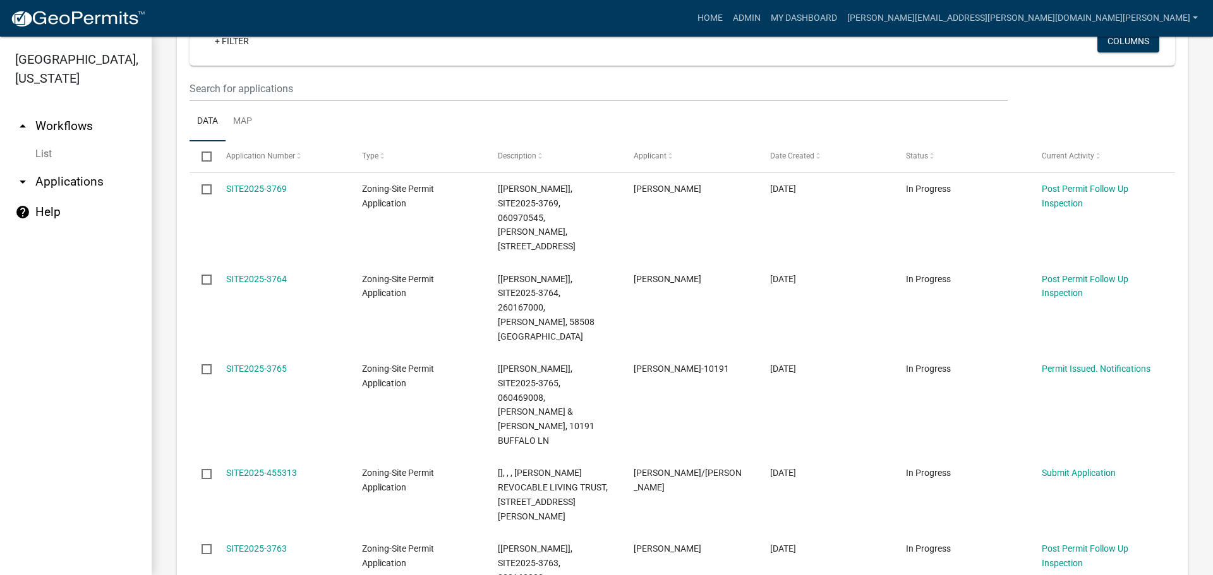
scroll to position [1491, 0]
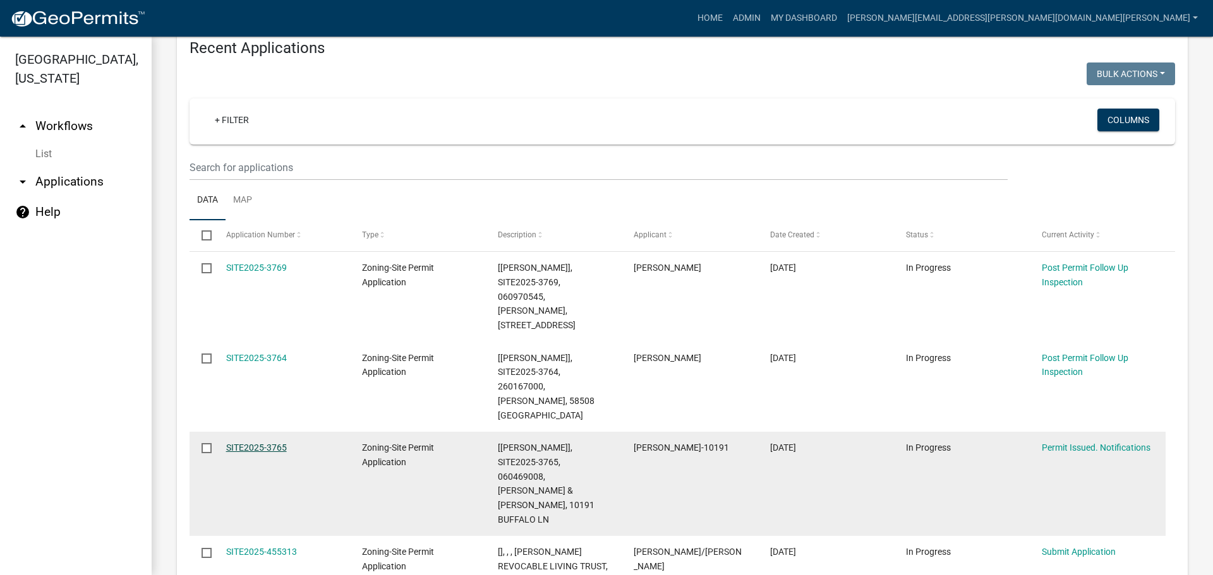
click at [263, 443] on link "SITE2025-3765" at bounding box center [256, 448] width 61 height 10
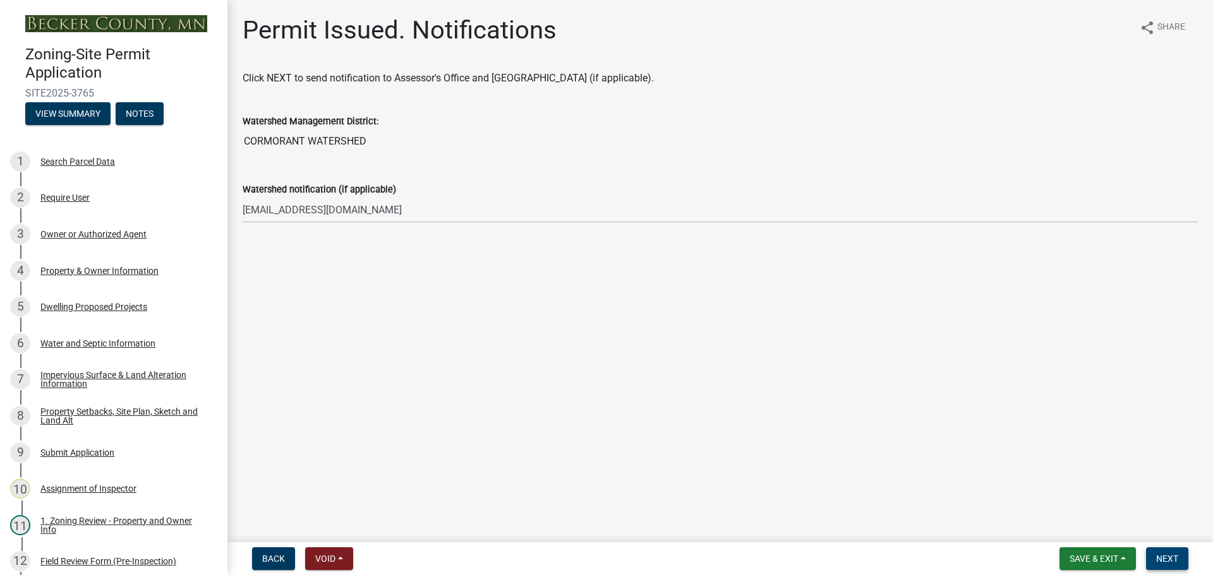
click at [1170, 555] on span "Next" at bounding box center [1167, 559] width 22 height 10
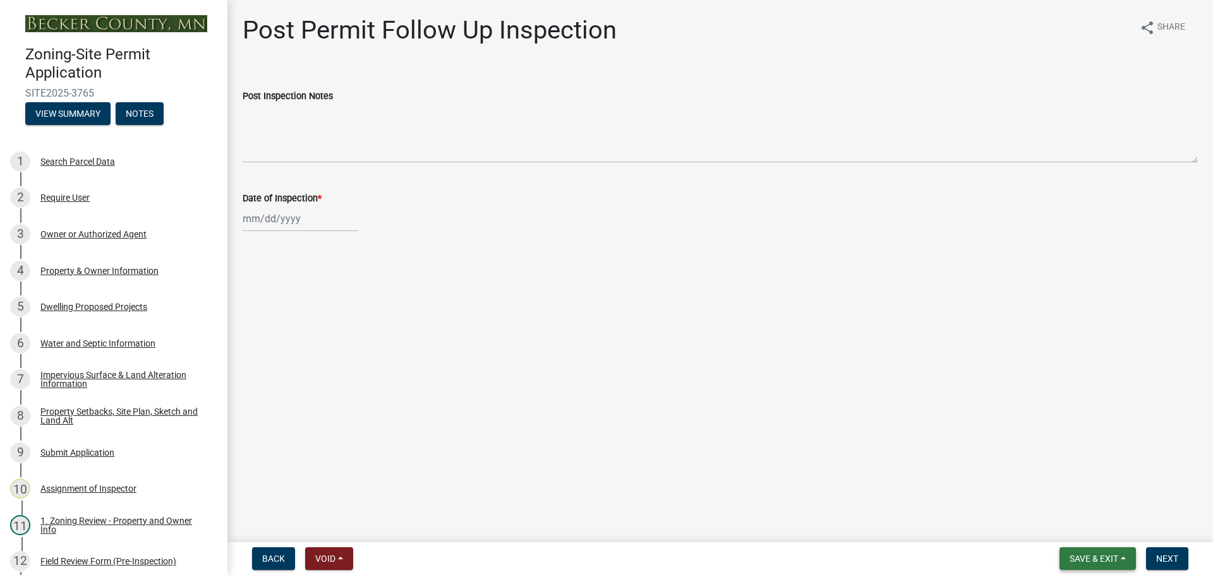
click at [1106, 553] on button "Save & Exit" at bounding box center [1097, 559] width 76 height 23
click at [1088, 527] on button "Save & Exit" at bounding box center [1085, 526] width 101 height 30
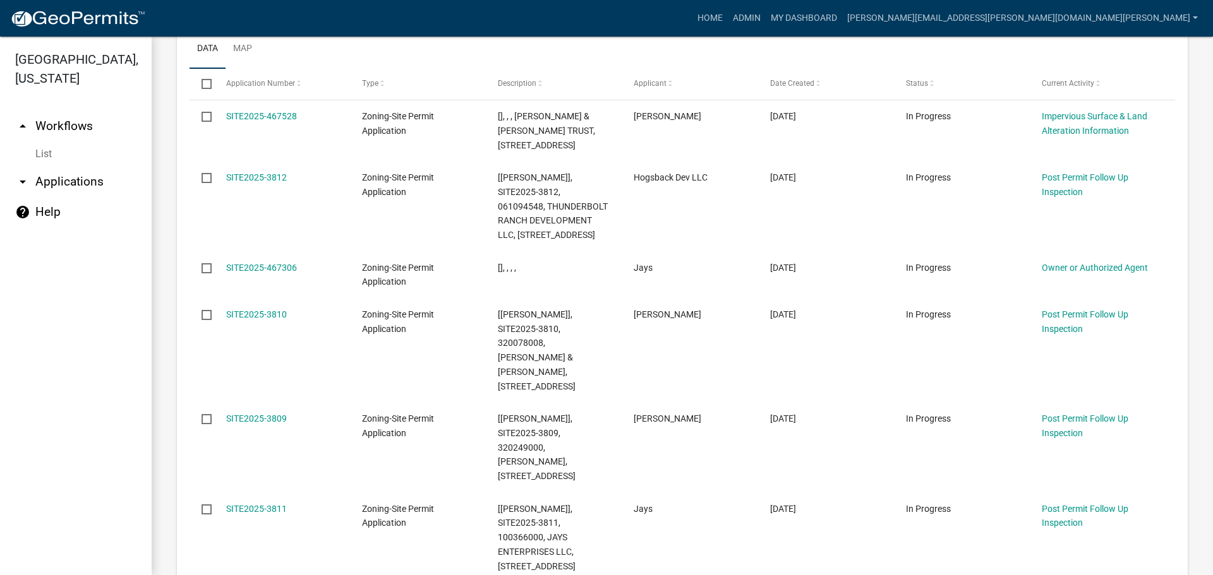
scroll to position [1750, 0]
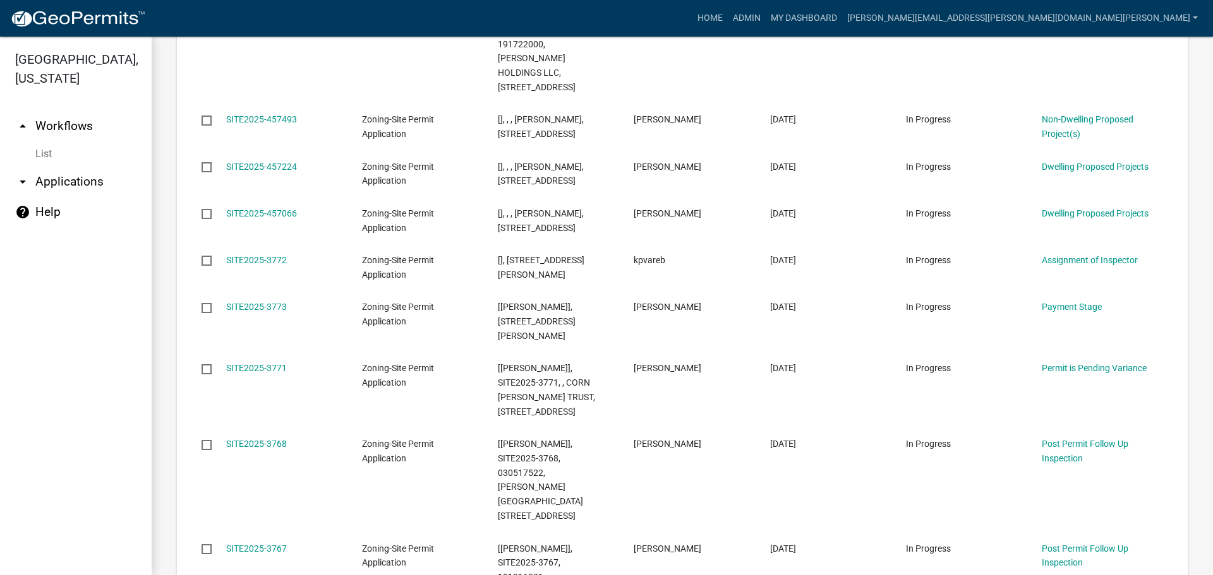
scroll to position [1750, 0]
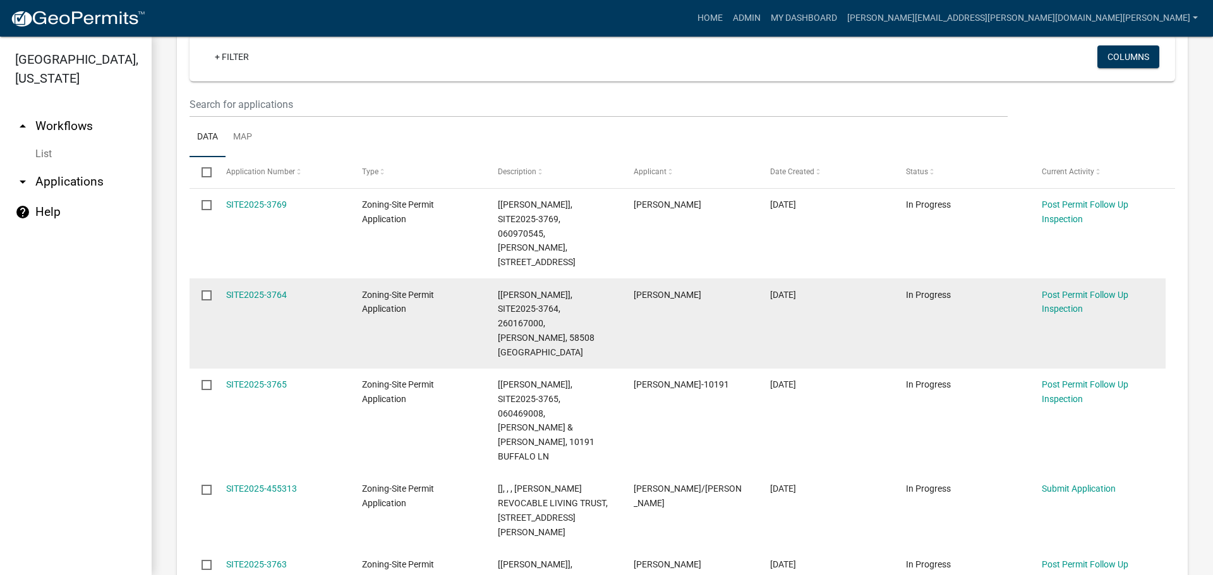
scroll to position [1807, 0]
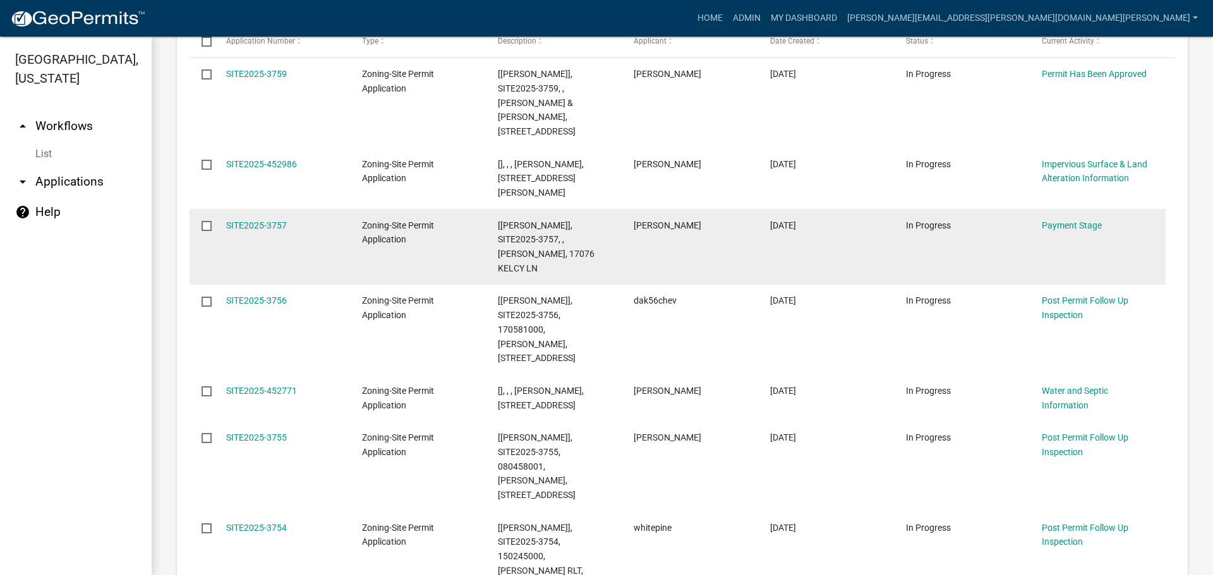
scroll to position [1707, 0]
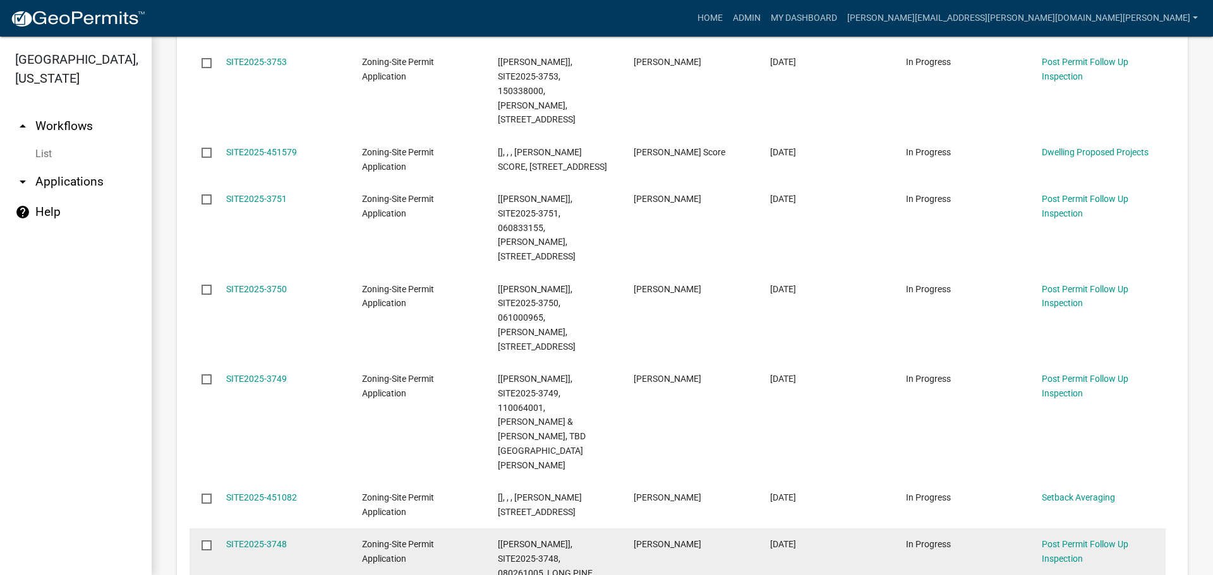
scroll to position [1750, 0]
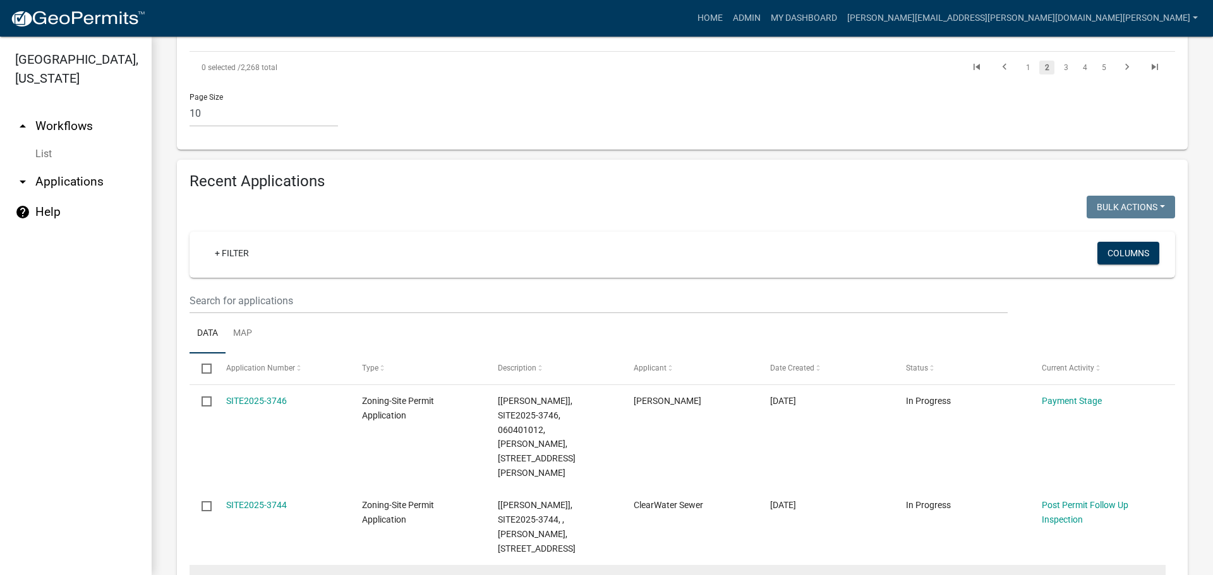
scroll to position [1357, 0]
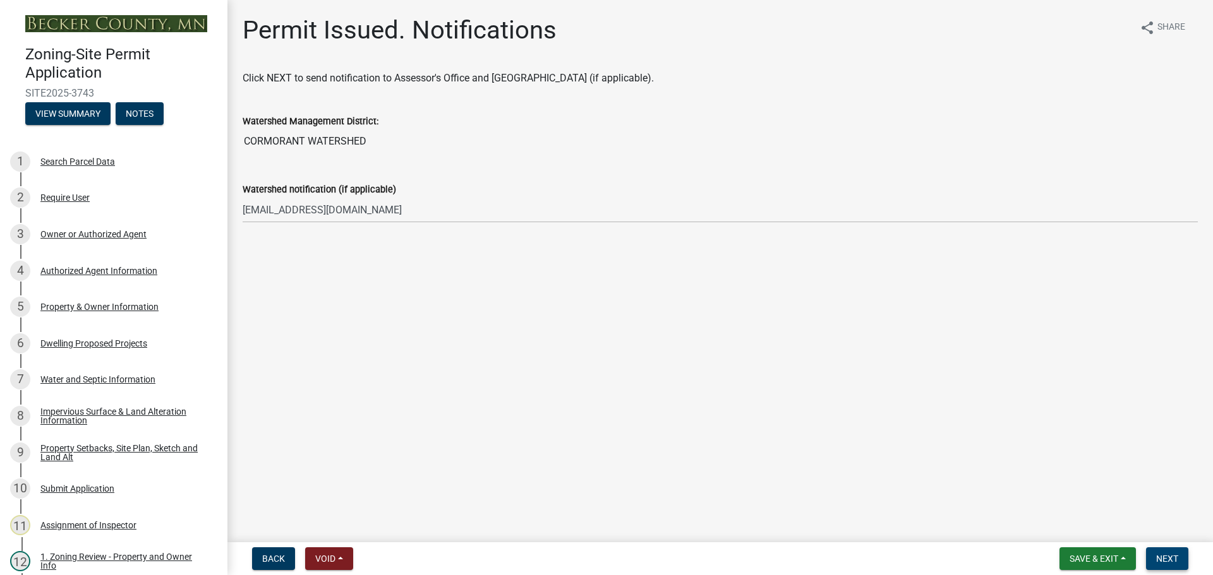
click at [1168, 551] on button "Next" at bounding box center [1167, 559] width 42 height 23
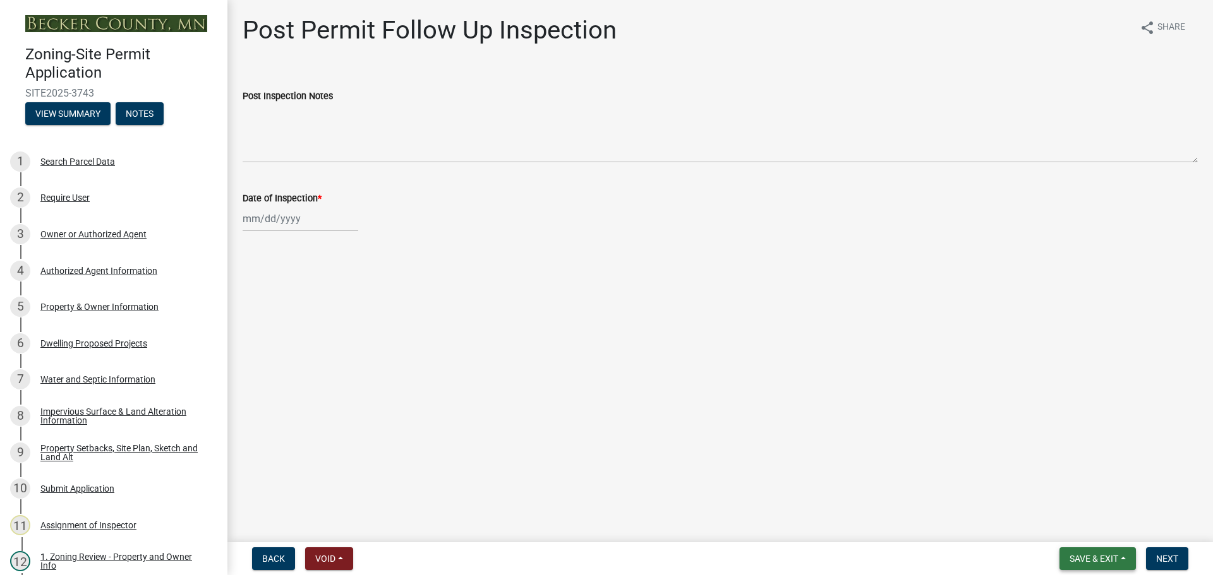
click at [1088, 555] on span "Save & Exit" at bounding box center [1093, 559] width 49 height 10
click at [1076, 523] on button "Save & Exit" at bounding box center [1085, 526] width 101 height 30
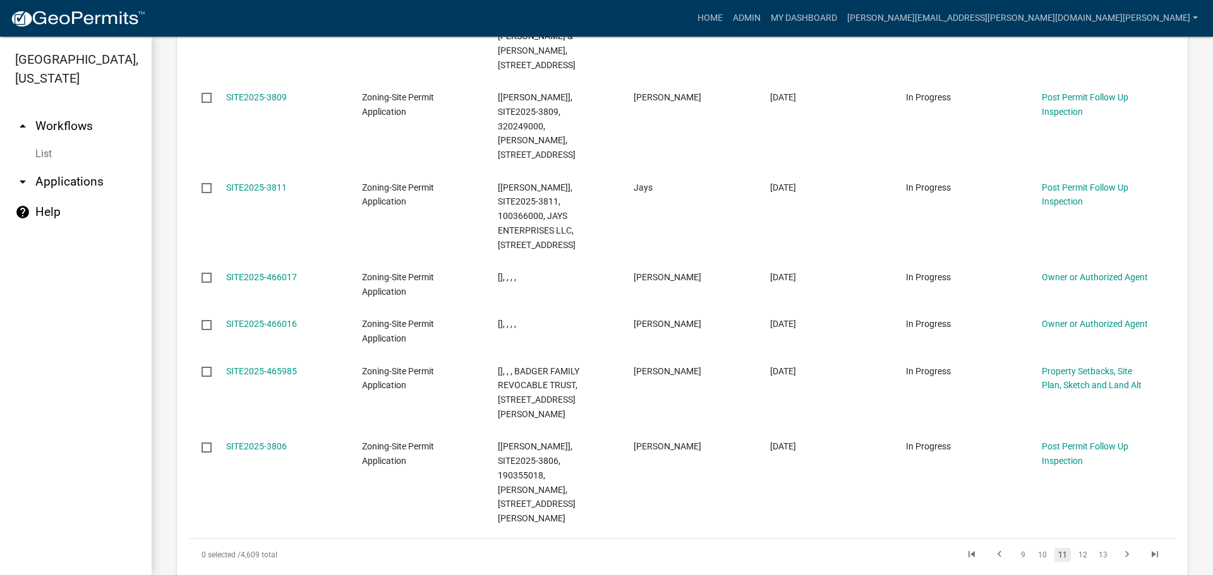
scroll to position [1750, 0]
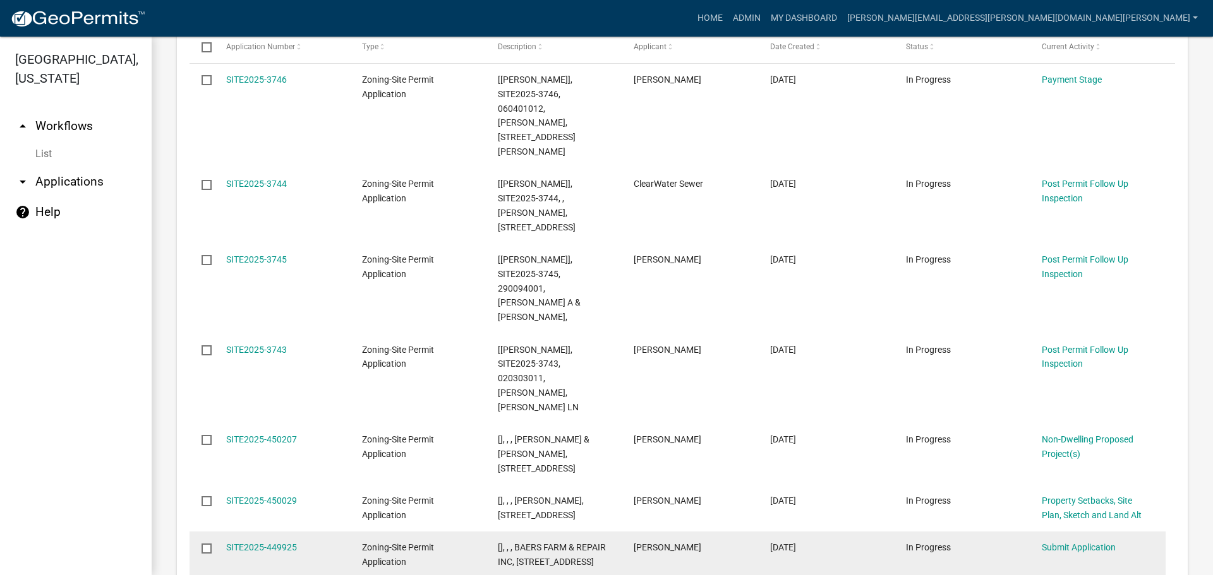
scroll to position [1736, 0]
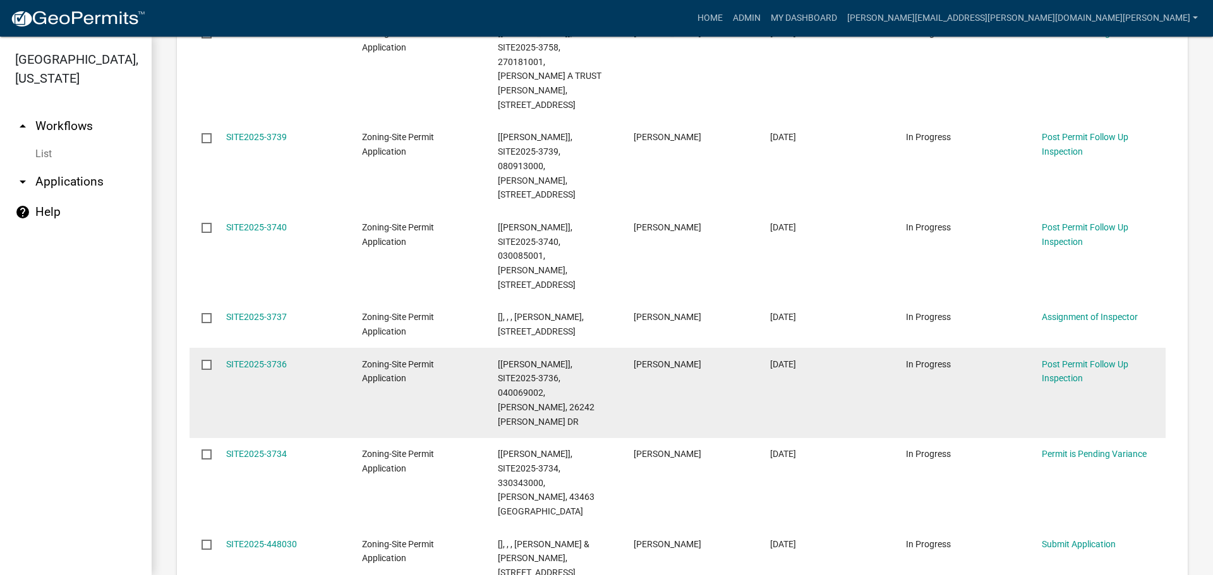
scroll to position [1764, 0]
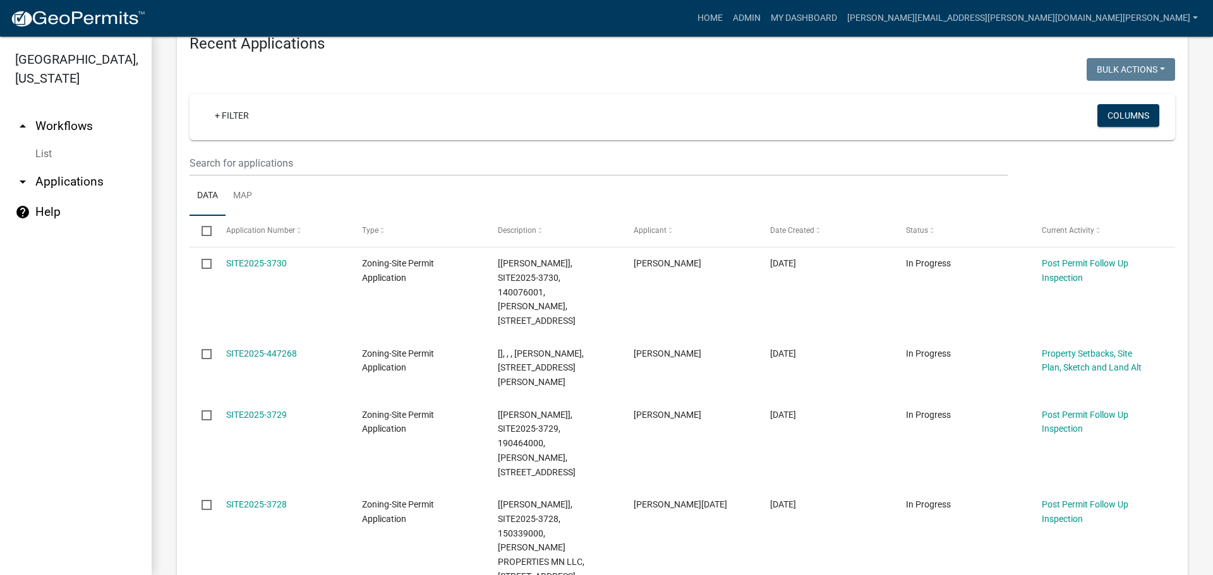
scroll to position [1483, 0]
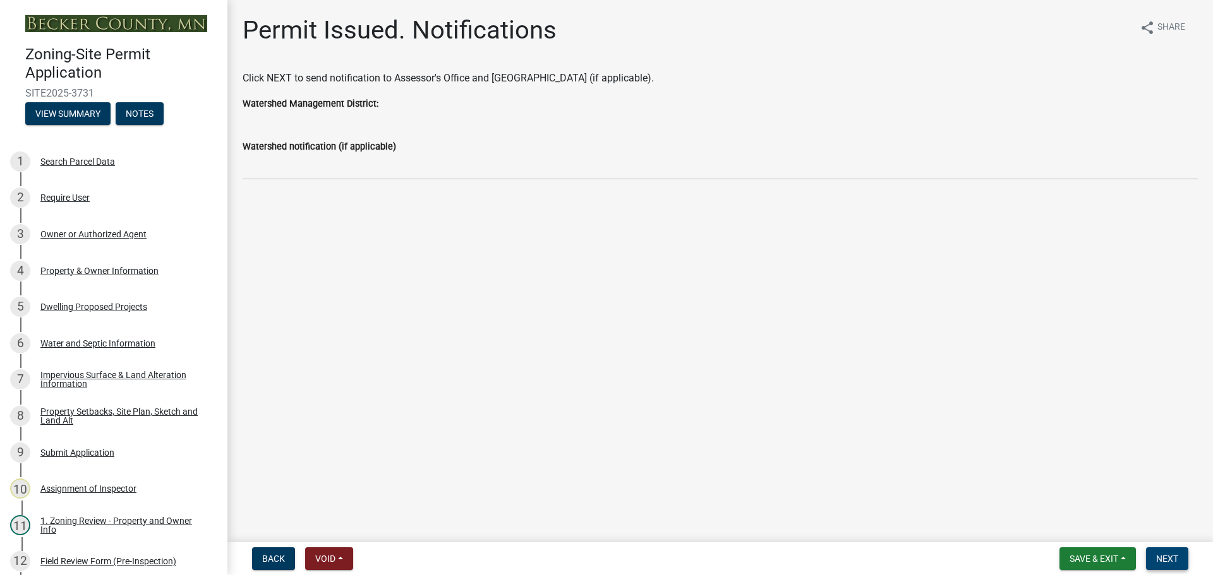
click at [1167, 554] on span "Next" at bounding box center [1167, 559] width 22 height 10
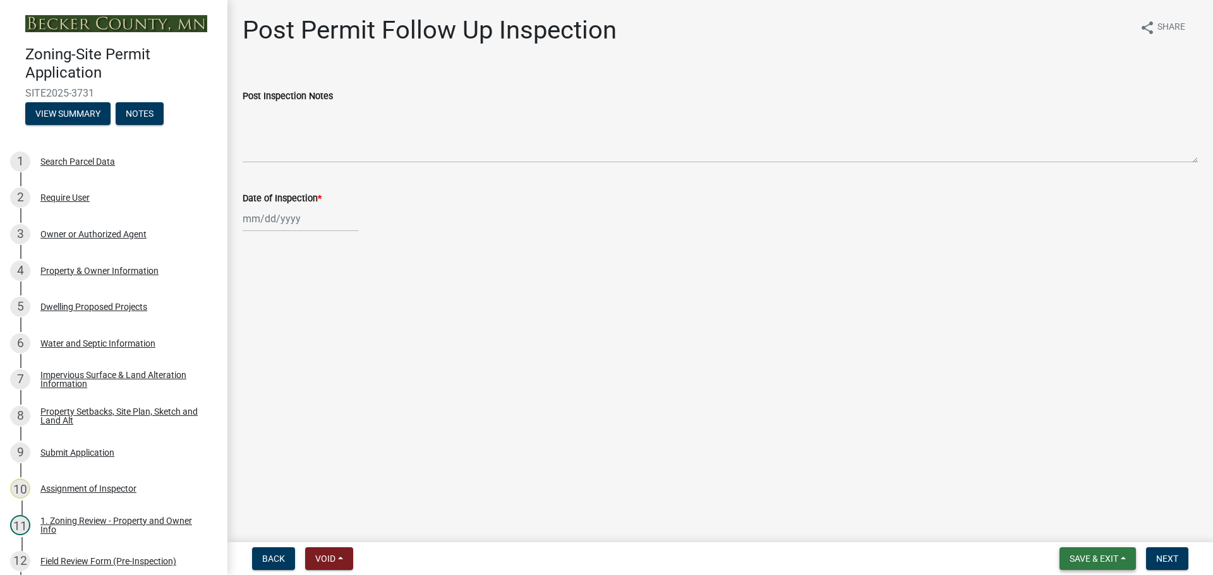
click at [1095, 552] on button "Save & Exit" at bounding box center [1097, 559] width 76 height 23
click at [1087, 522] on button "Save & Exit" at bounding box center [1085, 526] width 101 height 30
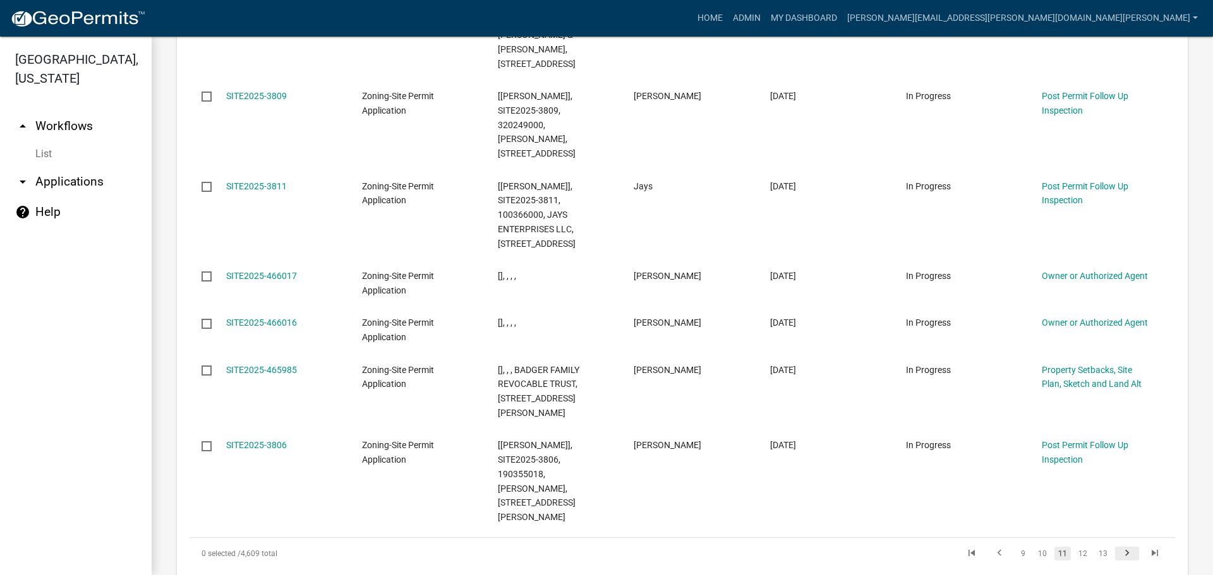
scroll to position [1750, 0]
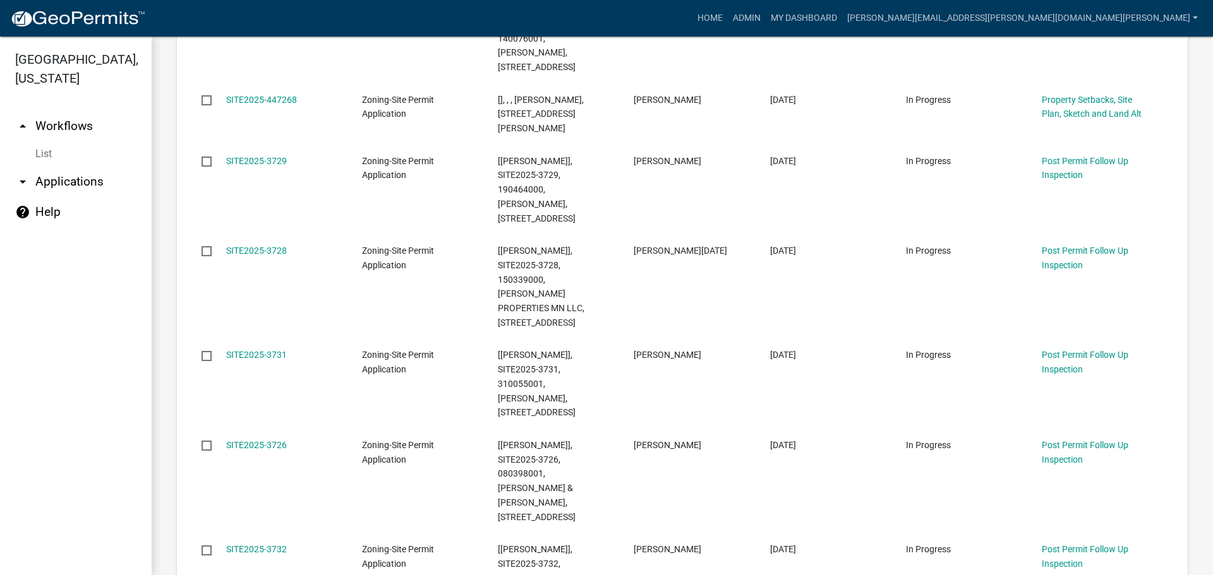
click at [1116, 474] on div "Select Application Number Type Description Applicant Date Created Status Curren…" at bounding box center [681, 424] width 985 height 925
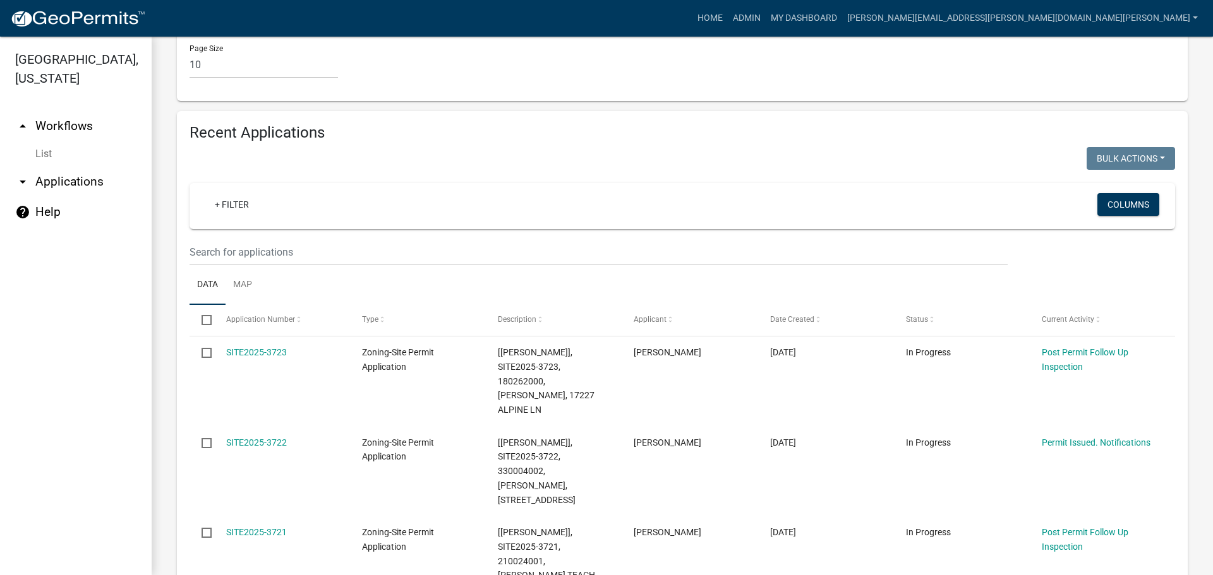
scroll to position [1385, 0]
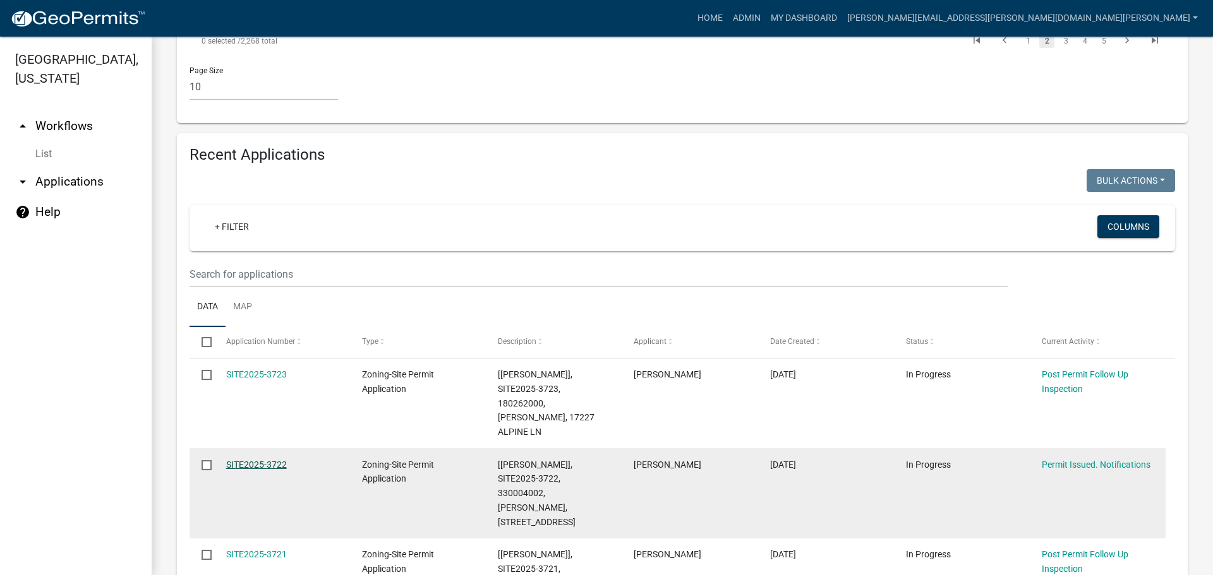
click at [256, 460] on link "SITE2025-3722" at bounding box center [256, 465] width 61 height 10
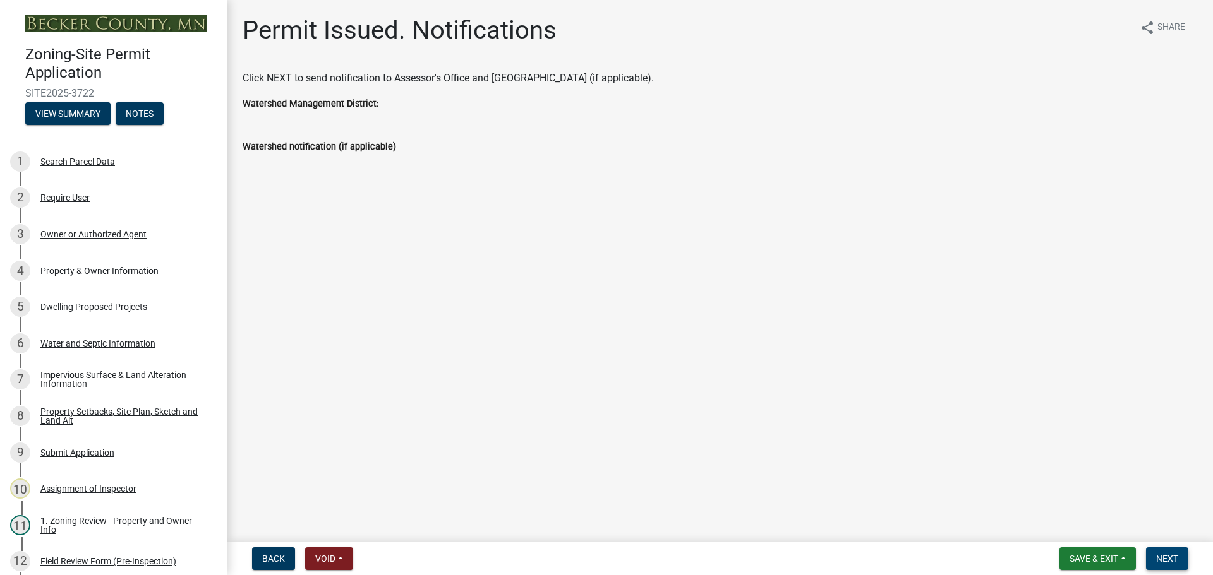
click at [1163, 554] on span "Next" at bounding box center [1167, 559] width 22 height 10
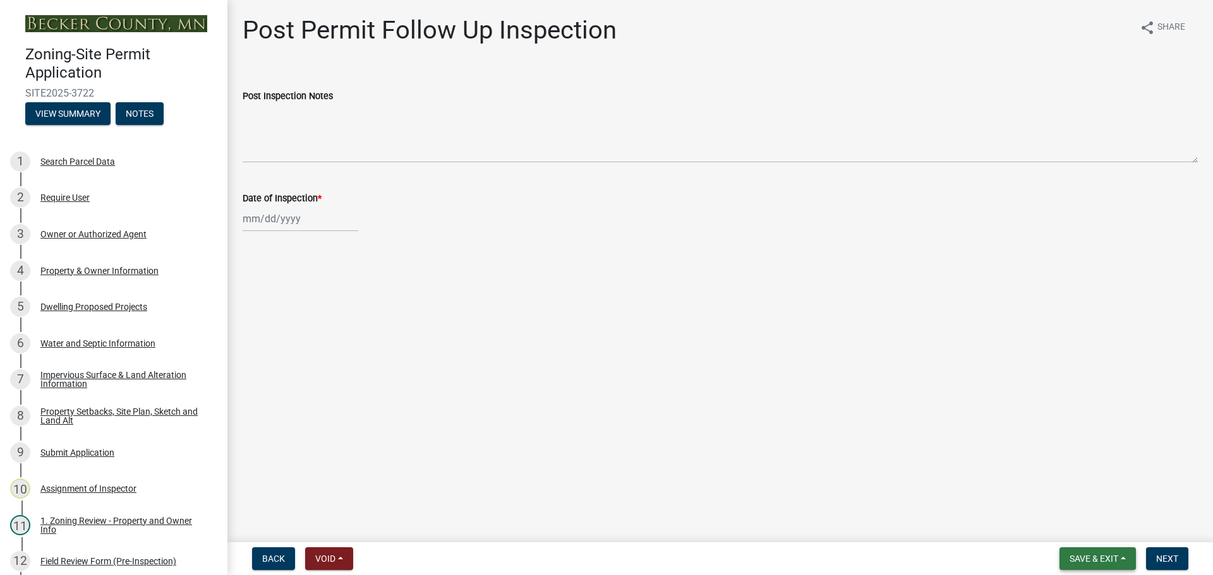
click at [1100, 554] on span "Save & Exit" at bounding box center [1093, 559] width 49 height 10
click at [1076, 528] on button "Save & Exit" at bounding box center [1085, 526] width 101 height 30
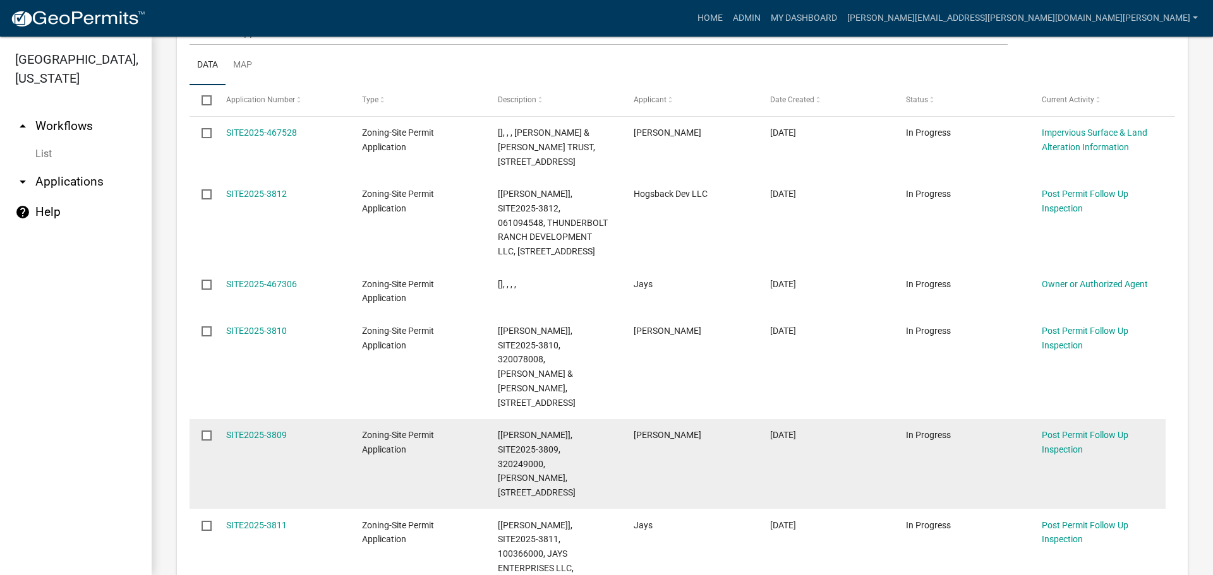
scroll to position [1750, 0]
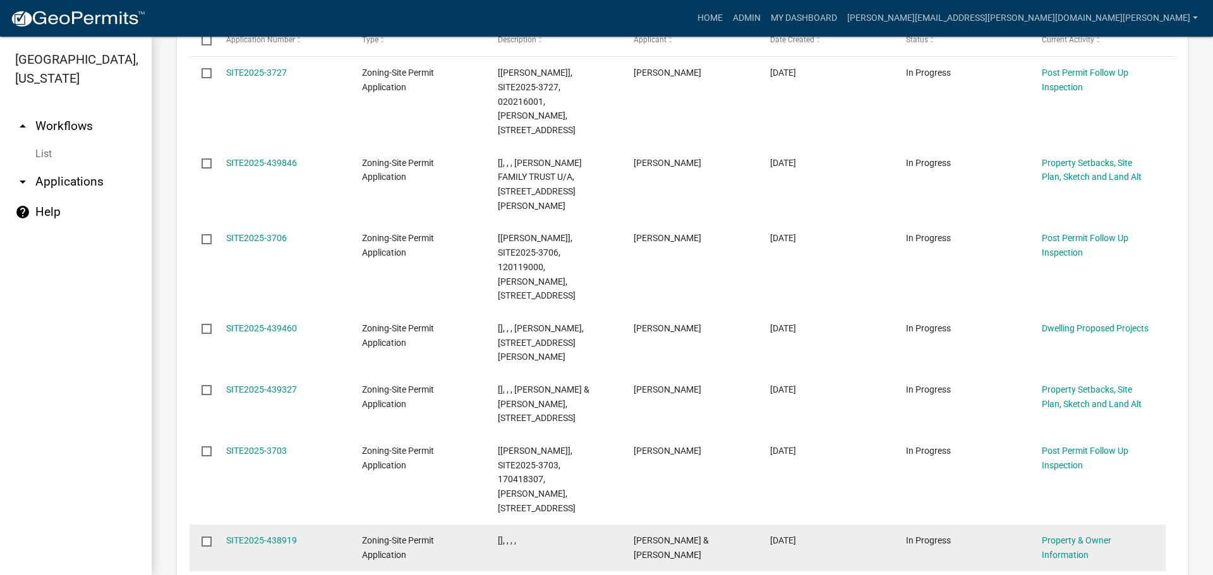
scroll to position [1707, 0]
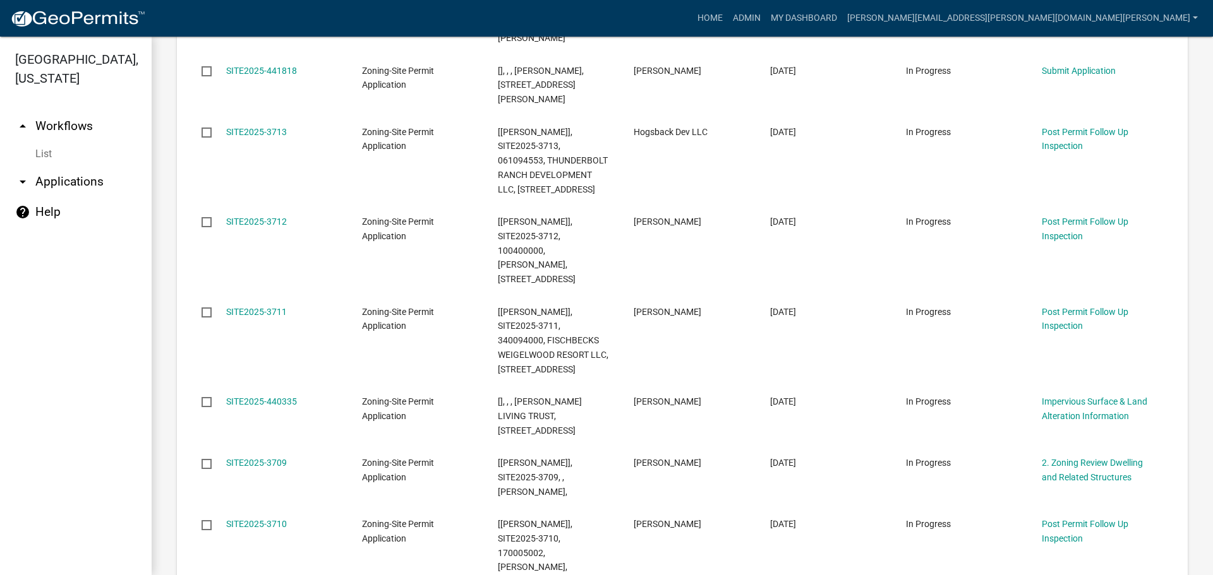
scroll to position [1715, 0]
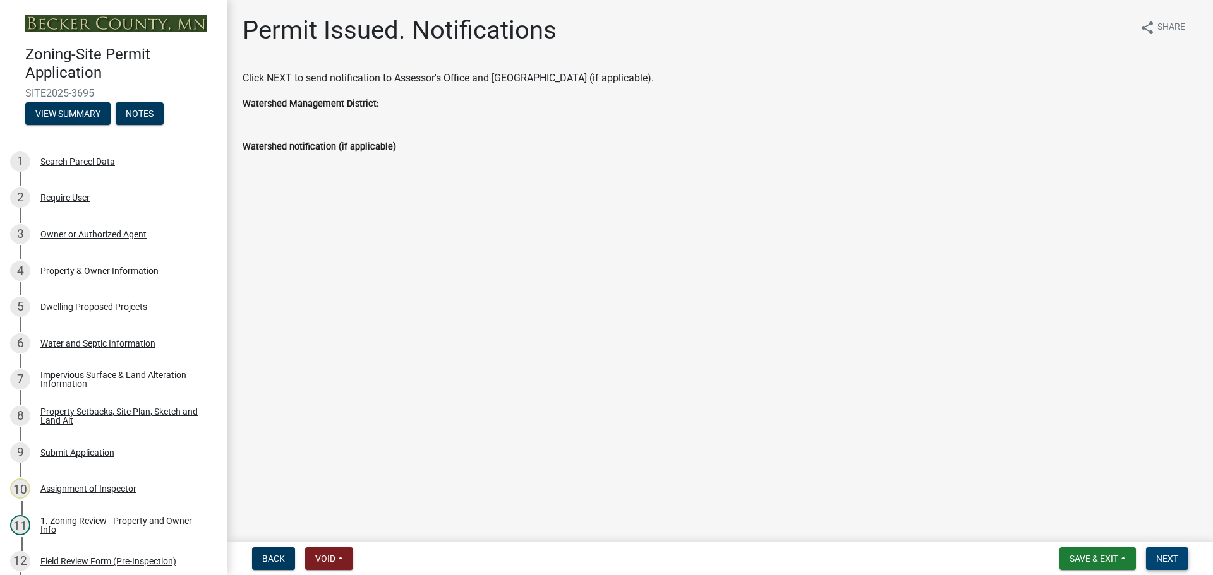
click at [1155, 553] on button "Next" at bounding box center [1167, 559] width 42 height 23
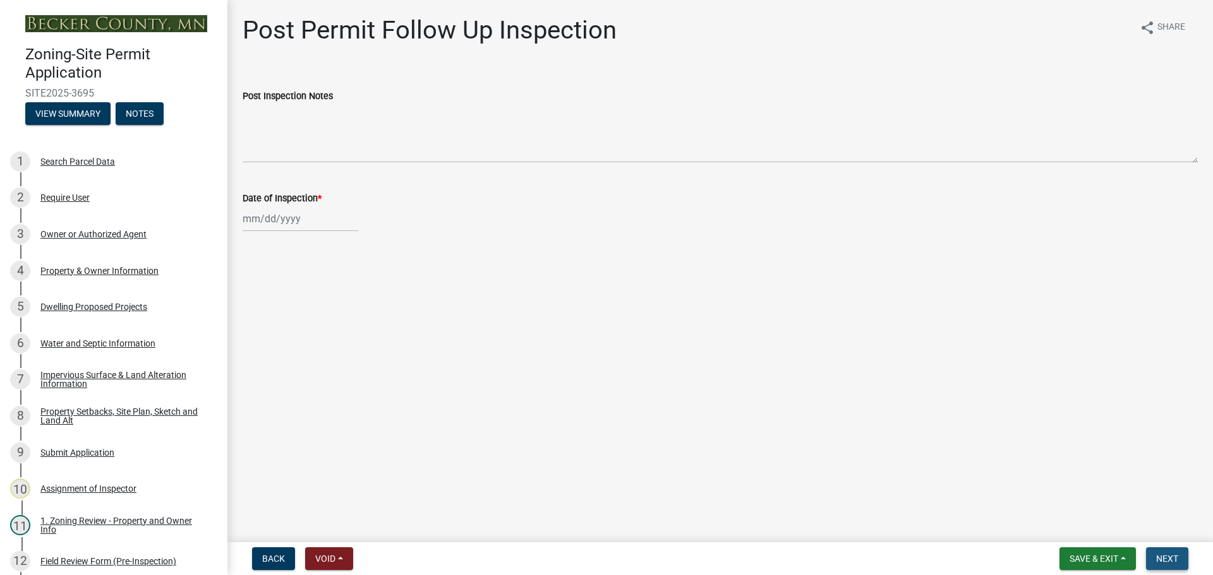
click at [1150, 552] on button "Next" at bounding box center [1167, 559] width 42 height 23
click at [1074, 554] on span "Save & Exit" at bounding box center [1093, 559] width 49 height 10
click at [1069, 524] on button "Save & Exit" at bounding box center [1085, 526] width 101 height 30
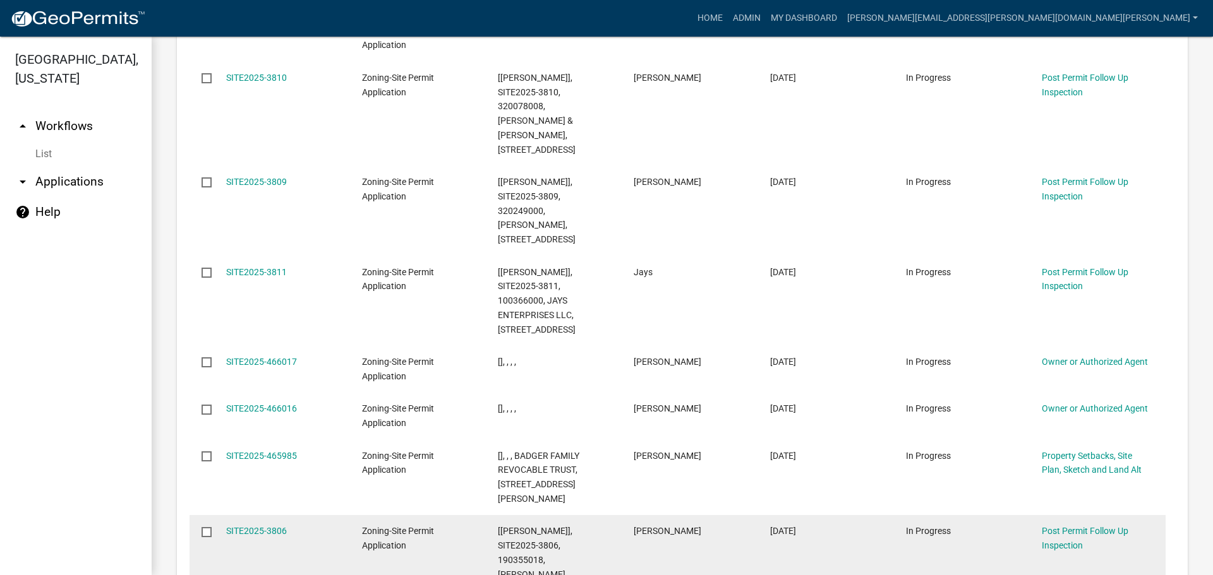
scroll to position [936, 0]
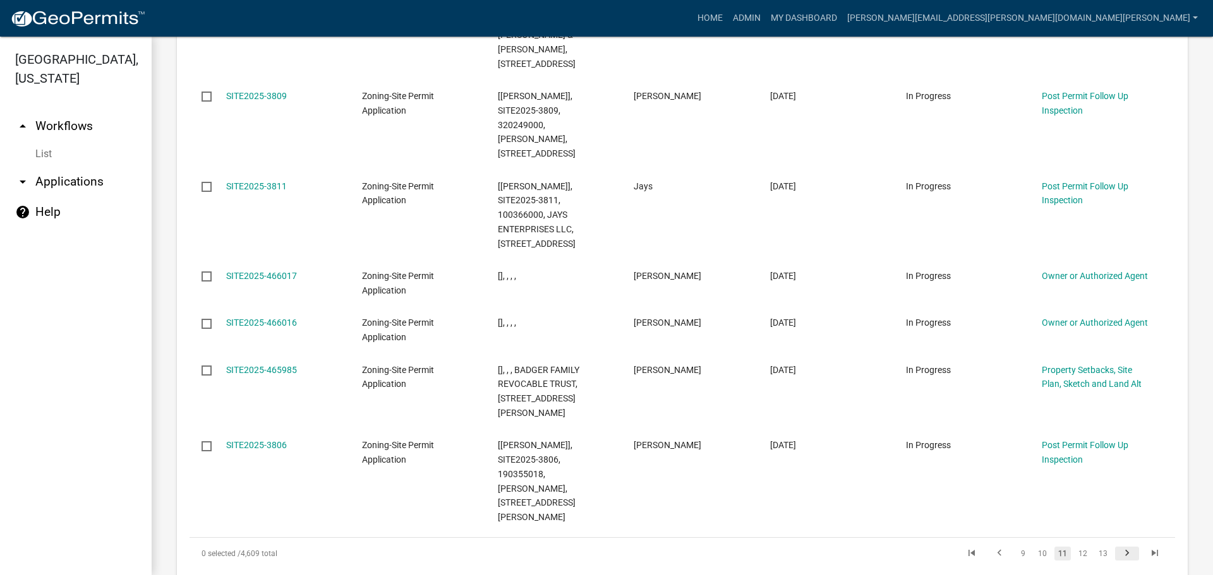
click at [1119, 548] on icon "go to next page" at bounding box center [1127, 555] width 16 height 15
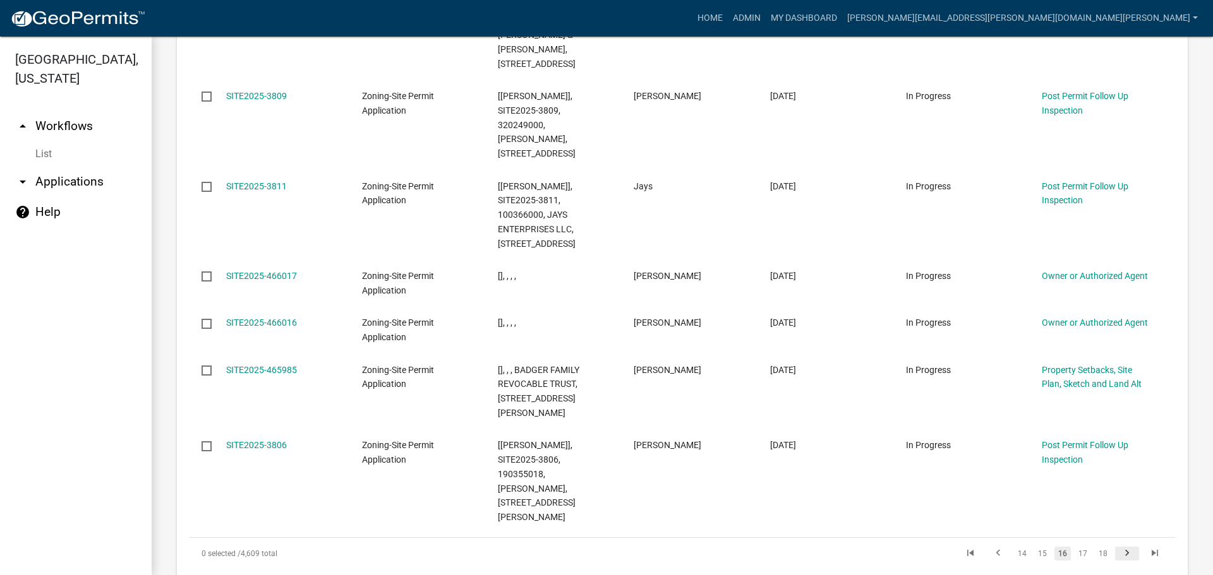
click at [1119, 548] on icon "go to next page" at bounding box center [1127, 555] width 16 height 15
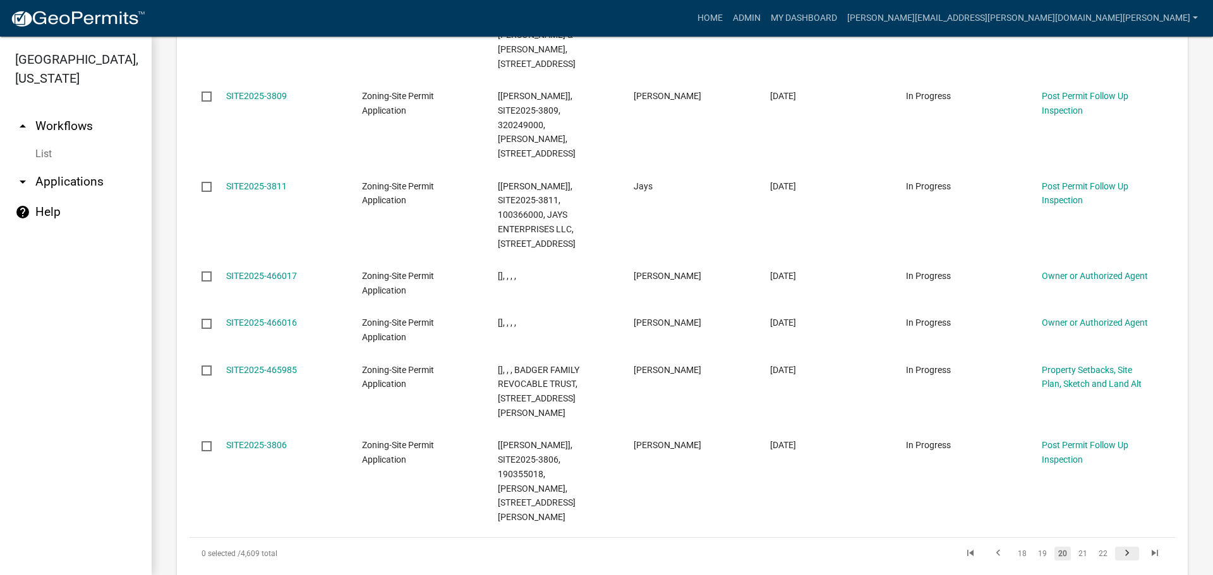
click at [1119, 548] on icon "go to next page" at bounding box center [1127, 555] width 16 height 15
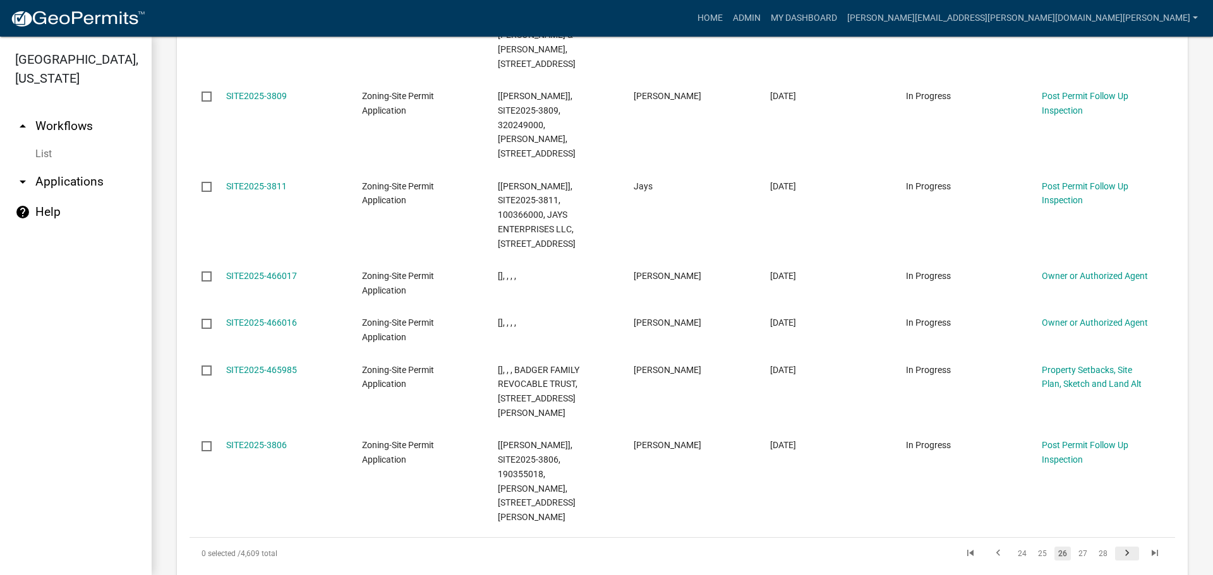
click at [1119, 548] on icon "go to next page" at bounding box center [1127, 555] width 16 height 15
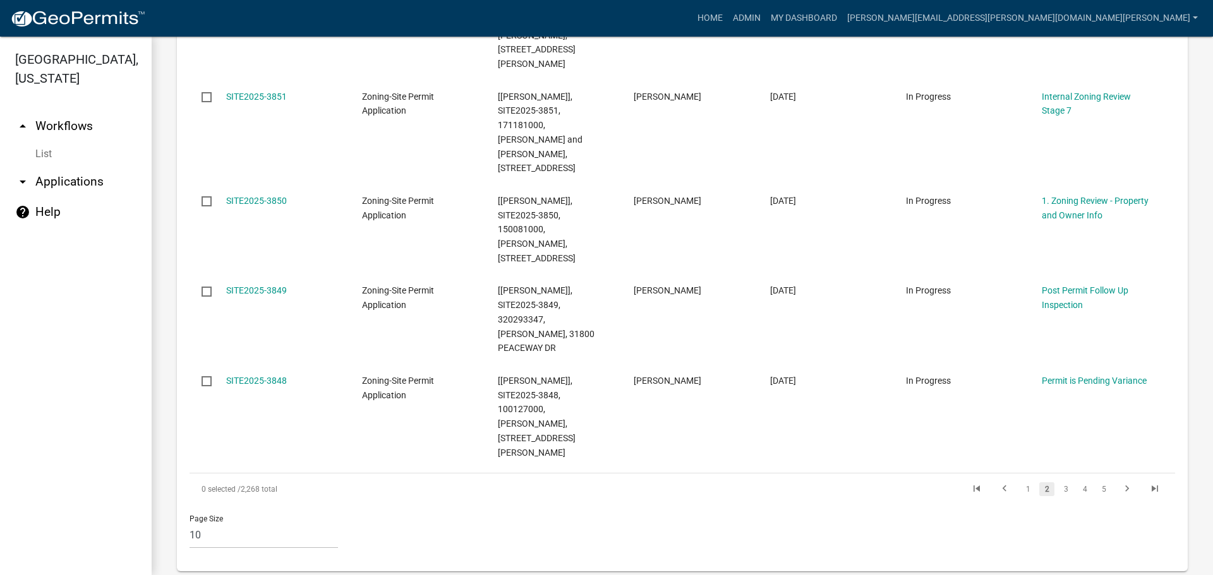
scroll to position [1750, 0]
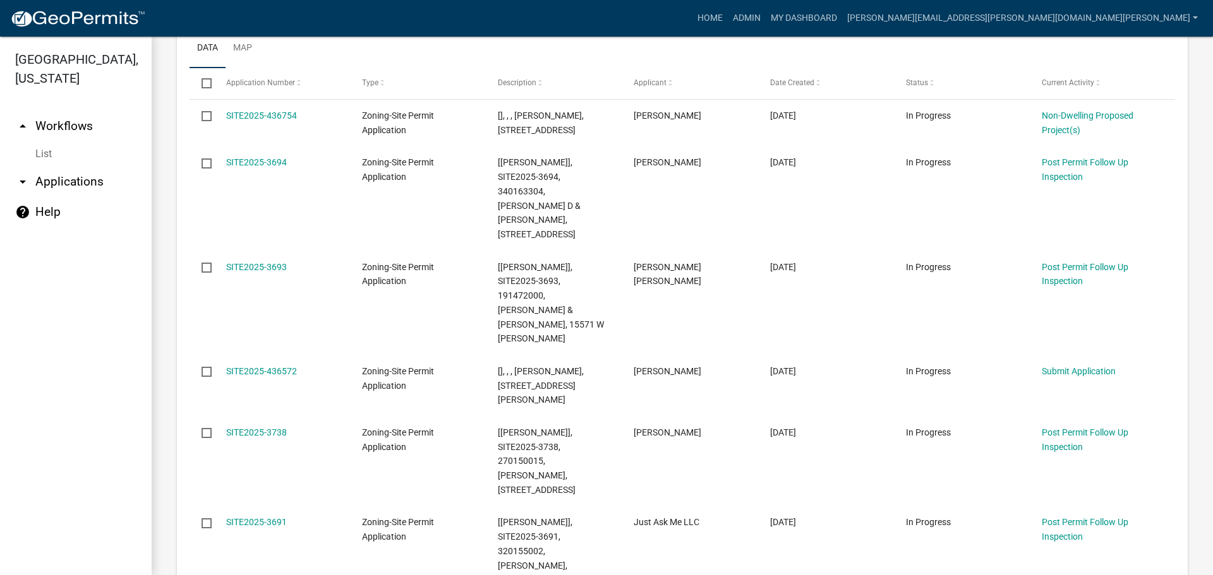
scroll to position [1707, 0]
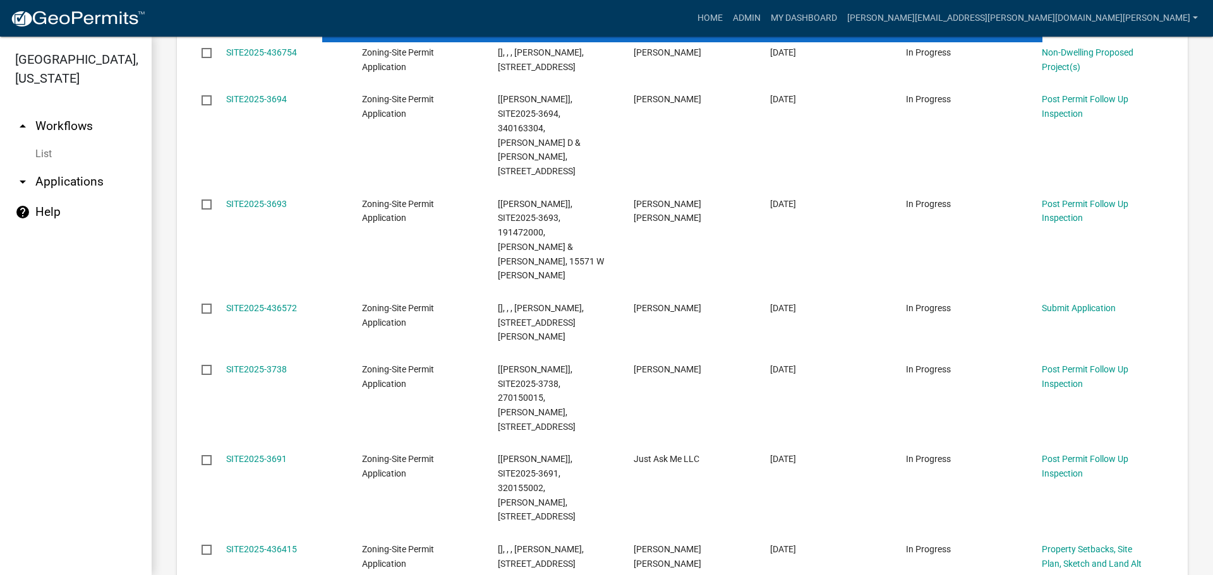
scroll to position [1635, 0]
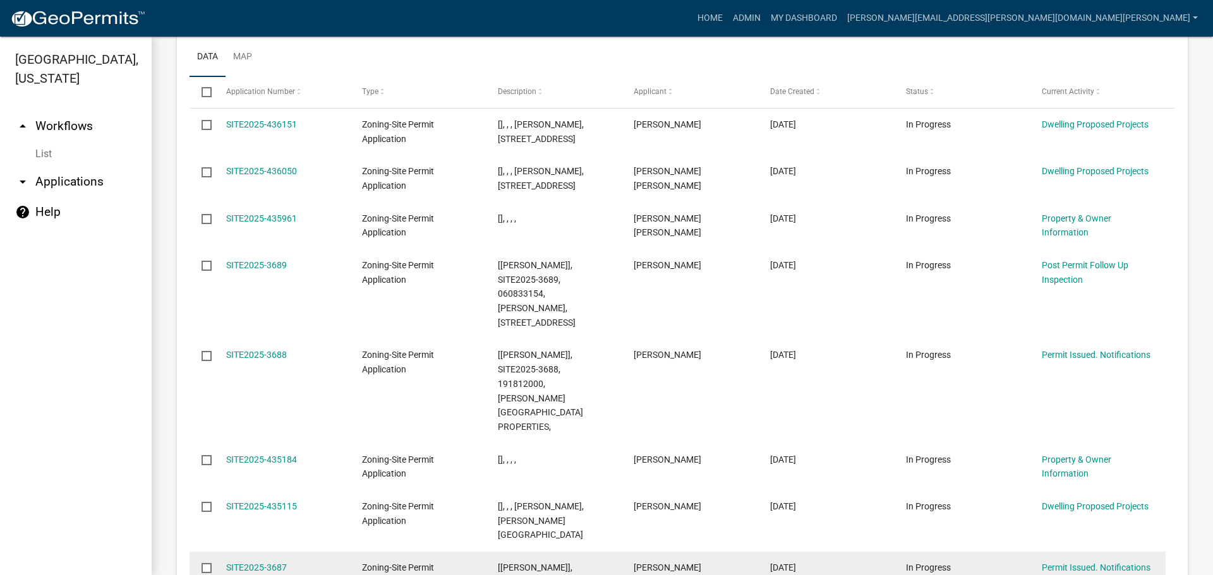
click at [204, 563] on input "checkbox" at bounding box center [205, 567] width 8 height 8
checkbox input "true"
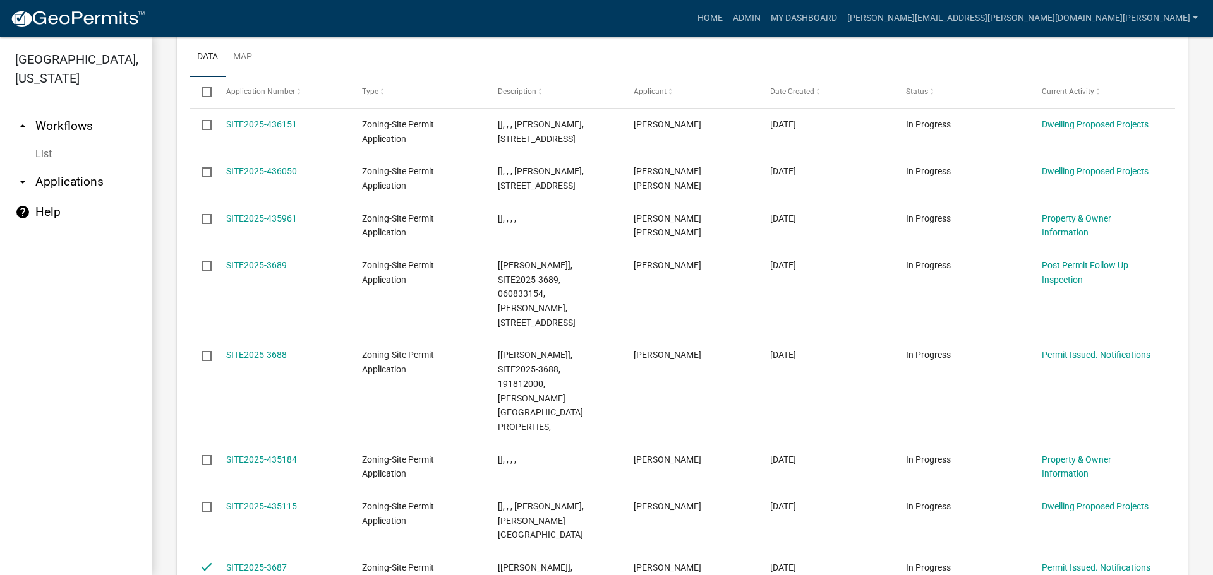
checkbox input "true"
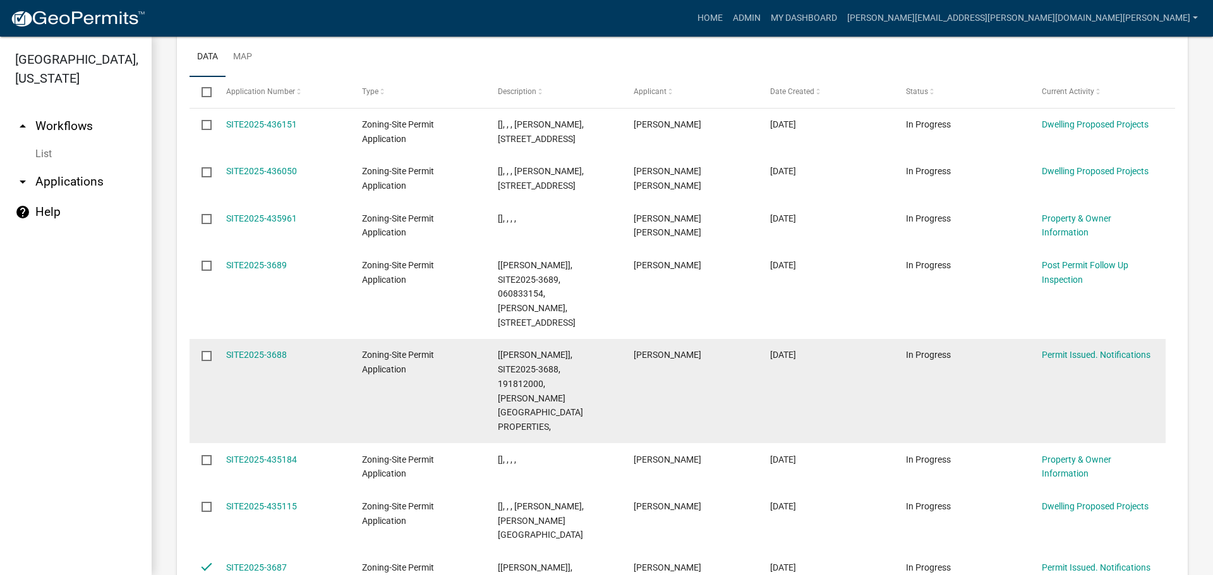
click at [207, 351] on input "checkbox" at bounding box center [205, 355] width 8 height 8
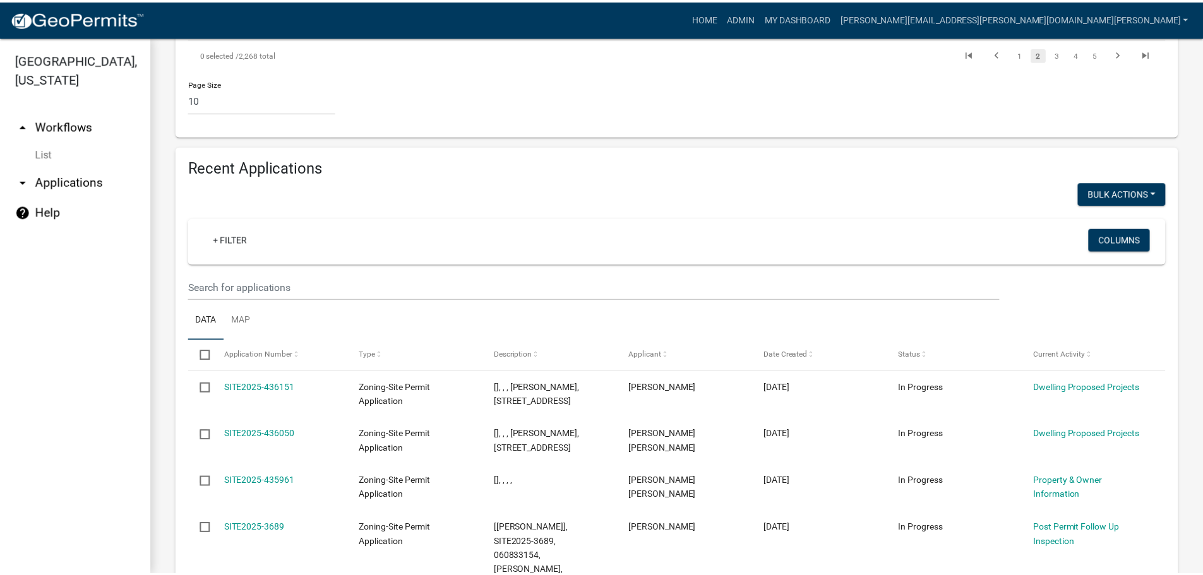
scroll to position [1523, 0]
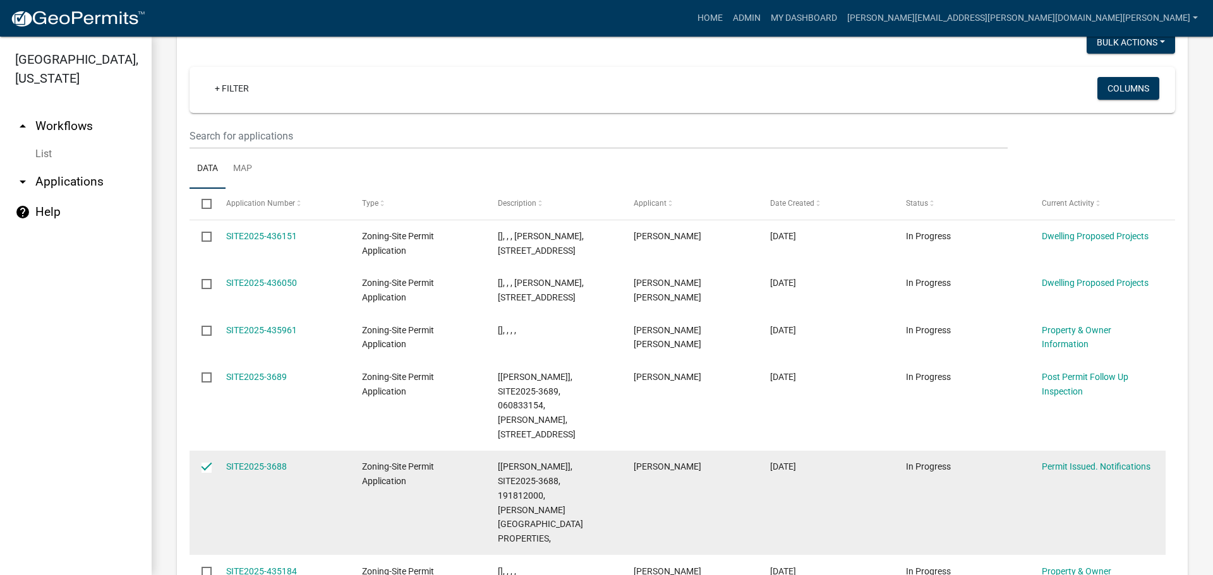
click at [209, 463] on input "checkbox" at bounding box center [205, 467] width 8 height 8
checkbox input "false"
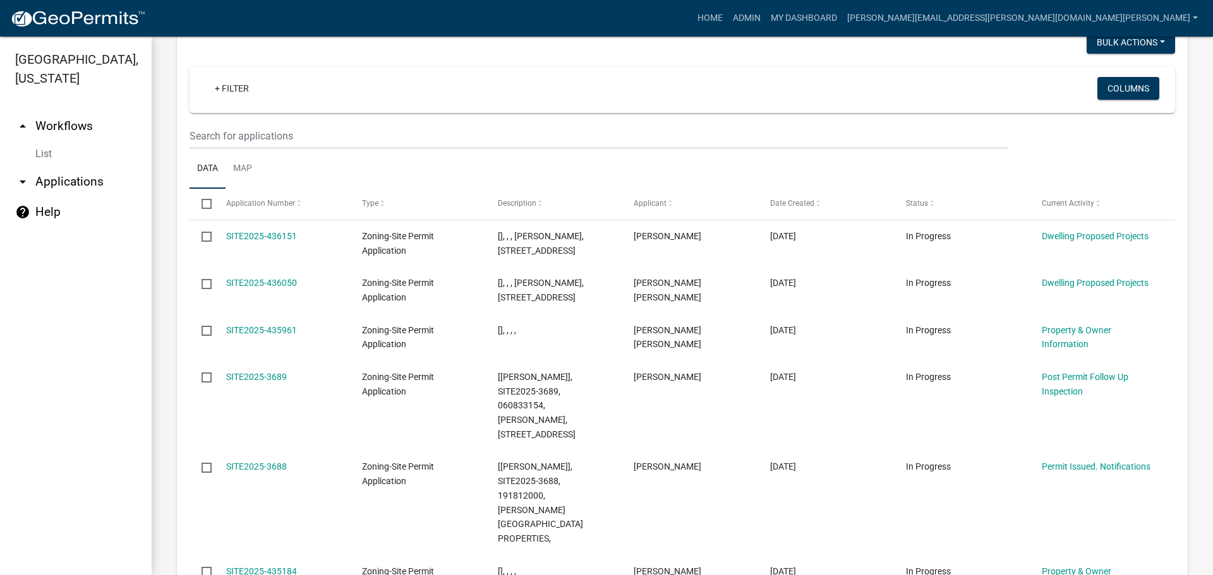
checkbox input "false"
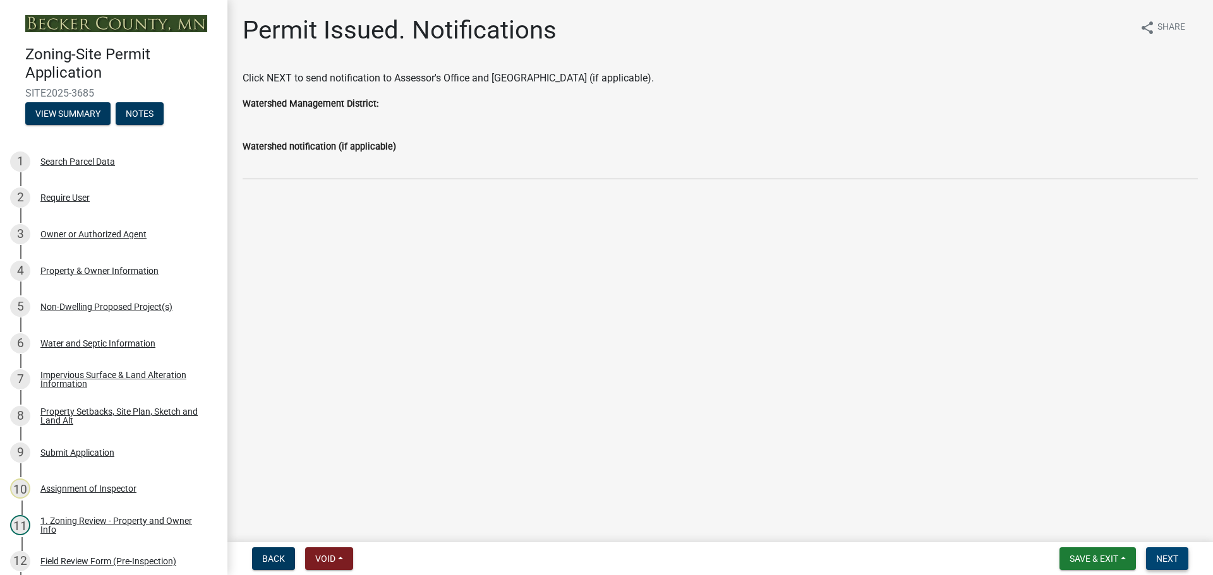
click at [1173, 555] on span "Next" at bounding box center [1167, 559] width 22 height 10
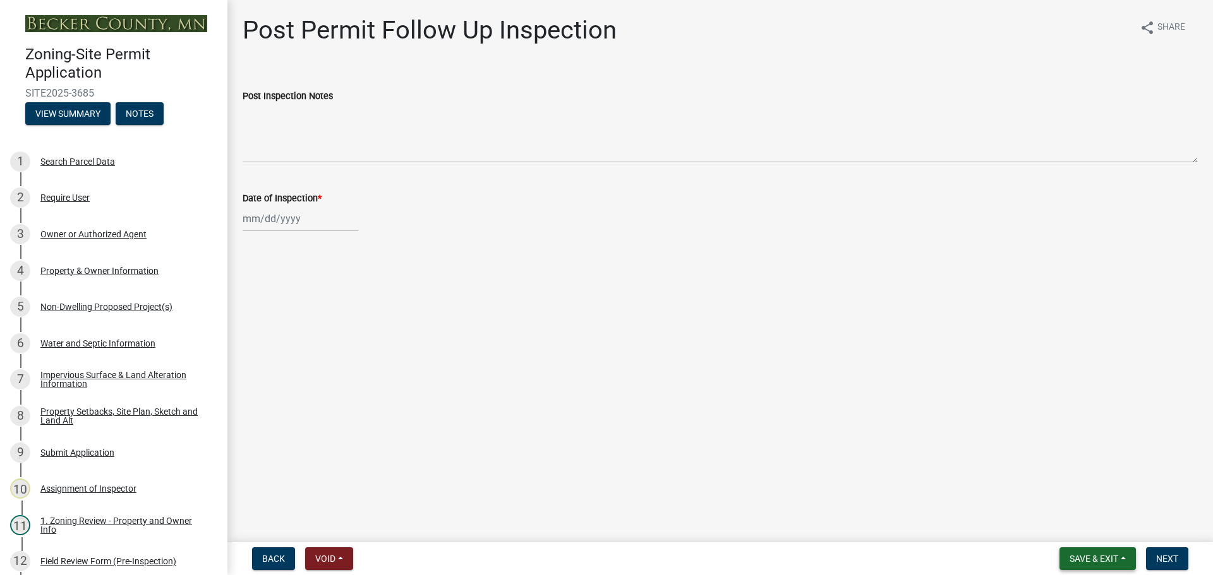
click at [1089, 550] on button "Save & Exit" at bounding box center [1097, 559] width 76 height 23
click at [1081, 524] on button "Save & Exit" at bounding box center [1085, 526] width 101 height 30
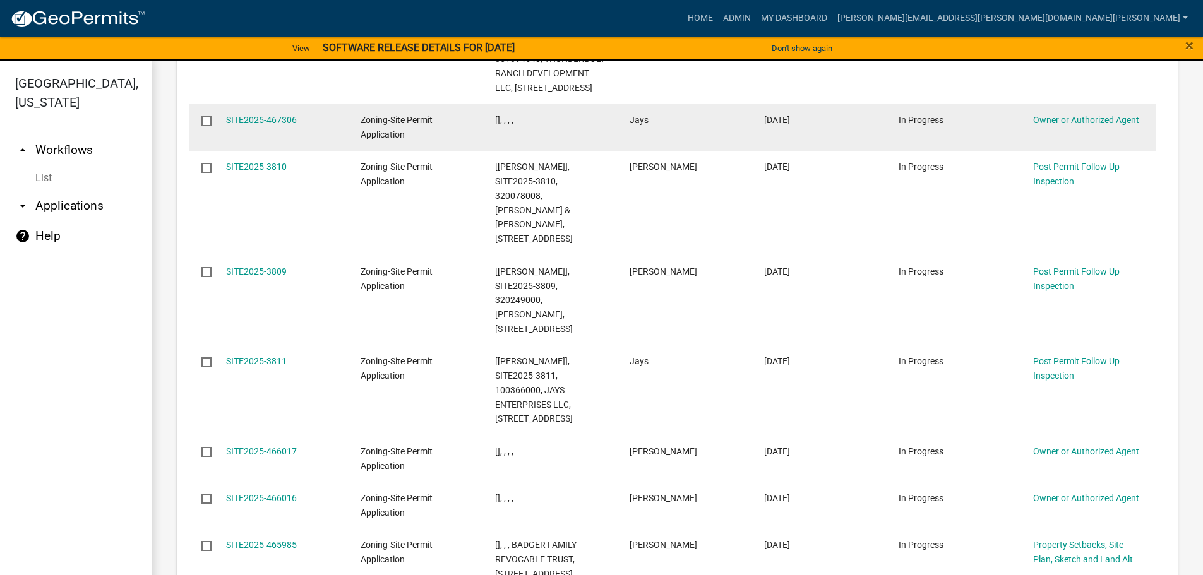
scroll to position [1816, 0]
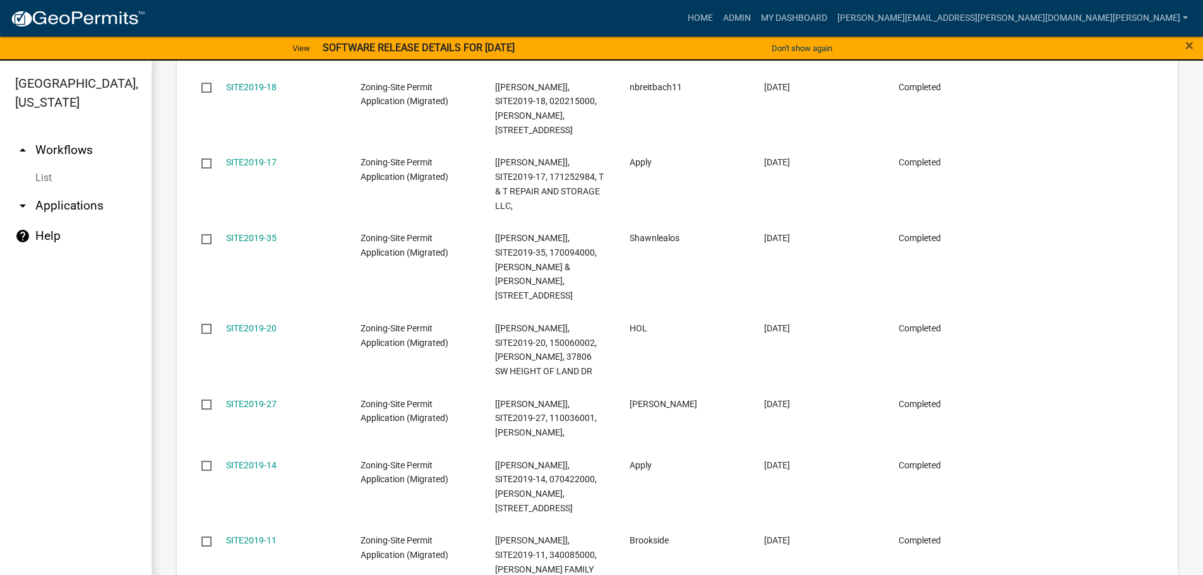
scroll to position [1802, 0]
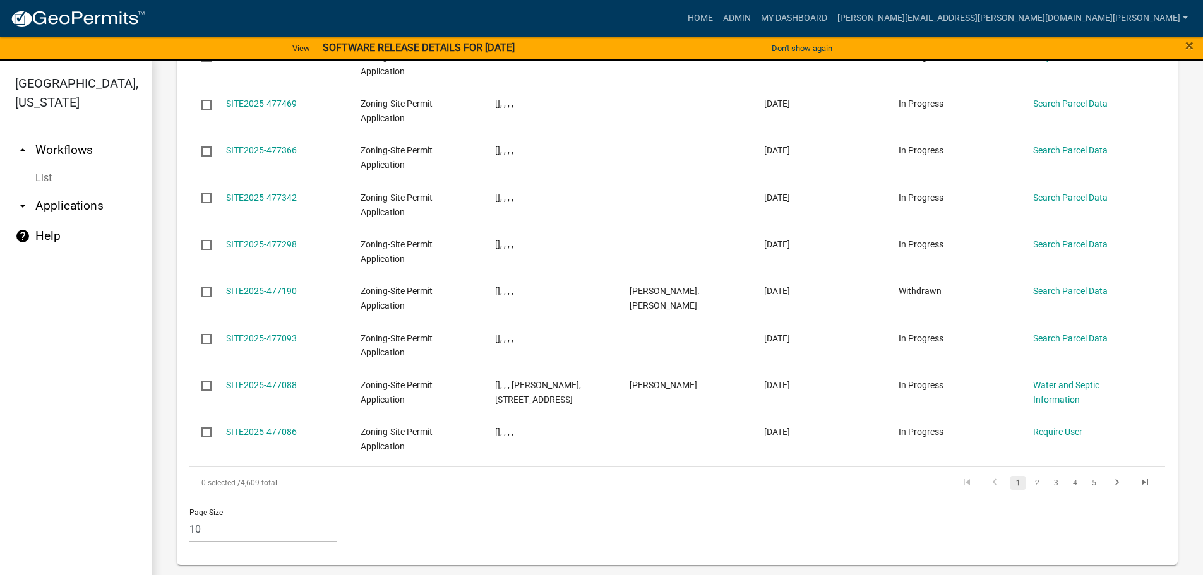
scroll to position [1586, 0]
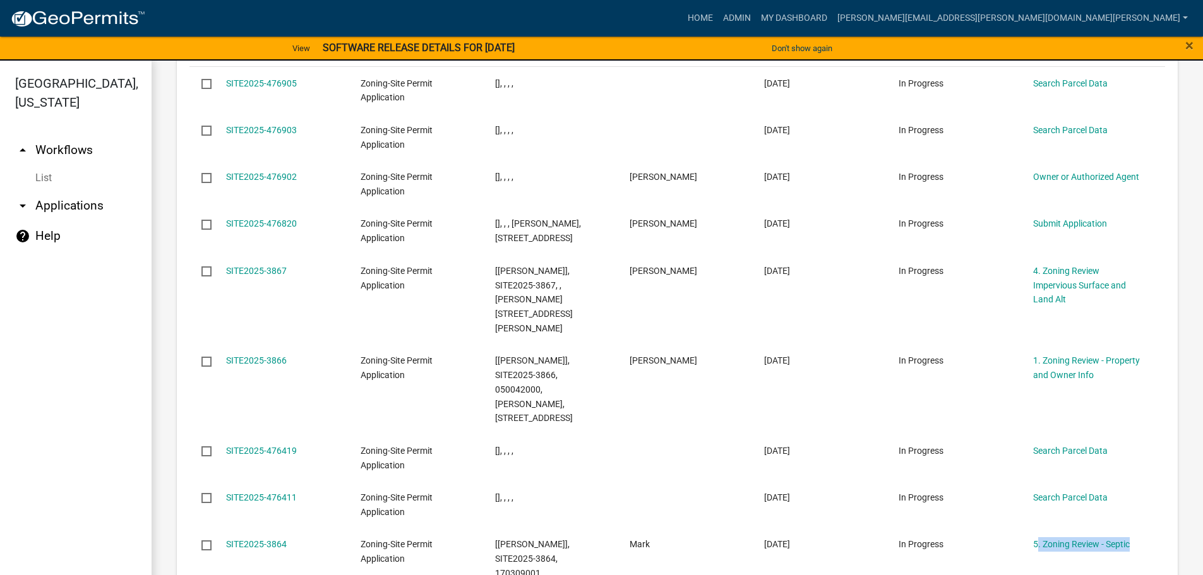
scroll to position [1701, 0]
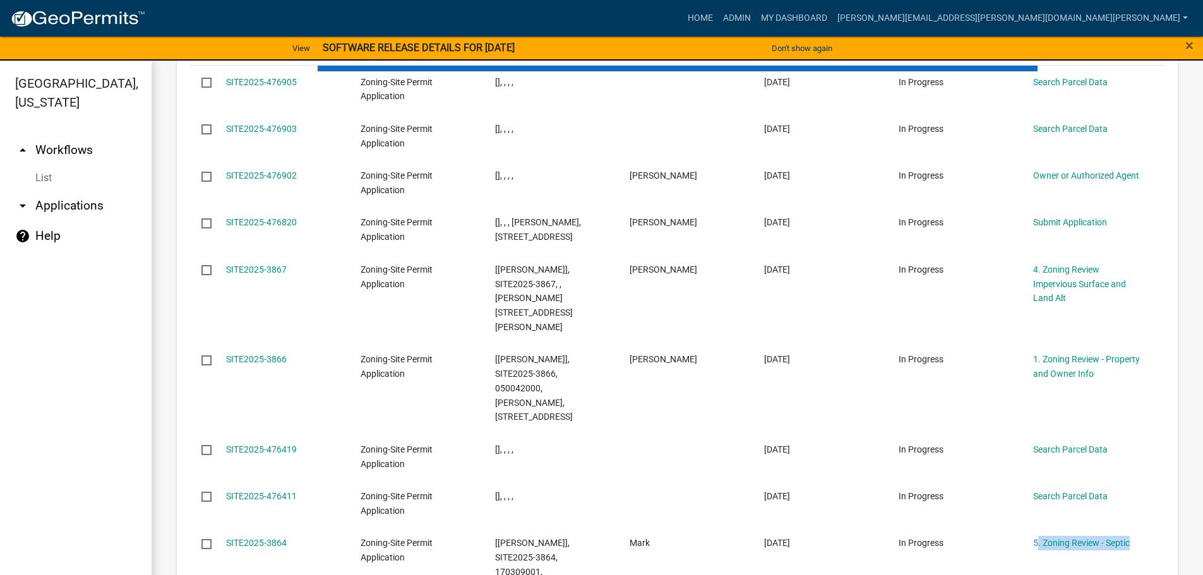
click at [1105, 481] on div "Select Application Number Type Description Applicant Date Created Status Curren…" at bounding box center [677, 396] width 976 height 724
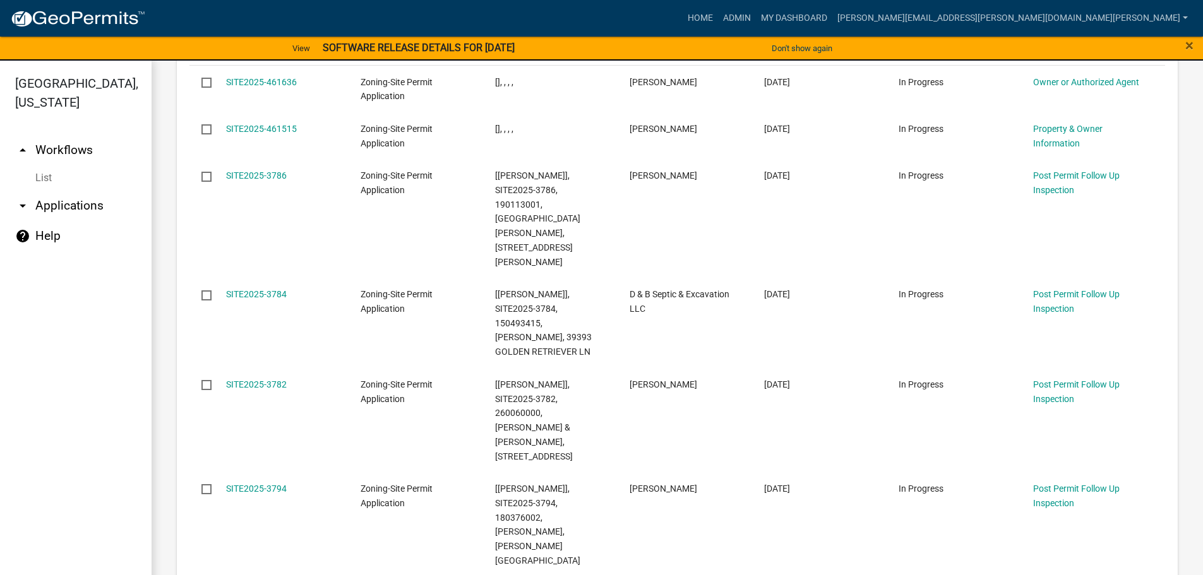
scroll to position [1730, 0]
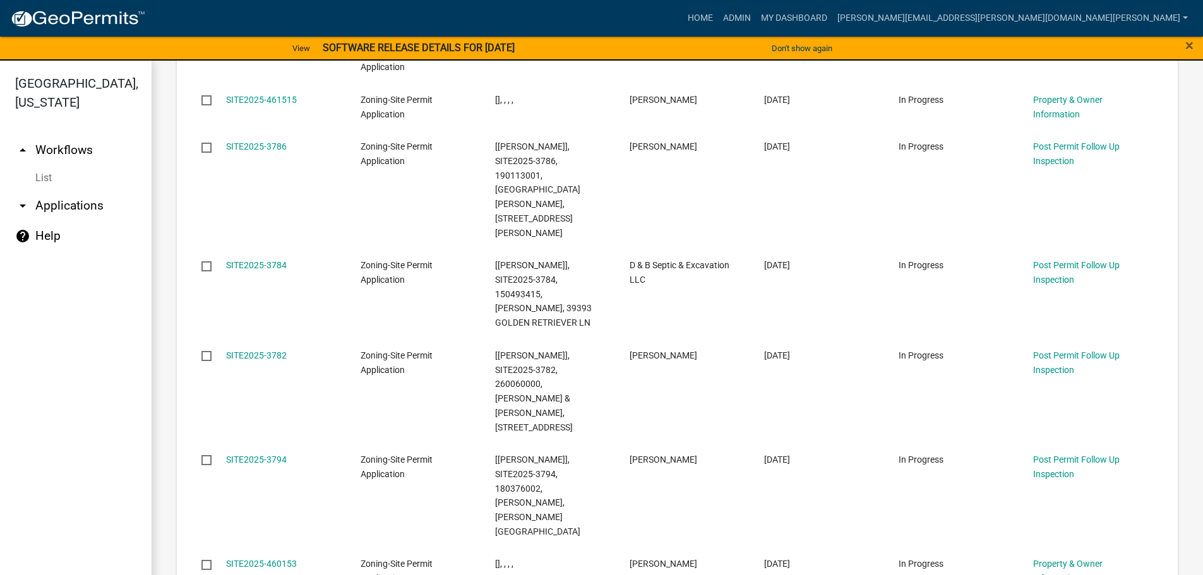
click at [1108, 538] on wm-datatable "Bulk Actions Void Expire Lock Withdraw + Filter Columns Data Map Select Applica…" at bounding box center [677, 393] width 976 height 1093
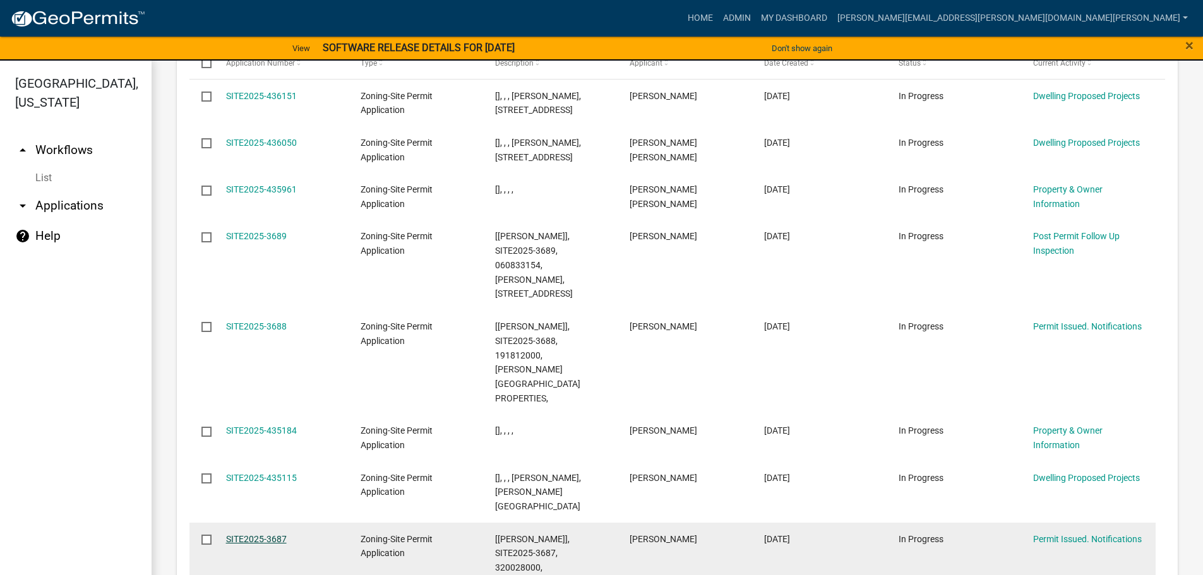
click at [239, 534] on link "SITE2025-3687" at bounding box center [256, 539] width 61 height 10
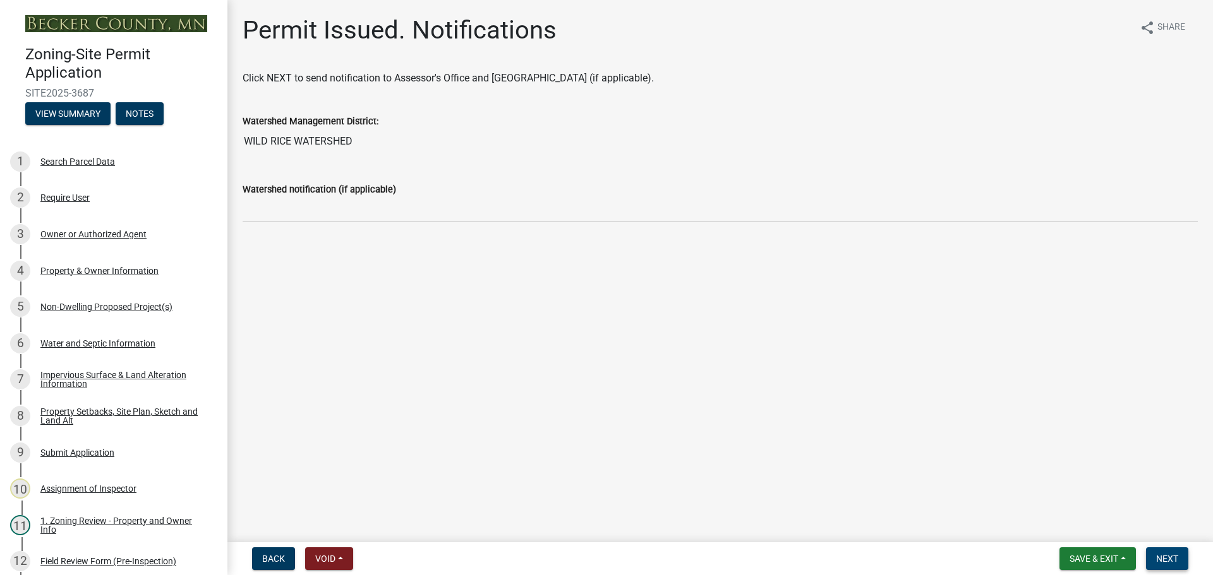
click at [1170, 556] on span "Next" at bounding box center [1167, 559] width 22 height 10
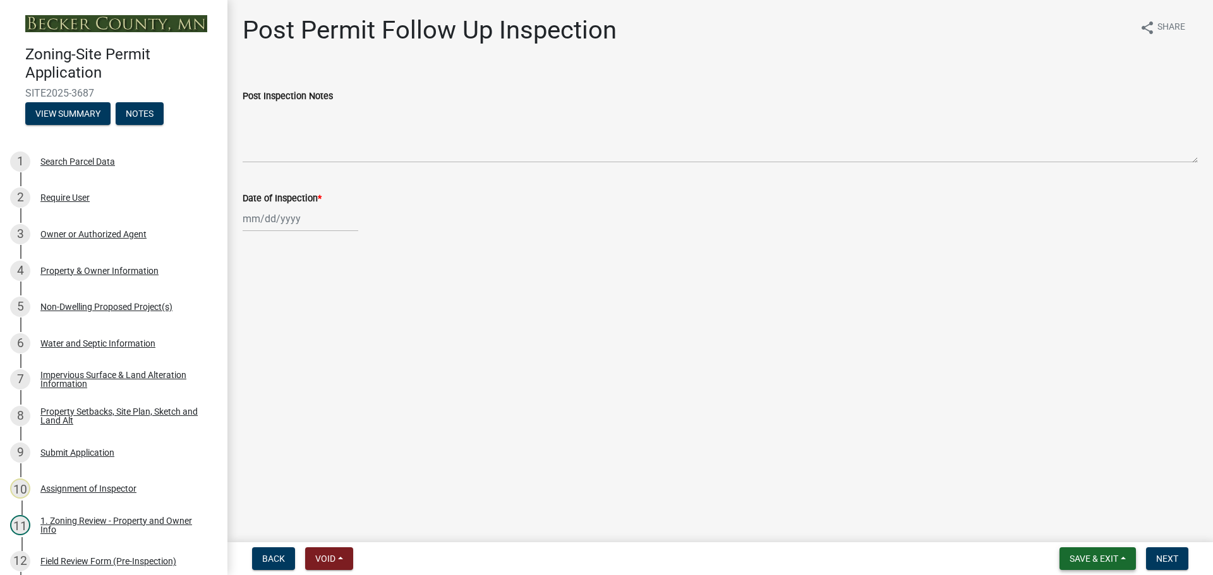
click at [1083, 555] on span "Save & Exit" at bounding box center [1093, 559] width 49 height 10
click at [1081, 522] on button "Save & Exit" at bounding box center [1085, 526] width 101 height 30
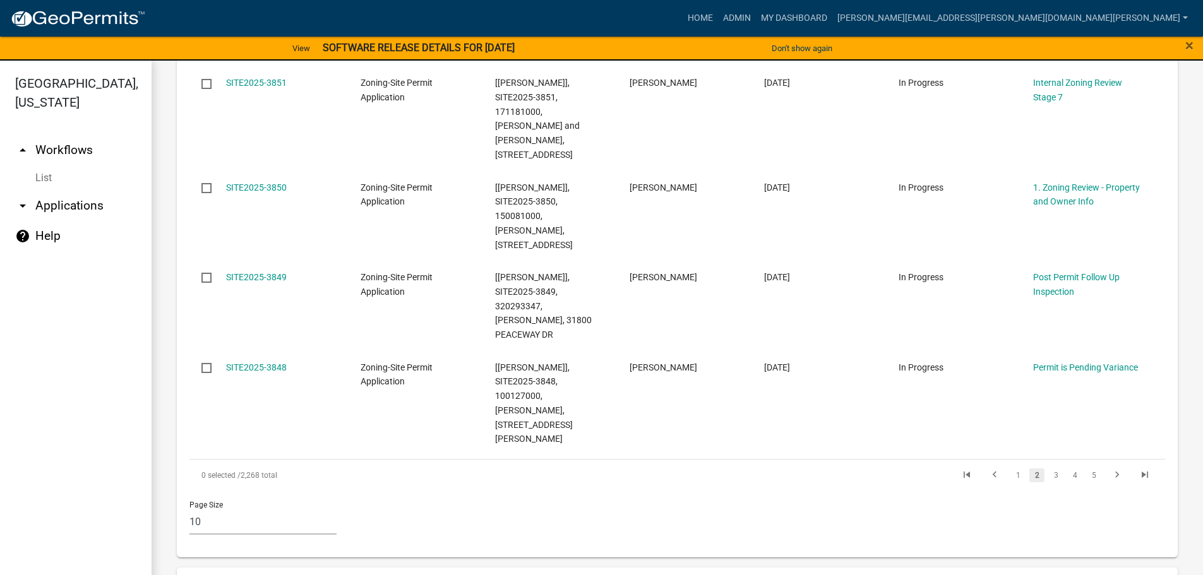
scroll to position [1816, 0]
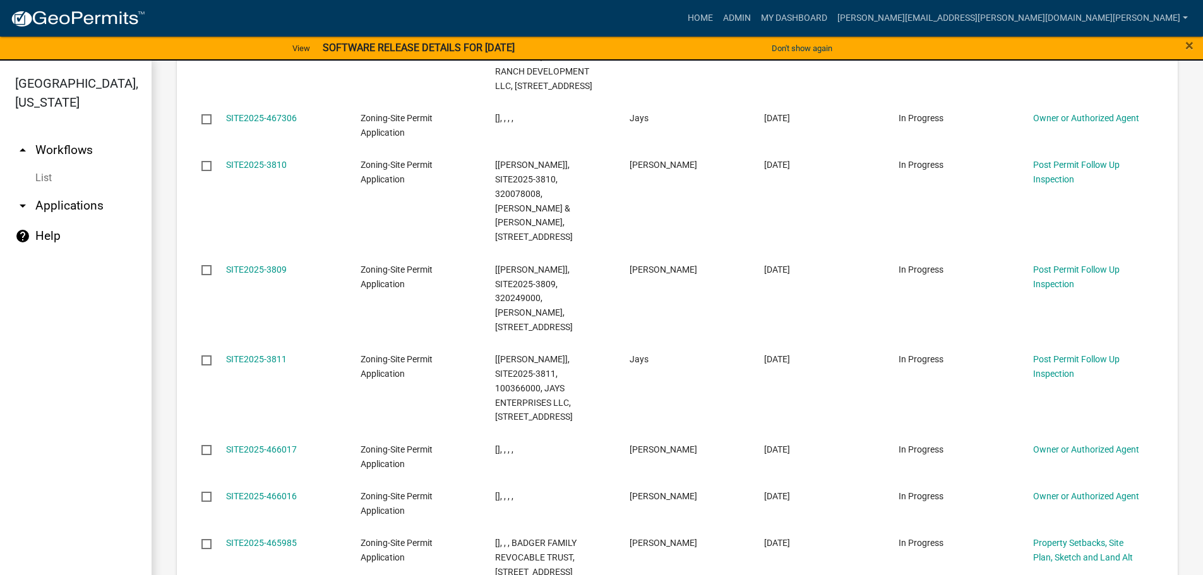
click at [1105, 485] on div "Select Application Number Type Description Applicant Date Created Status Curren…" at bounding box center [677, 331] width 976 height 824
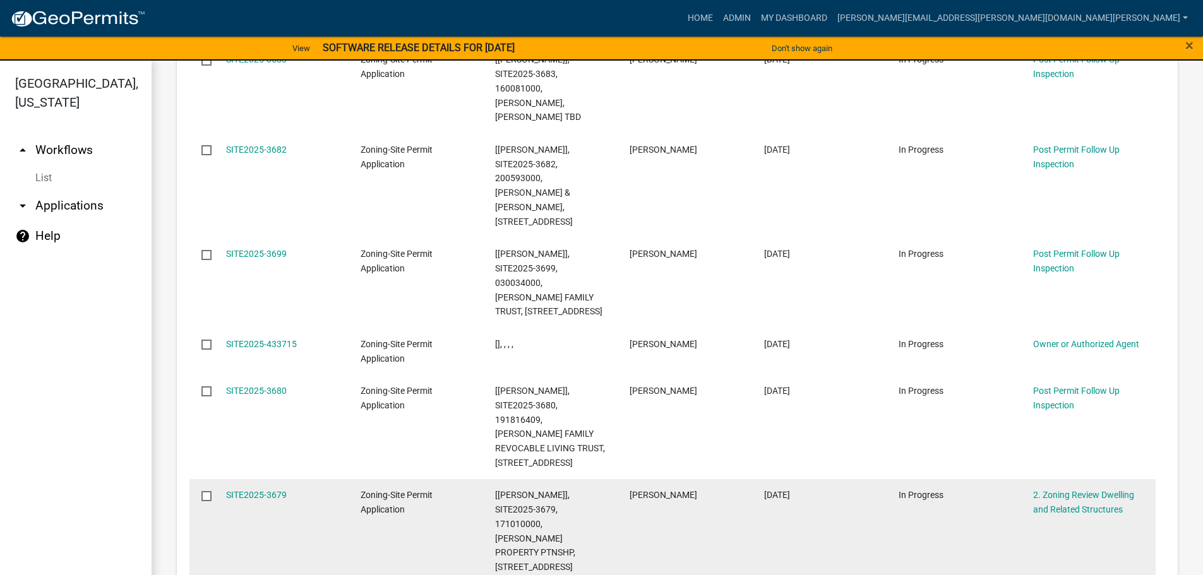
scroll to position [1873, 0]
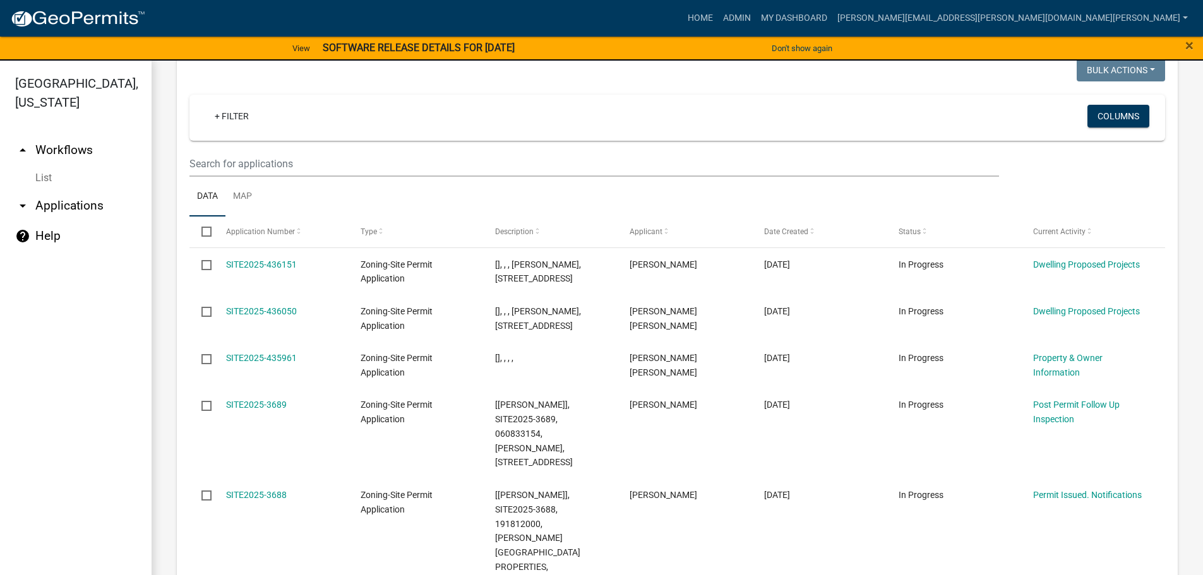
scroll to position [1498, 0]
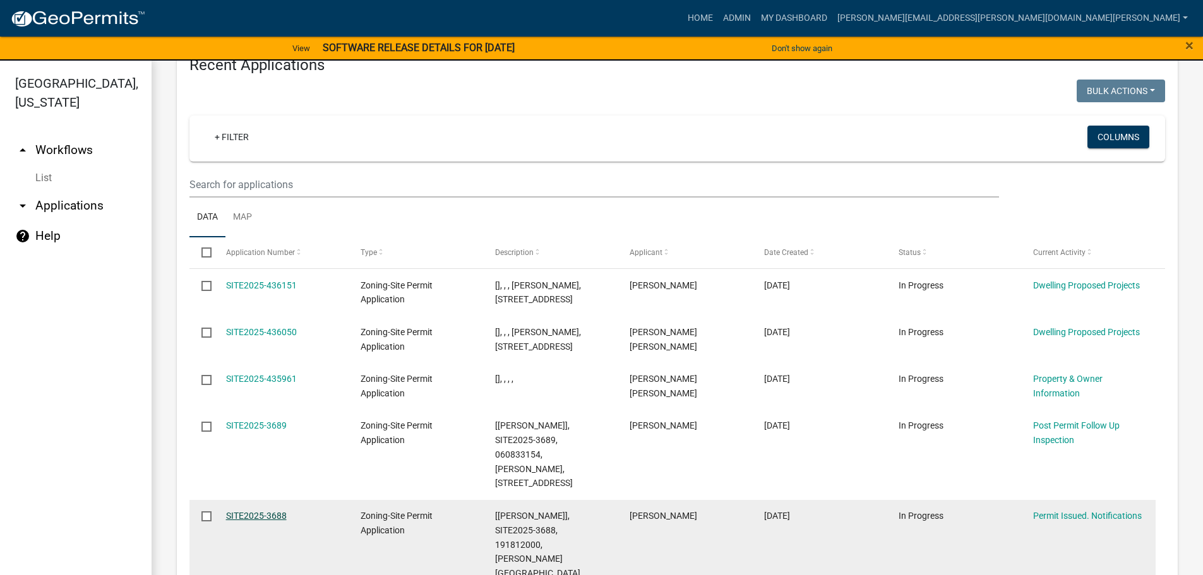
click at [268, 511] on link "SITE2025-3688" at bounding box center [256, 516] width 61 height 10
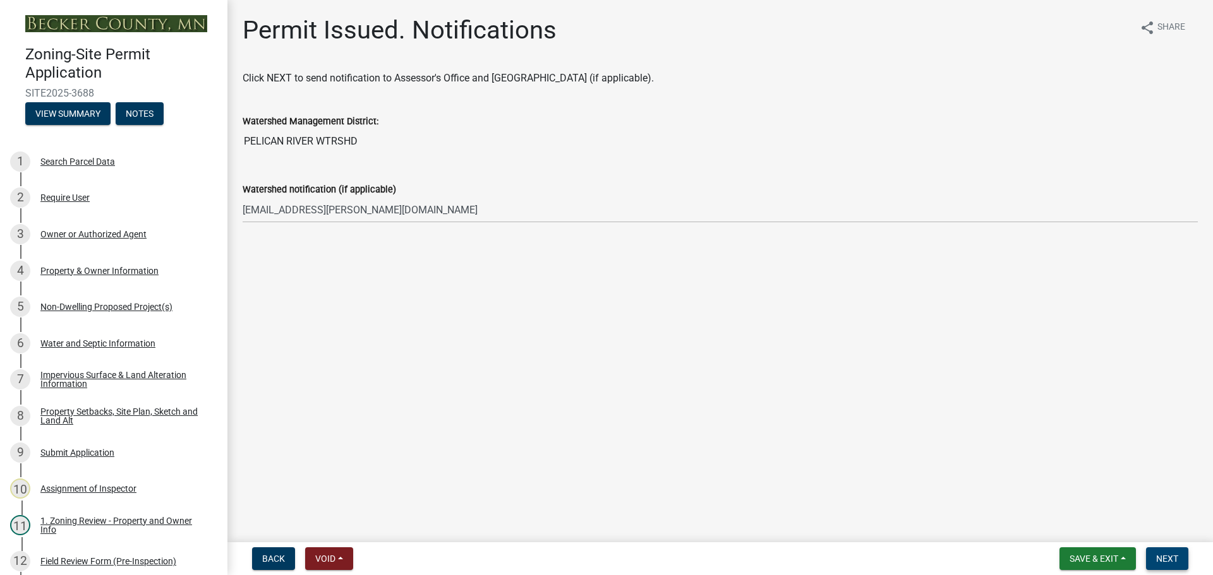
click at [1167, 554] on span "Next" at bounding box center [1167, 559] width 22 height 10
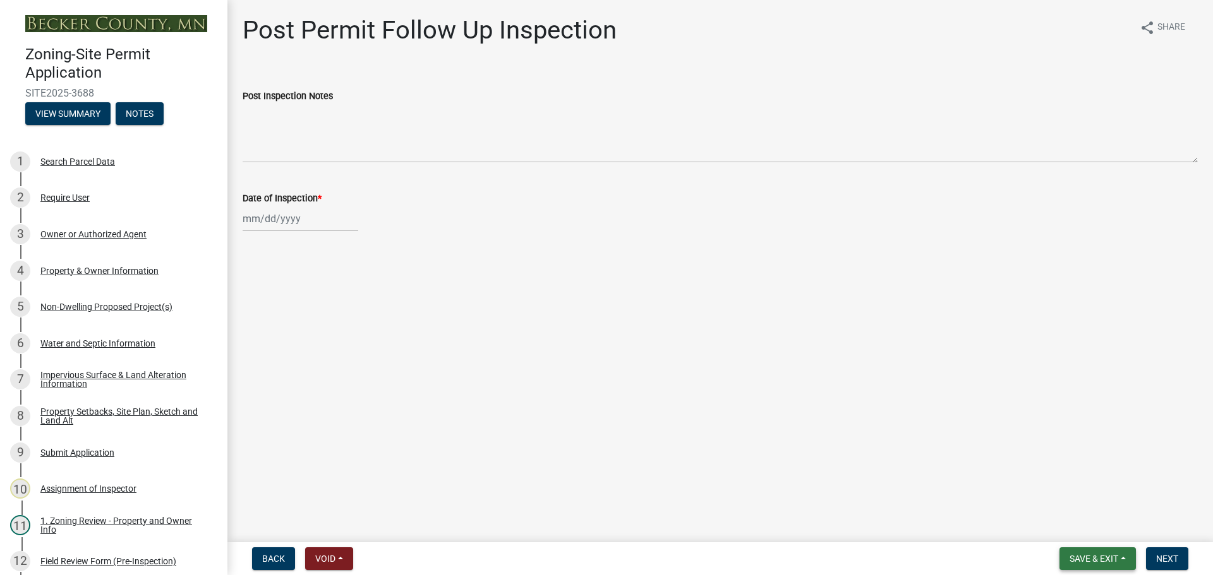
click at [1096, 554] on span "Save & Exit" at bounding box center [1093, 559] width 49 height 10
click at [1075, 527] on button "Save & Exit" at bounding box center [1085, 526] width 101 height 30
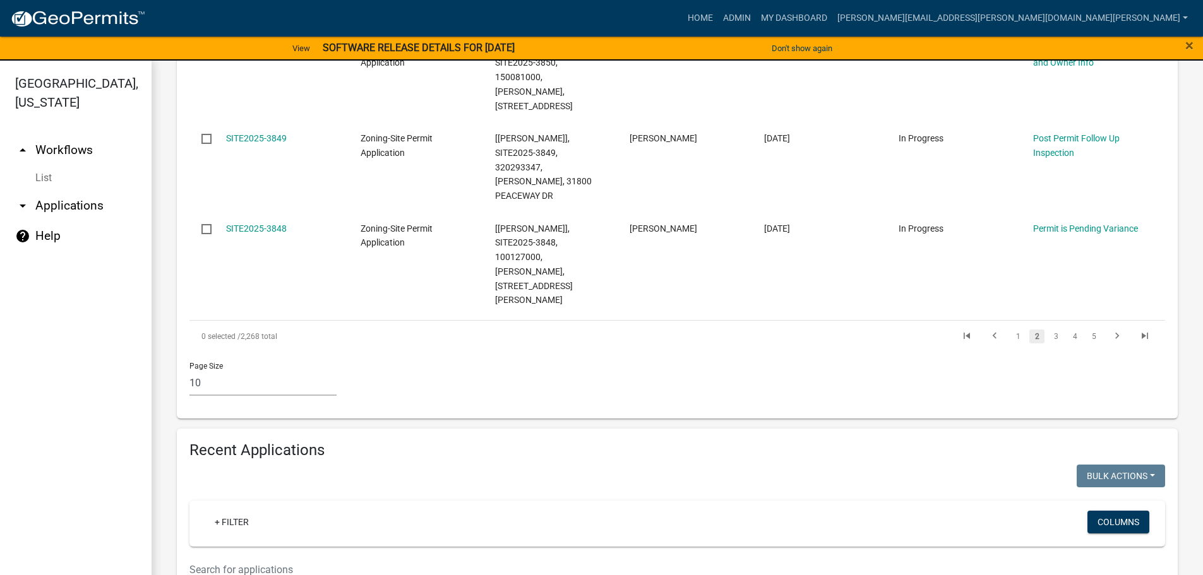
scroll to position [884, 0]
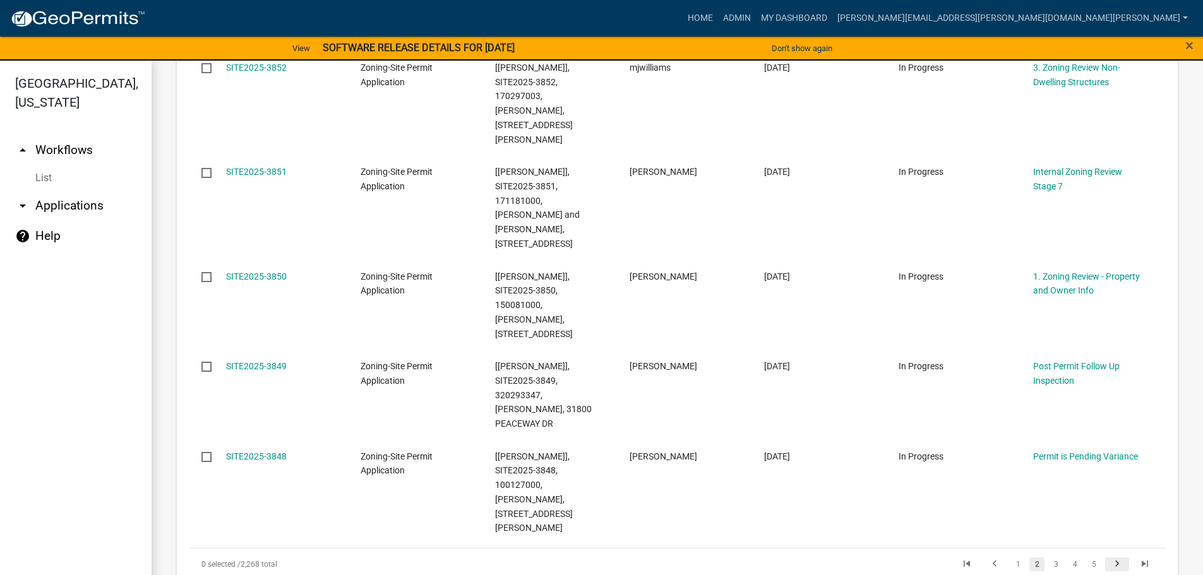
click at [1110, 558] on icon "go to next page" at bounding box center [1117, 565] width 16 height 15
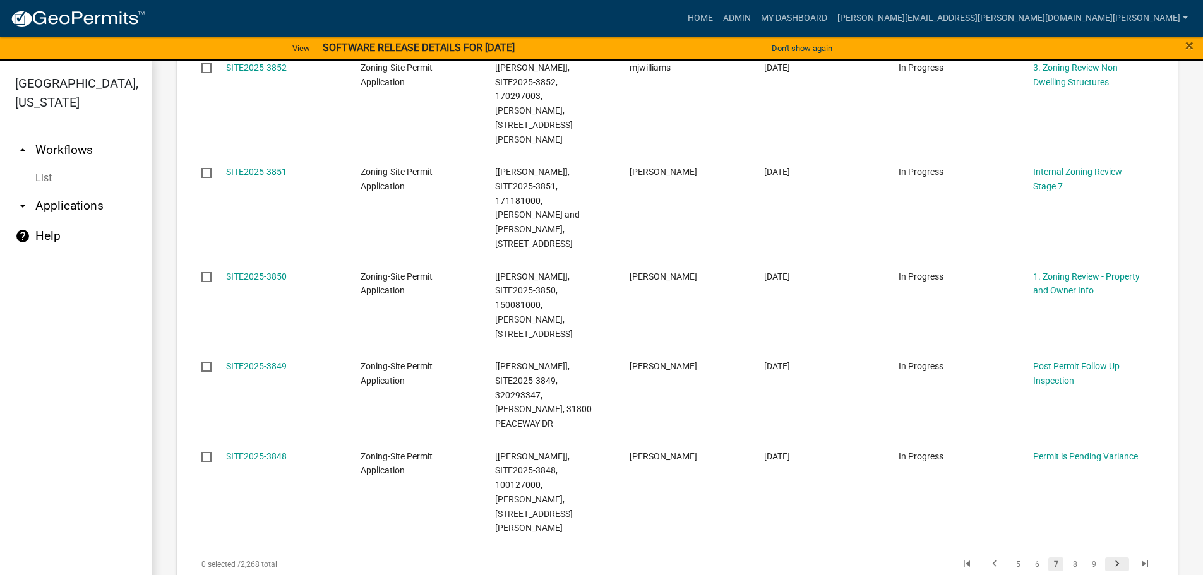
click at [1110, 558] on icon "go to next page" at bounding box center [1117, 565] width 16 height 15
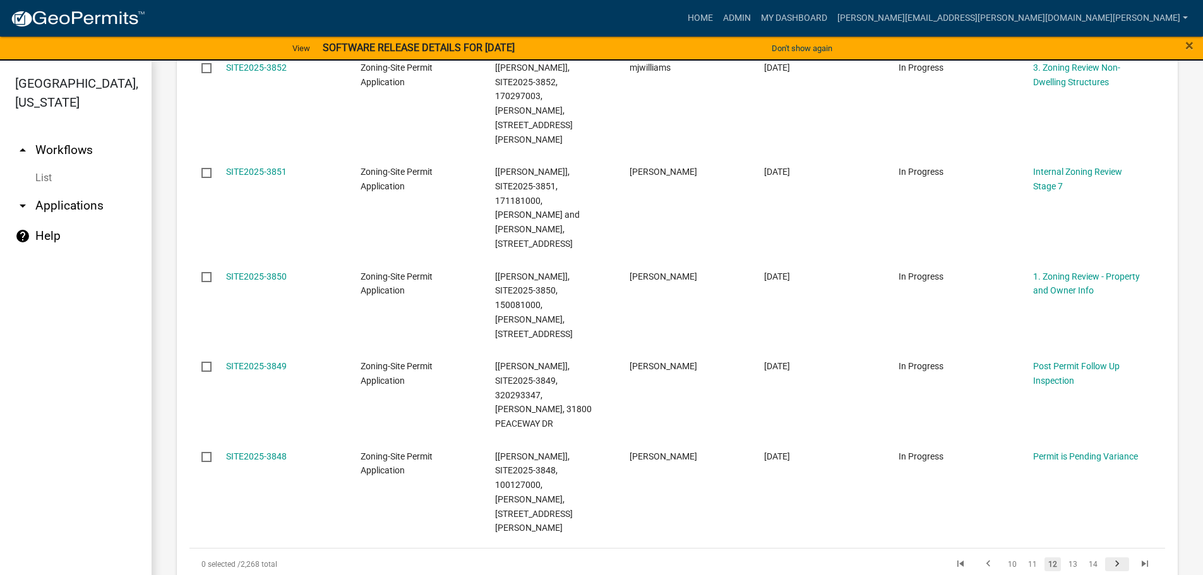
click at [1110, 558] on icon "go to next page" at bounding box center [1117, 565] width 16 height 15
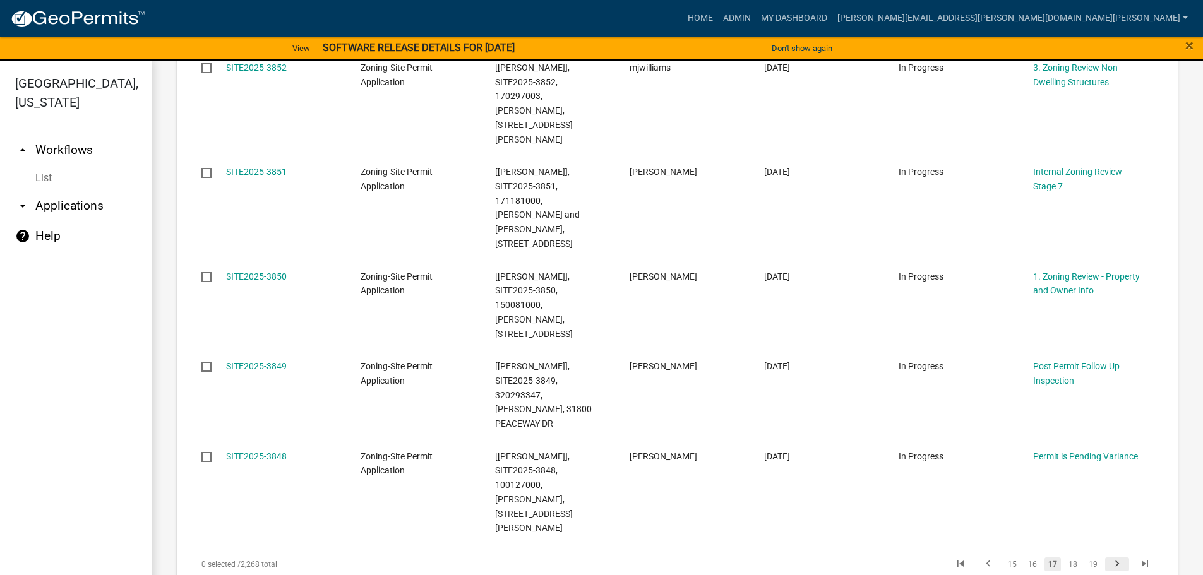
click at [1110, 558] on icon "go to next page" at bounding box center [1117, 565] width 16 height 15
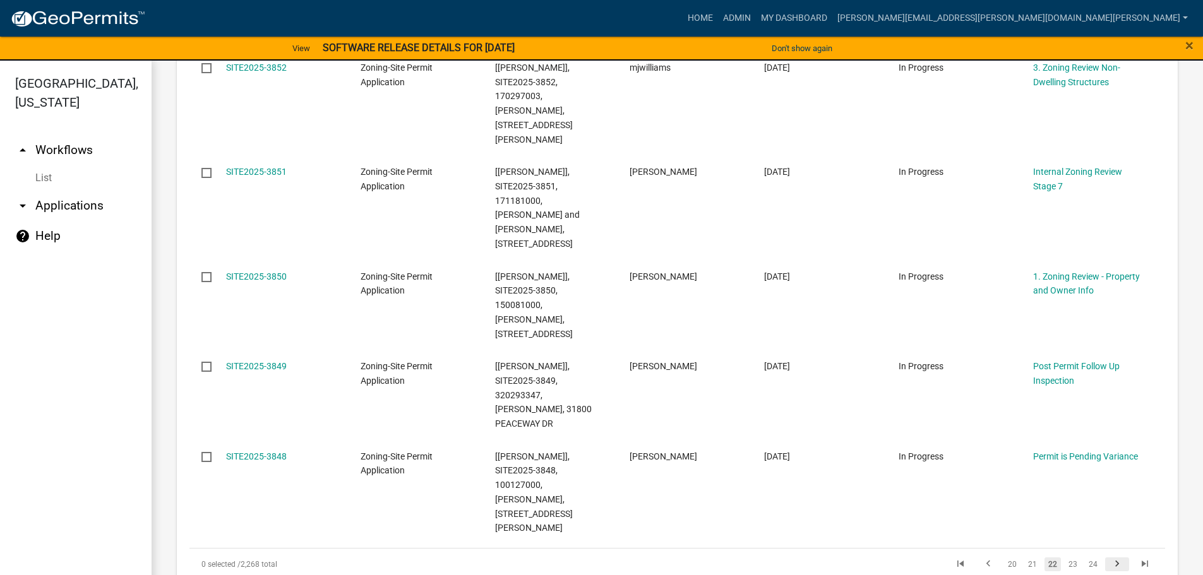
click at [1110, 558] on icon "go to next page" at bounding box center [1117, 565] width 16 height 15
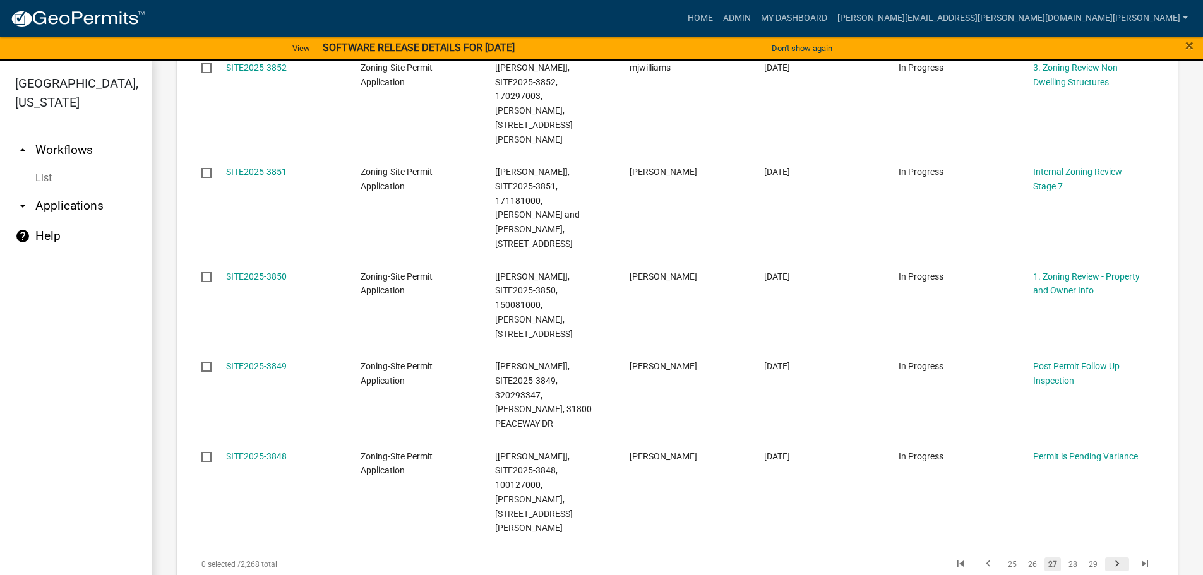
click at [1110, 558] on icon "go to next page" at bounding box center [1117, 565] width 16 height 15
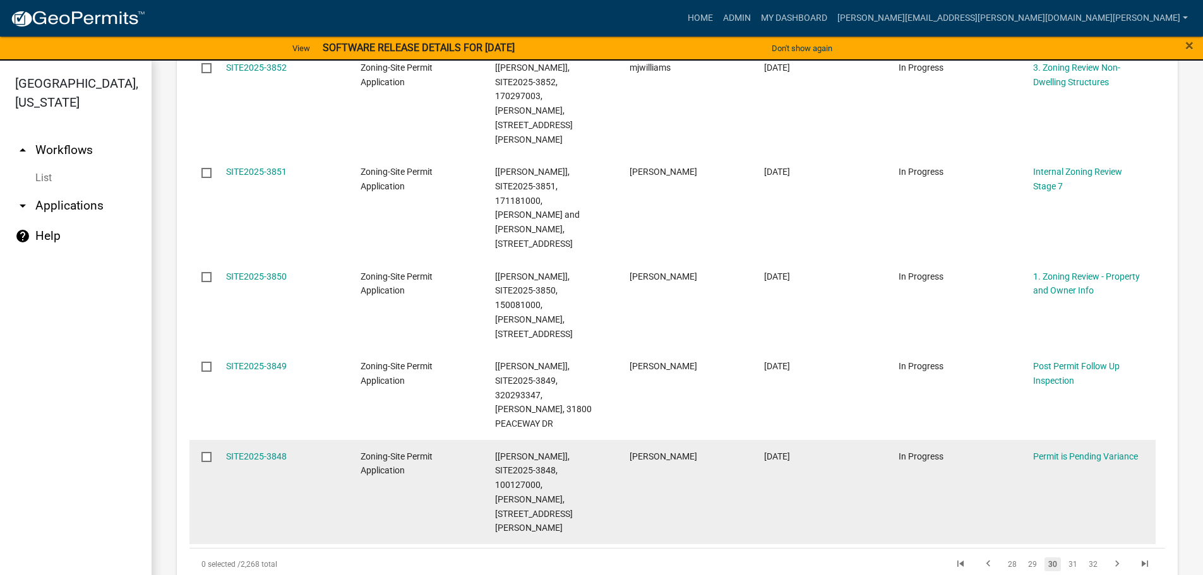
scroll to position [841, 0]
